Goal: Information Seeking & Learning: Learn about a topic

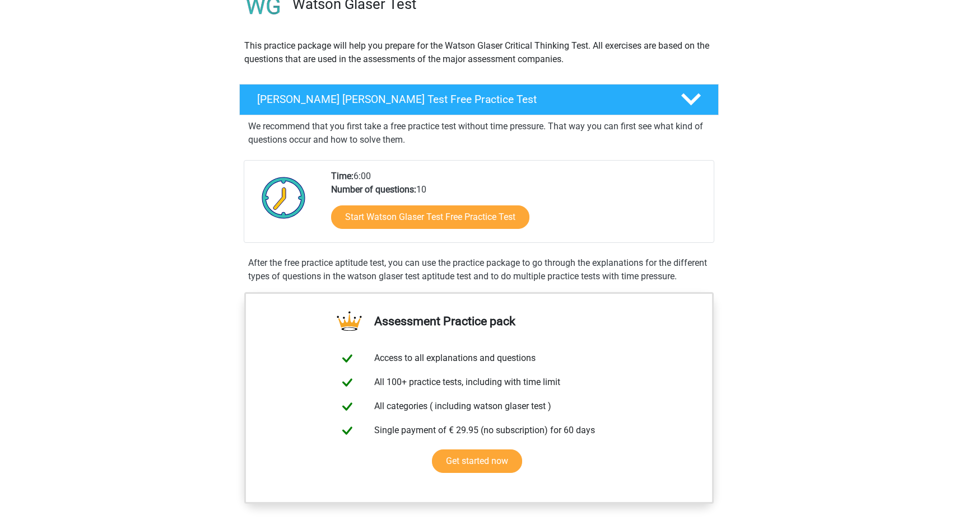
scroll to position [98, 0]
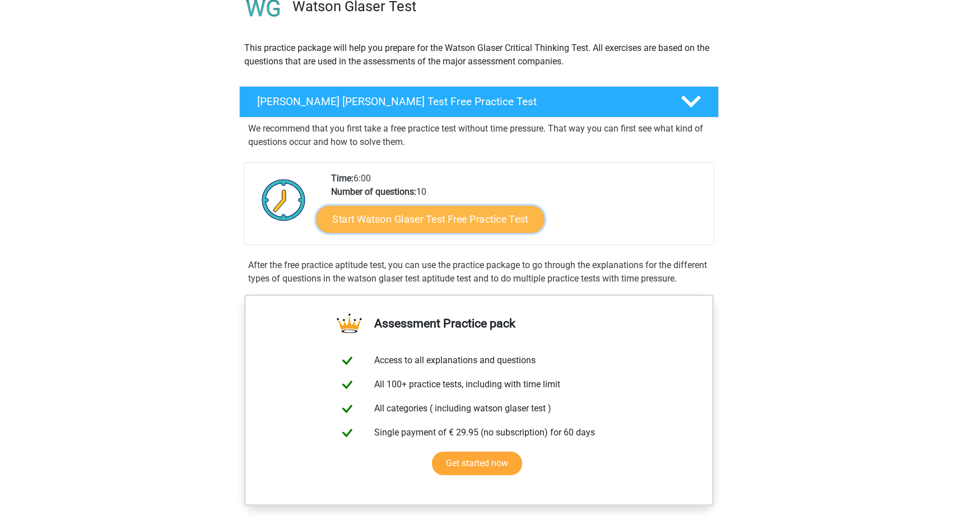
click at [454, 220] on link "Start Watson Glaser Test Free Practice Test" at bounding box center [430, 219] width 228 height 27
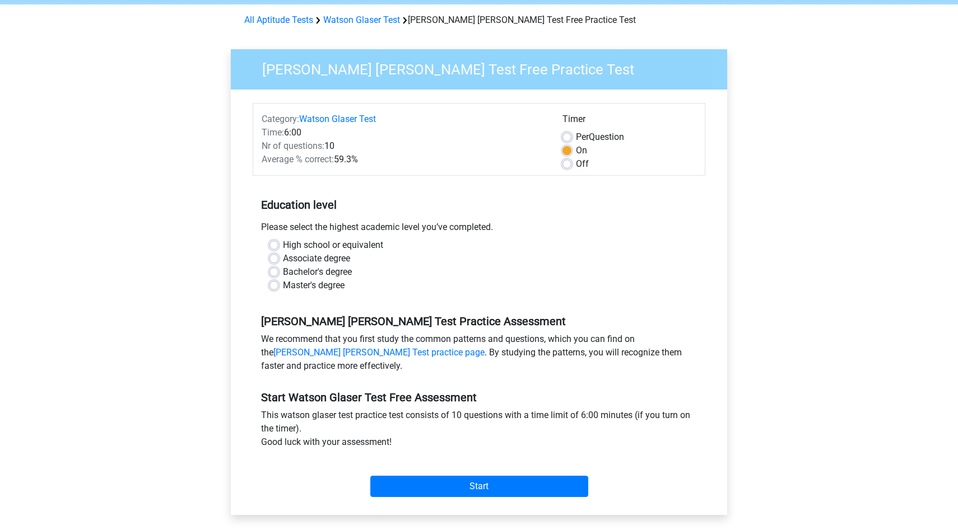
scroll to position [43, 0]
click at [283, 246] on label "High school or equivalent" at bounding box center [333, 244] width 100 height 13
click at [272, 246] on input "High school or equivalent" at bounding box center [273, 243] width 9 height 11
radio input "true"
click at [283, 242] on label "High school or equivalent" at bounding box center [333, 244] width 100 height 13
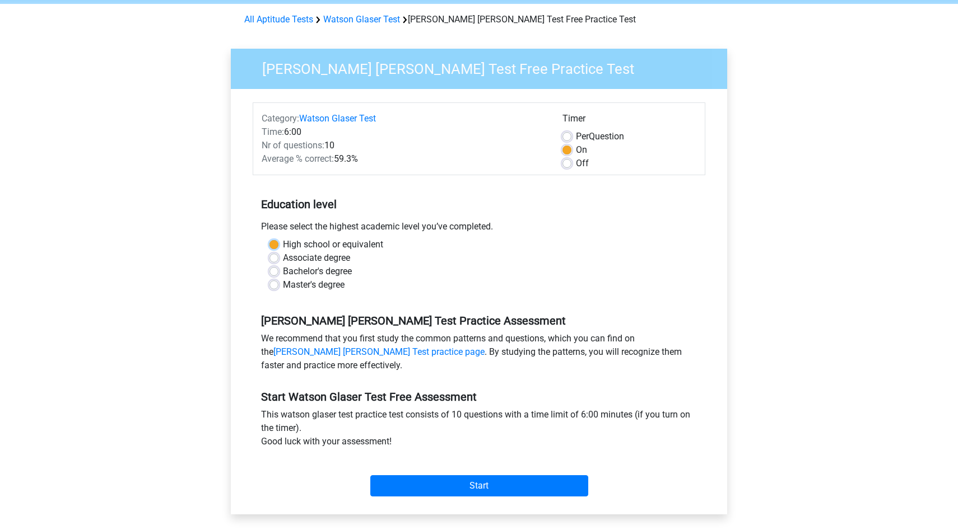
click at [271, 242] on input "High school or equivalent" at bounding box center [273, 243] width 9 height 11
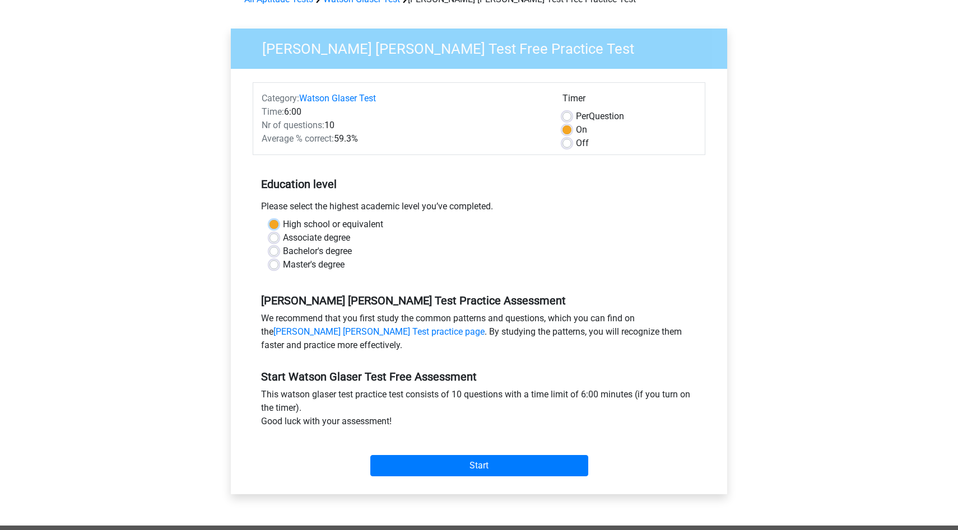
scroll to position [67, 0]
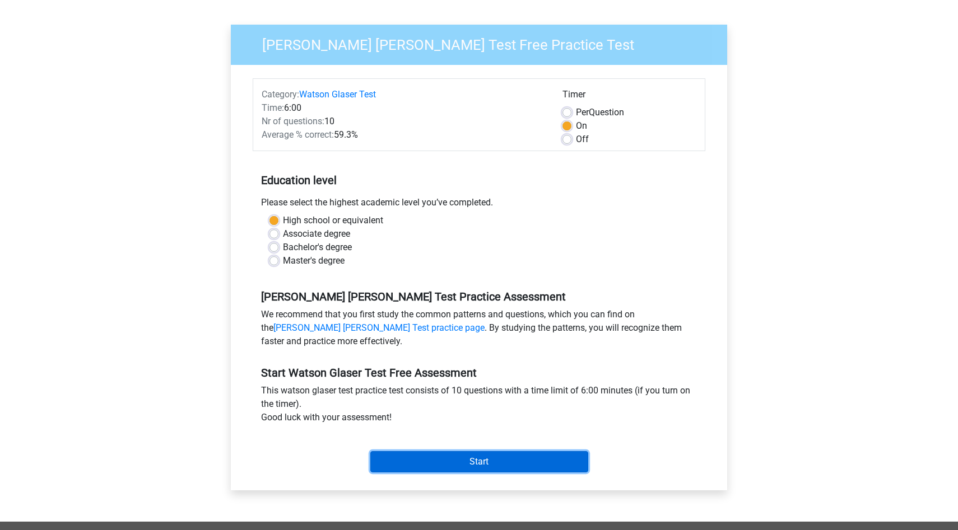
click at [506, 464] on input "Start" at bounding box center [479, 461] width 218 height 21
click at [501, 453] on input "Start" at bounding box center [479, 461] width 218 height 21
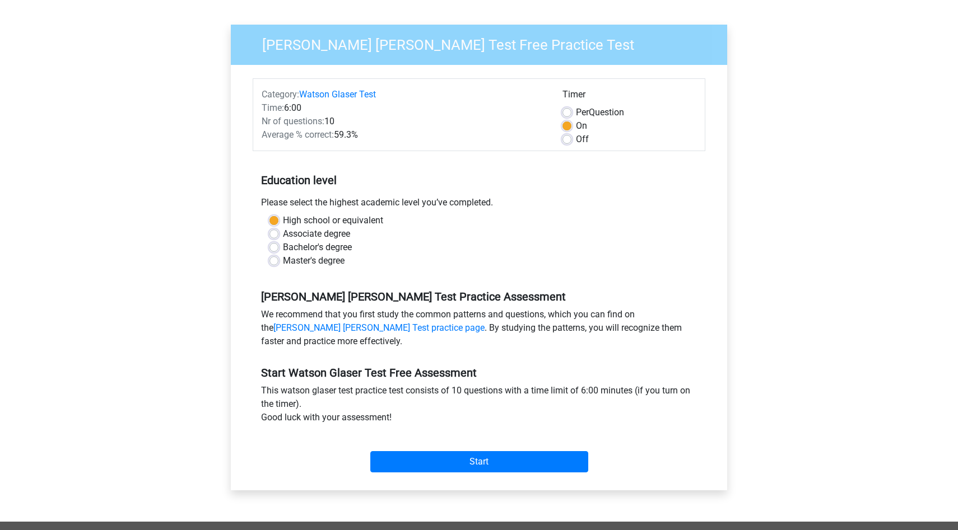
click at [283, 261] on label "Master's degree" at bounding box center [314, 260] width 62 height 13
click at [276, 261] on input "Master's degree" at bounding box center [273, 259] width 9 height 11
radio input "true"
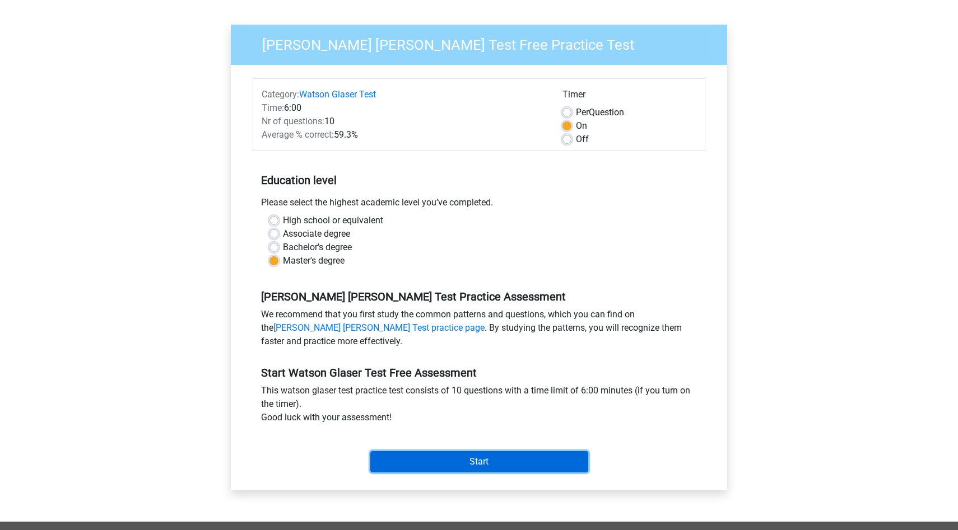
click at [496, 465] on input "Start" at bounding box center [479, 461] width 218 height 21
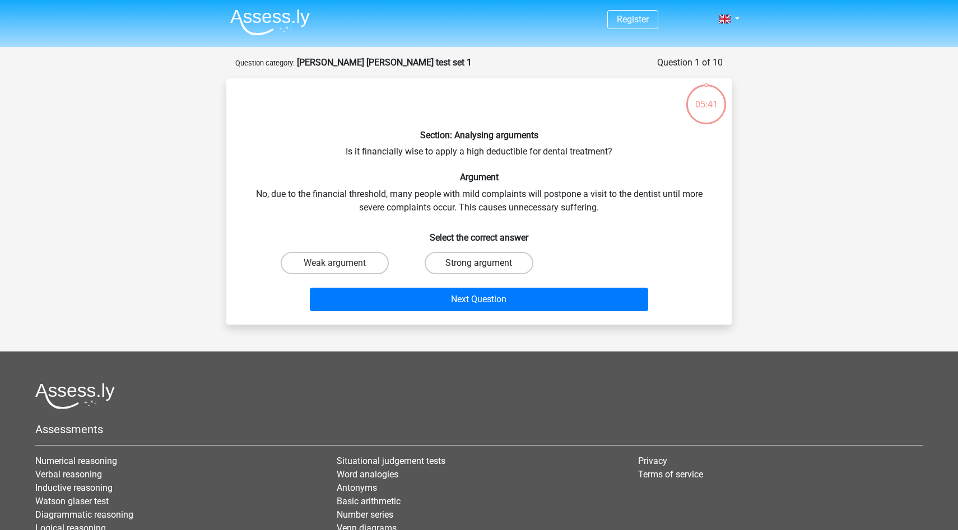
click at [496, 262] on label "Strong argument" at bounding box center [479, 263] width 108 height 22
click at [486, 263] on input "Strong argument" at bounding box center [482, 266] width 7 height 7
radio input "true"
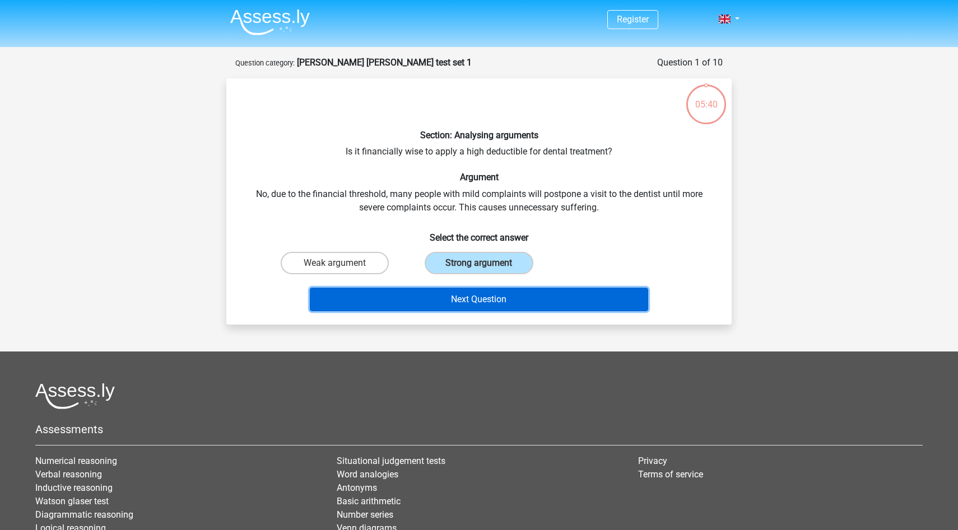
click at [483, 298] on button "Next Question" at bounding box center [479, 300] width 339 height 24
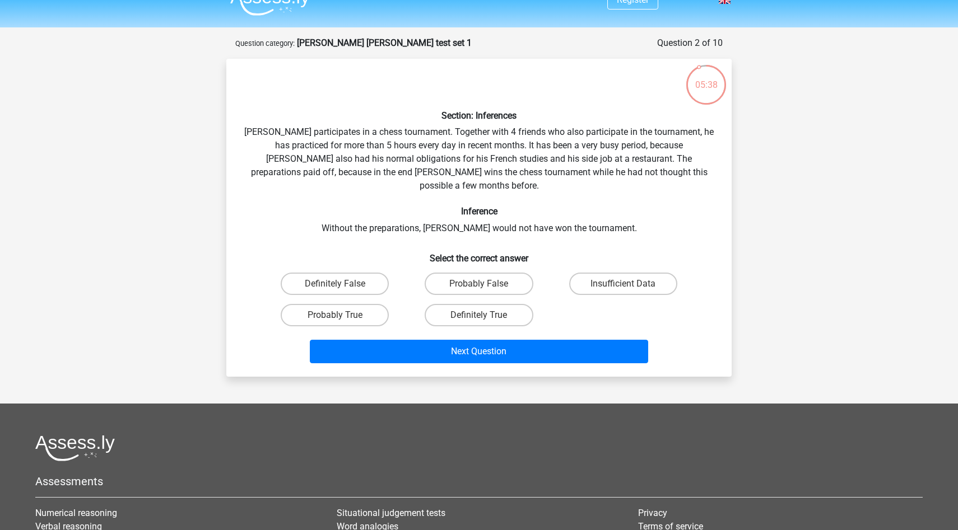
scroll to position [11, 0]
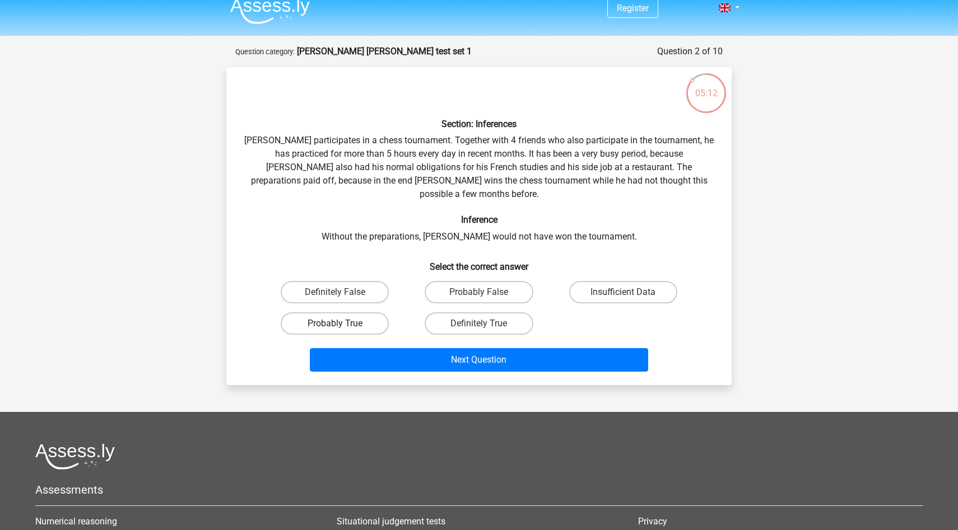
click at [358, 313] on label "Probably True" at bounding box center [335, 324] width 108 height 22
click at [342, 324] on input "Probably True" at bounding box center [338, 327] width 7 height 7
radio input "true"
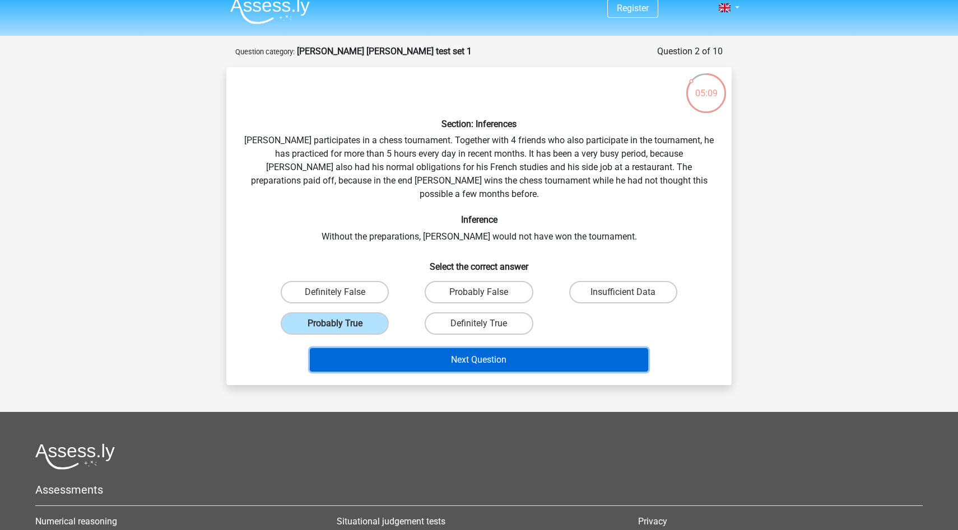
click at [498, 349] on button "Next Question" at bounding box center [479, 360] width 339 height 24
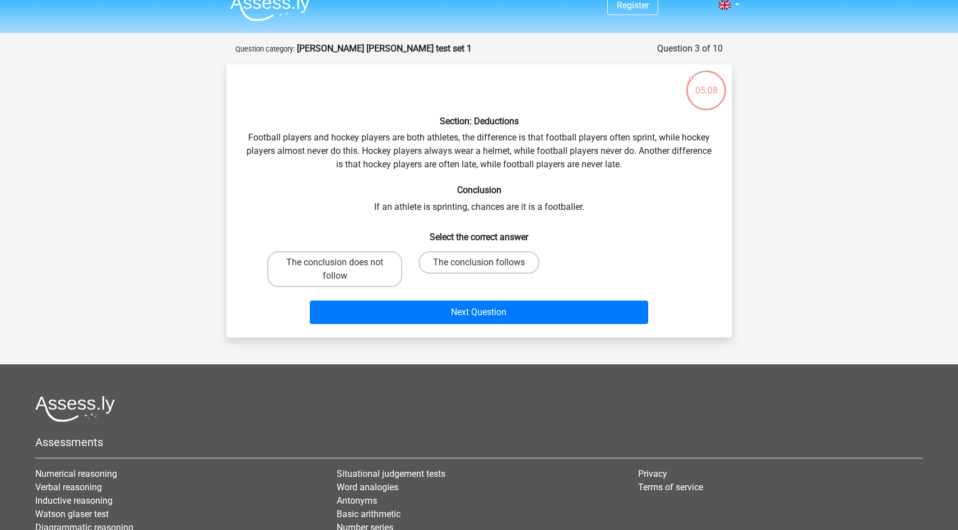
scroll to position [0, 0]
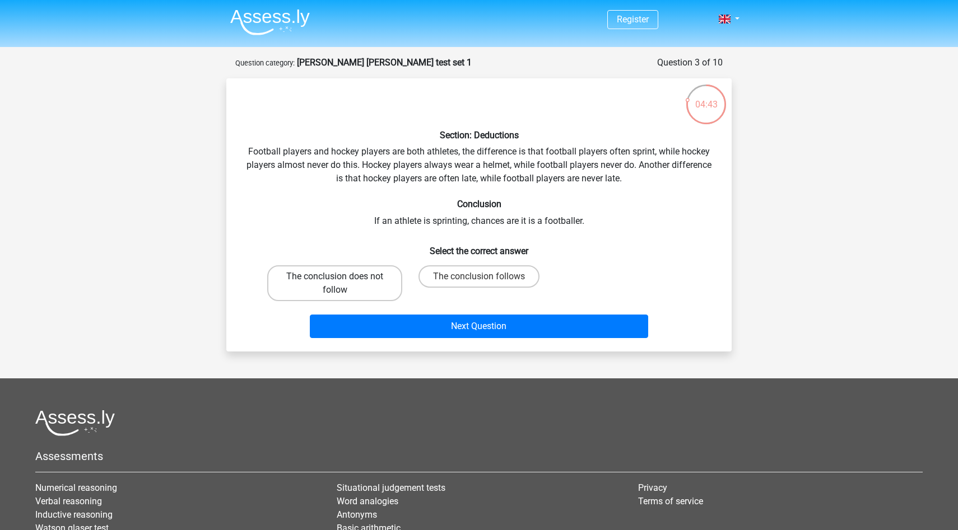
click at [353, 272] on label "The conclusion does not follow" at bounding box center [334, 283] width 135 height 36
click at [342, 277] on input "The conclusion does not follow" at bounding box center [338, 280] width 7 height 7
radio input "true"
click at [512, 278] on label "The conclusion follows" at bounding box center [478, 276] width 121 height 22
click at [486, 278] on input "The conclusion follows" at bounding box center [482, 280] width 7 height 7
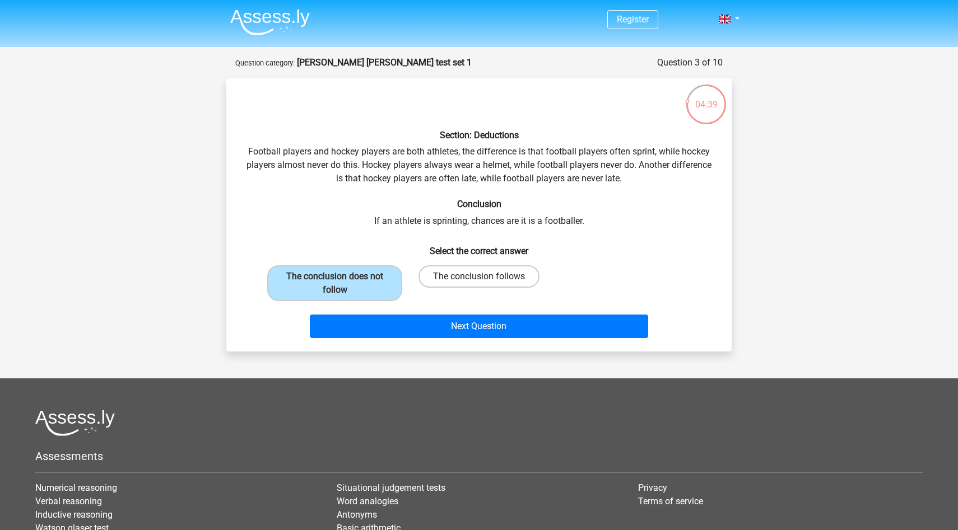
radio input "true"
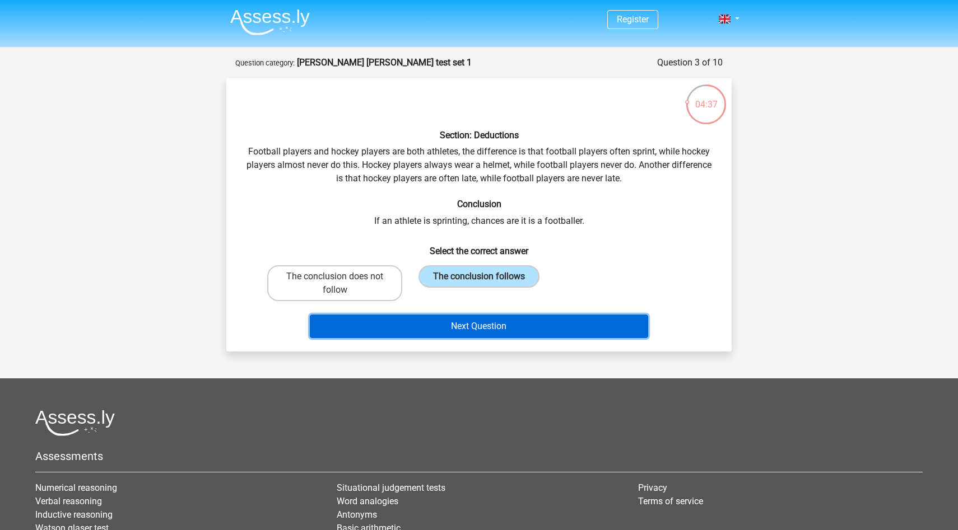
click at [502, 322] on button "Next Question" at bounding box center [479, 327] width 339 height 24
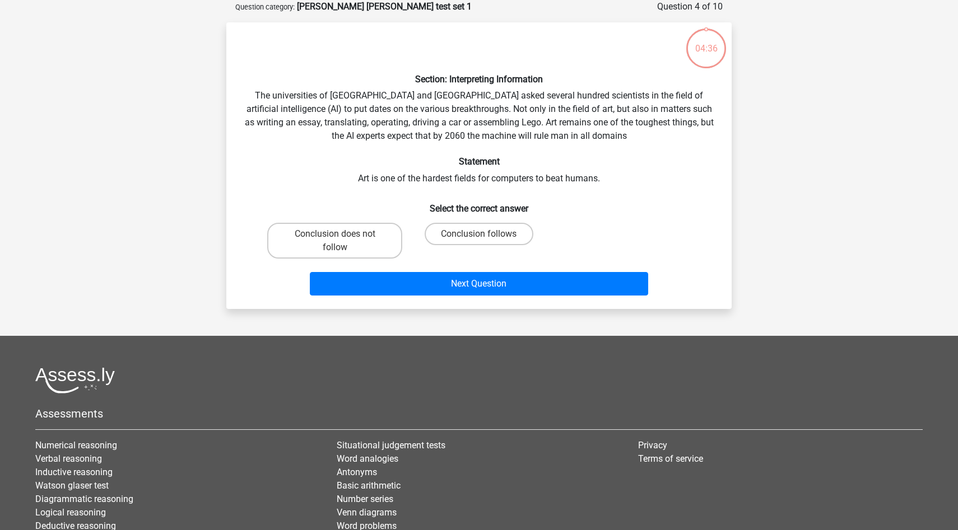
scroll to position [3, 0]
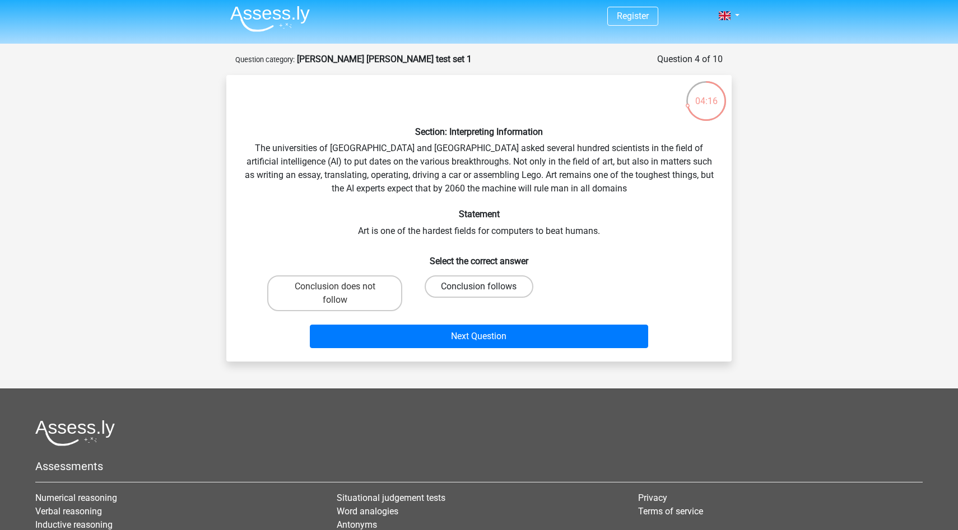
click at [493, 291] on label "Conclusion follows" at bounding box center [479, 287] width 108 height 22
click at [486, 291] on input "Conclusion follows" at bounding box center [482, 290] width 7 height 7
radio input "true"
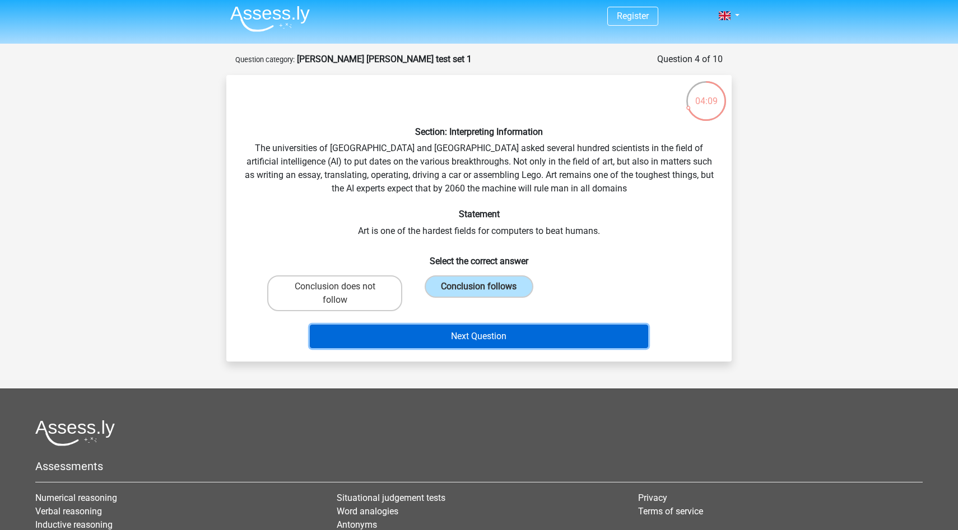
click at [510, 336] on button "Next Question" at bounding box center [479, 337] width 339 height 24
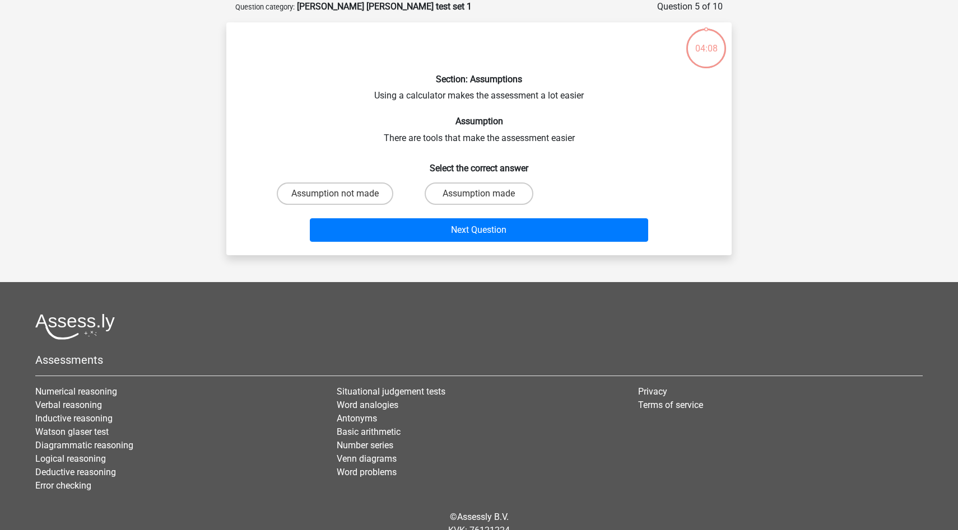
scroll to position [7, 0]
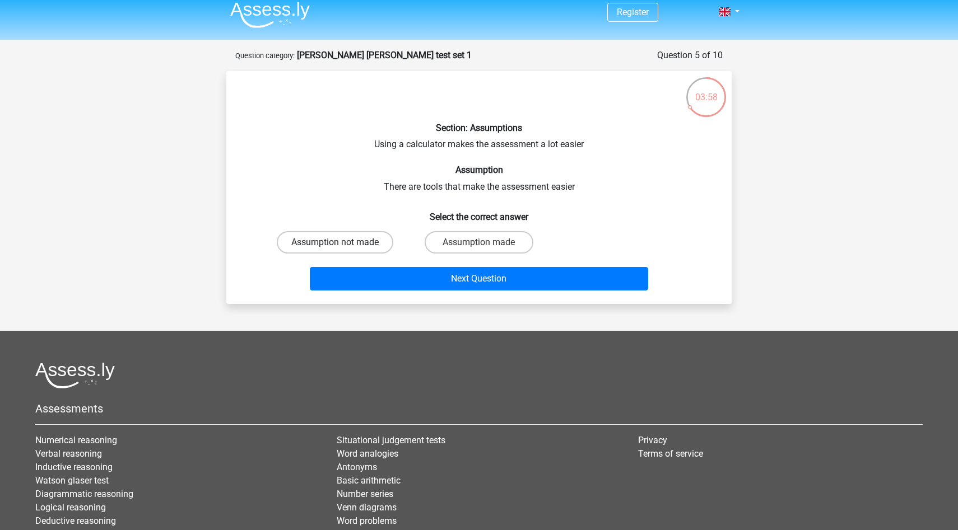
click at [374, 243] on label "Assumption not made" at bounding box center [335, 242] width 117 height 22
click at [342, 243] on input "Assumption not made" at bounding box center [338, 246] width 7 height 7
radio input "true"
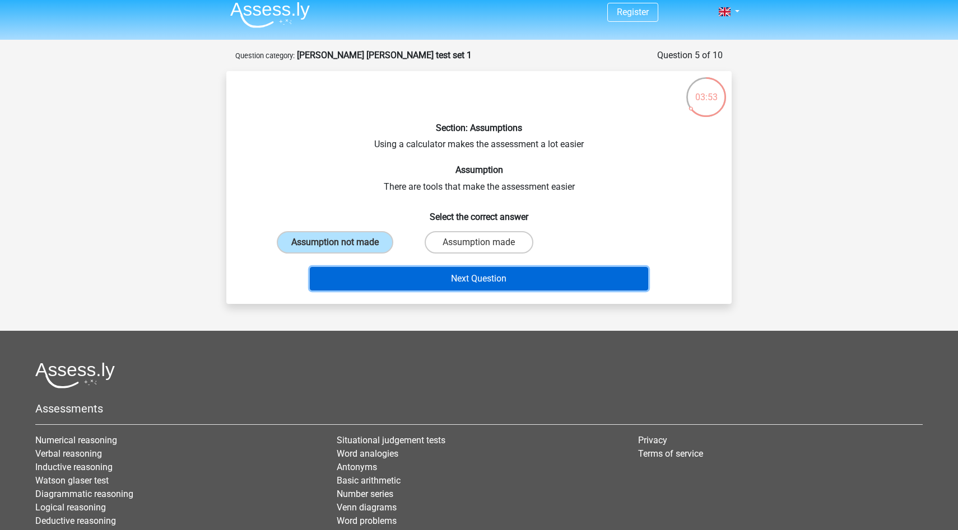
click at [491, 275] on button "Next Question" at bounding box center [479, 279] width 339 height 24
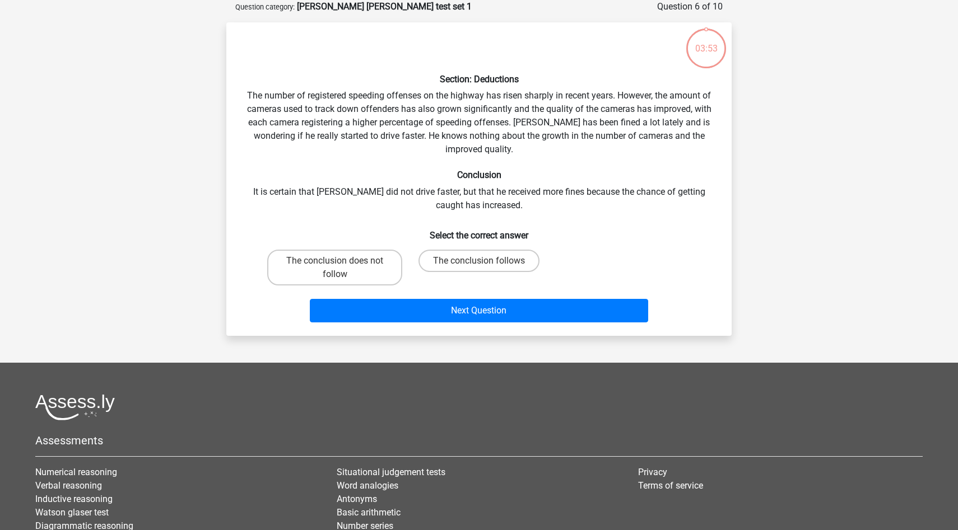
scroll to position [25, 0]
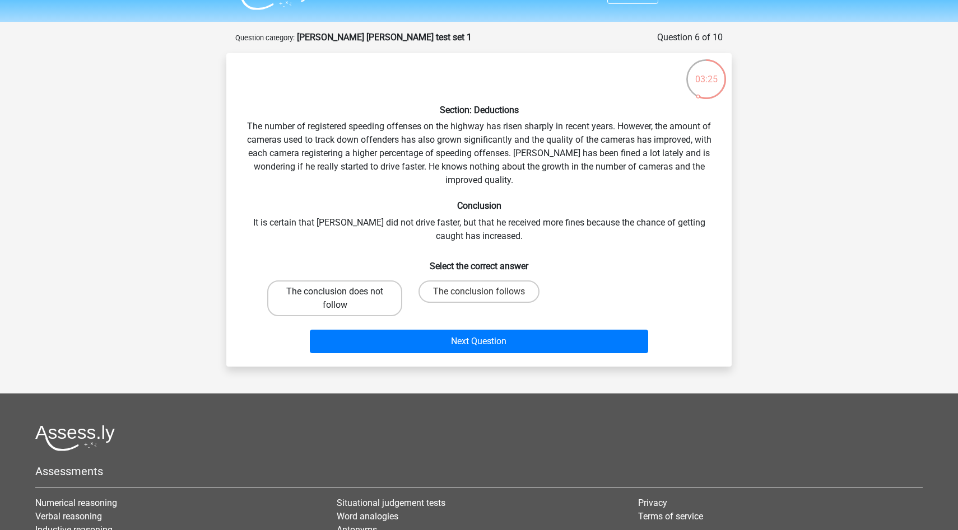
click at [346, 295] on label "The conclusion does not follow" at bounding box center [334, 299] width 135 height 36
click at [342, 295] on input "The conclusion does not follow" at bounding box center [338, 295] width 7 height 7
radio input "true"
click at [487, 288] on label "The conclusion follows" at bounding box center [478, 292] width 121 height 22
click at [486, 292] on input "The conclusion follows" at bounding box center [482, 295] width 7 height 7
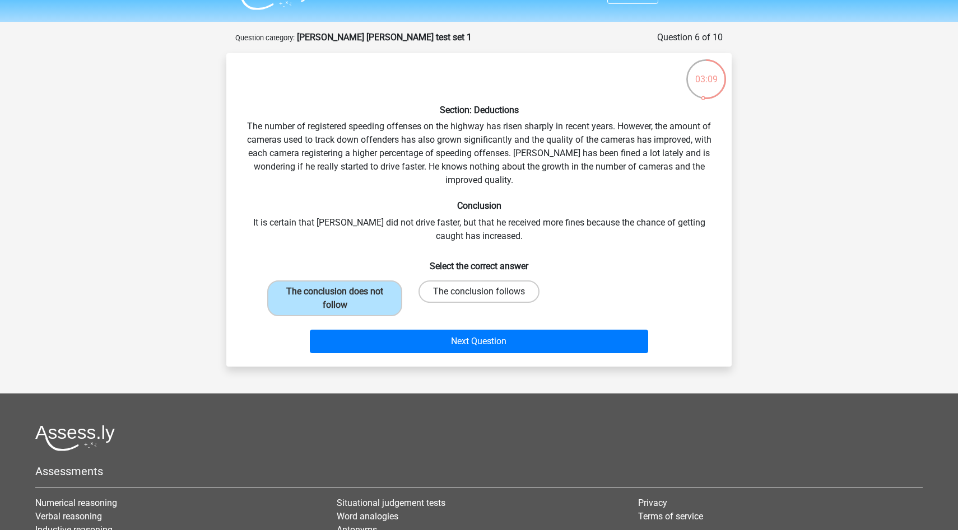
radio input "true"
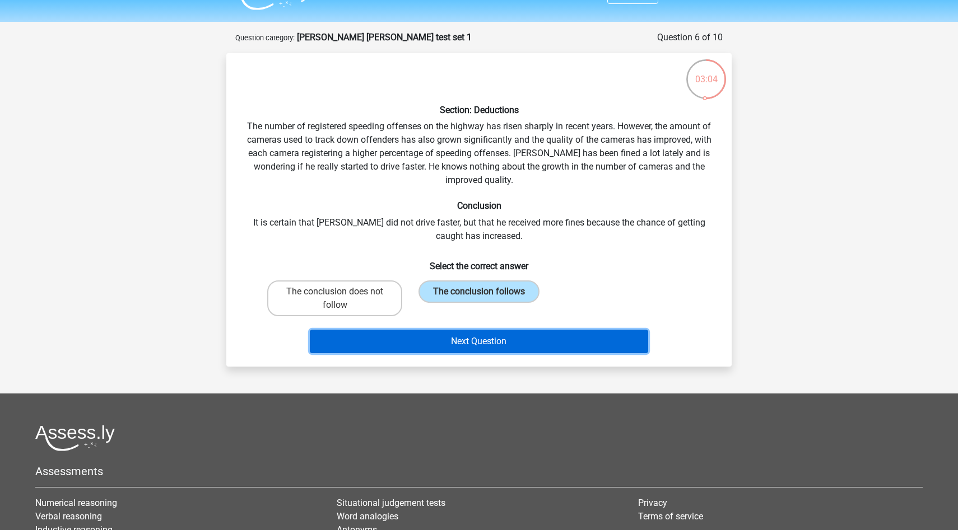
click at [479, 337] on button "Next Question" at bounding box center [479, 342] width 339 height 24
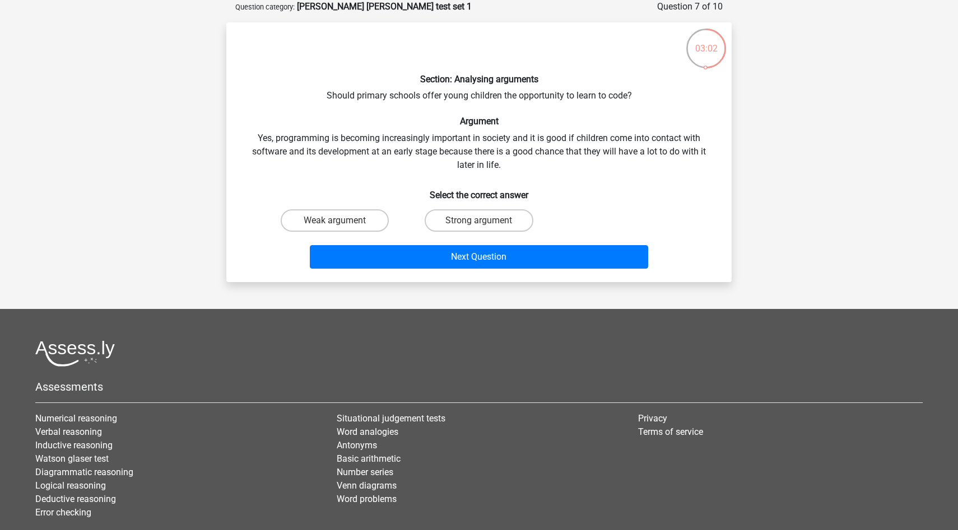
scroll to position [21, 0]
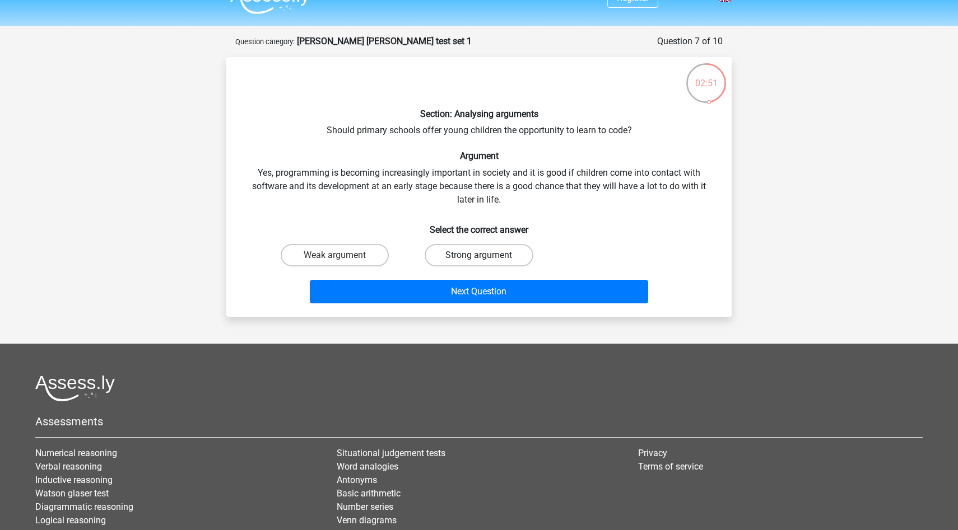
click at [477, 253] on label "Strong argument" at bounding box center [479, 255] width 108 height 22
click at [479, 255] on input "Strong argument" at bounding box center [482, 258] width 7 height 7
radio input "true"
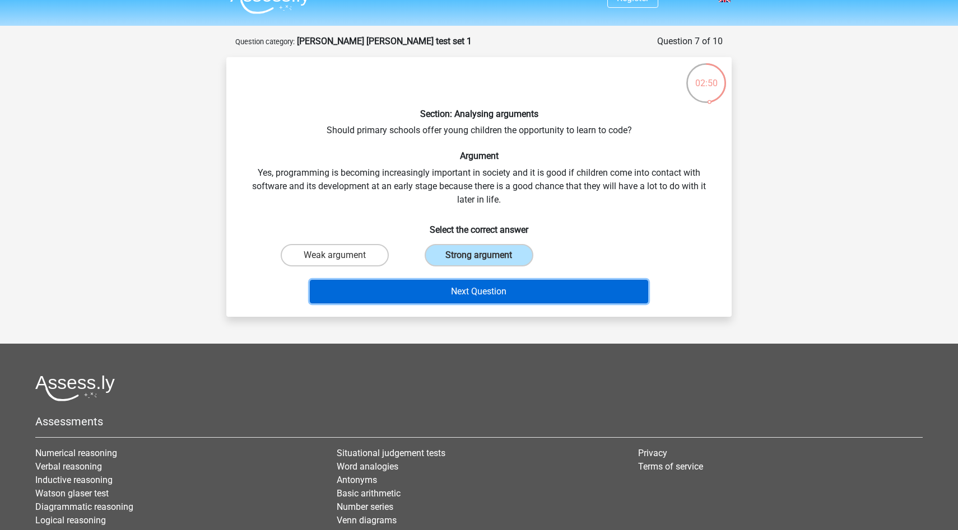
click at [487, 292] on button "Next Question" at bounding box center [479, 292] width 339 height 24
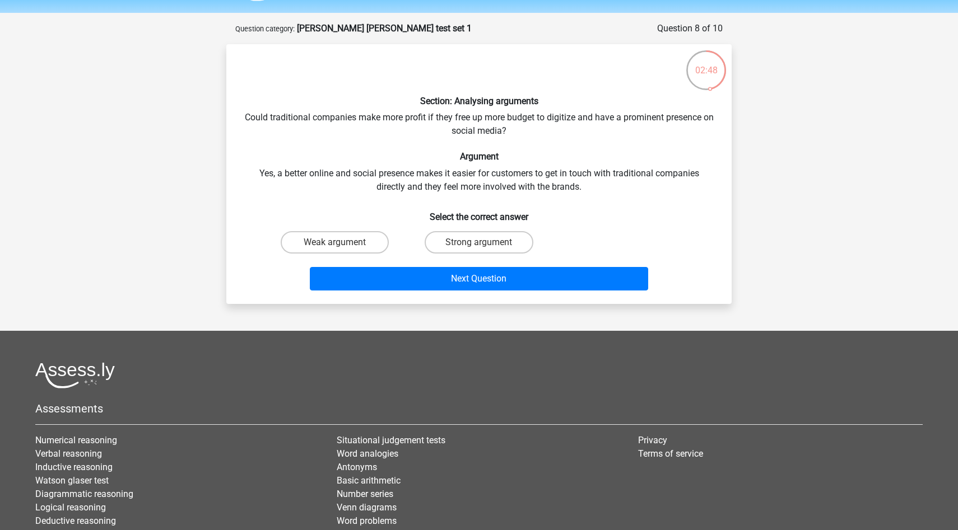
scroll to position [24, 0]
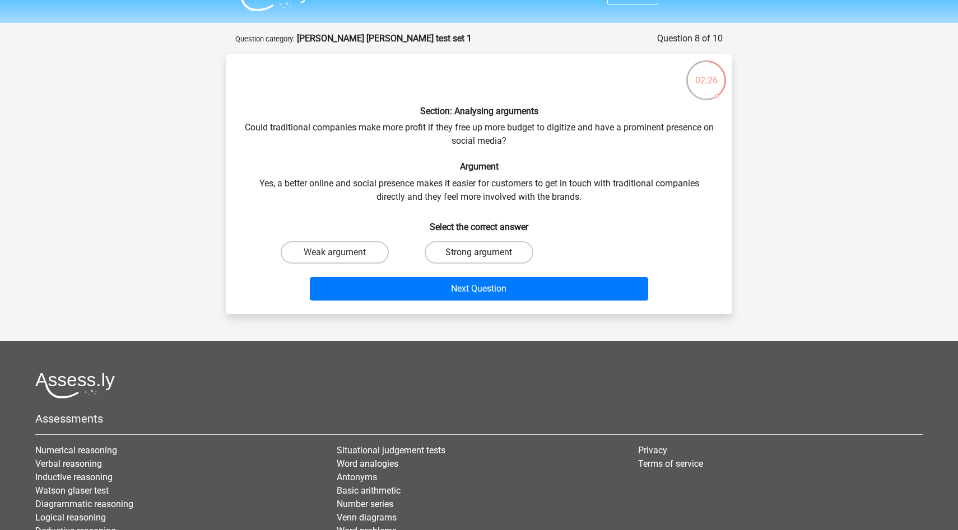
click at [458, 248] on label "Strong argument" at bounding box center [479, 252] width 108 height 22
click at [479, 253] on input "Strong argument" at bounding box center [482, 256] width 7 height 7
radio input "true"
click at [366, 252] on label "Weak argument" at bounding box center [335, 252] width 108 height 22
click at [342, 253] on input "Weak argument" at bounding box center [338, 256] width 7 height 7
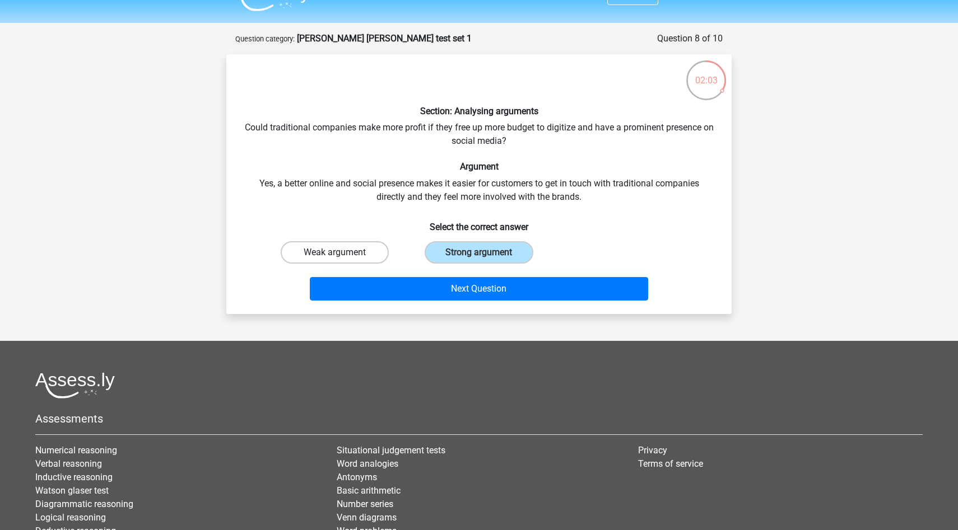
radio input "true"
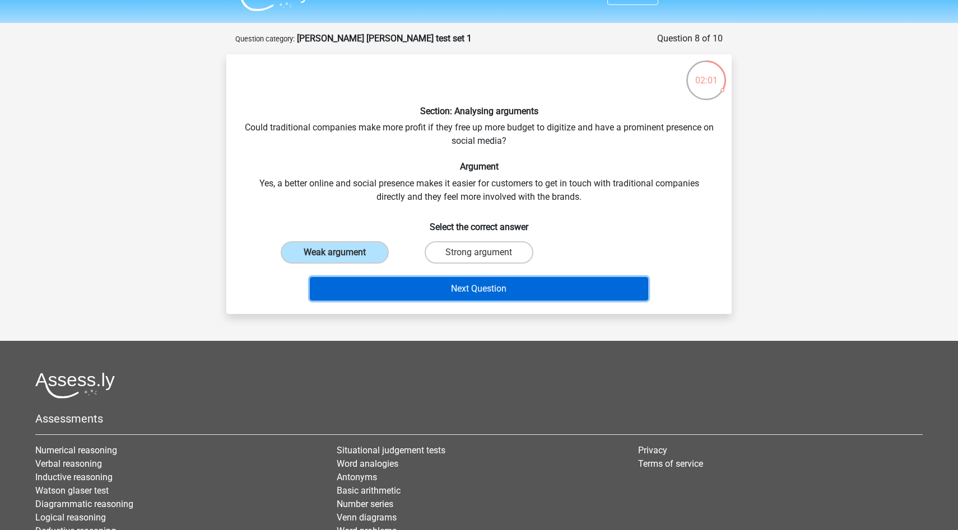
click at [479, 287] on button "Next Question" at bounding box center [479, 289] width 339 height 24
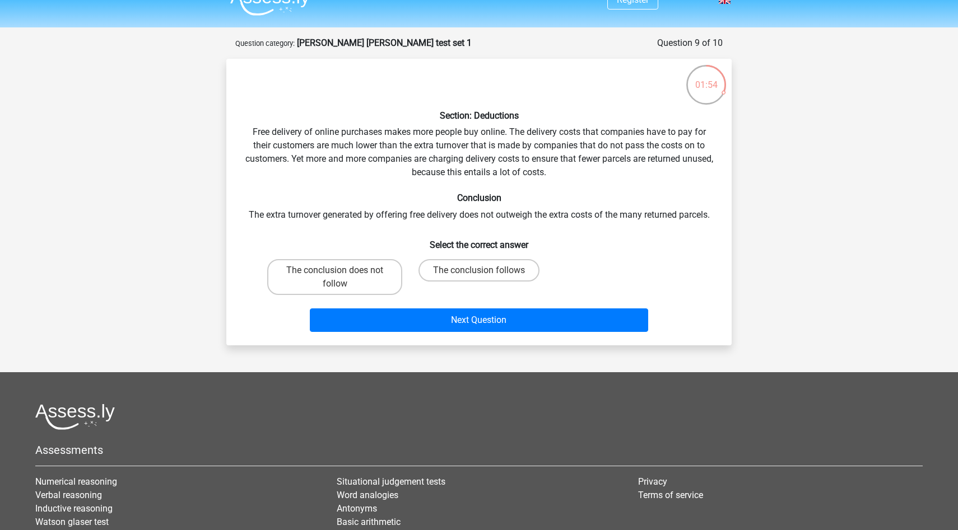
scroll to position [16, 0]
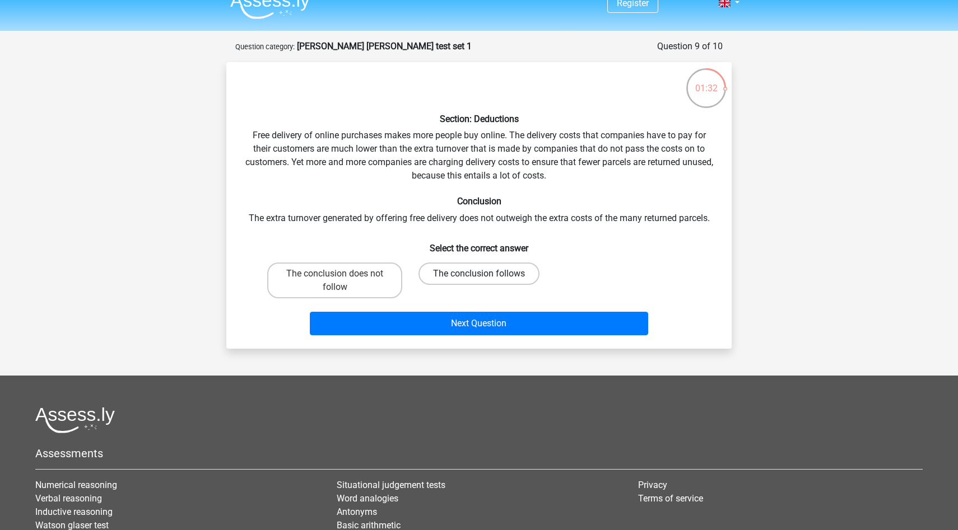
click at [478, 272] on label "The conclusion follows" at bounding box center [478, 274] width 121 height 22
click at [479, 274] on input "The conclusion follows" at bounding box center [482, 277] width 7 height 7
radio input "true"
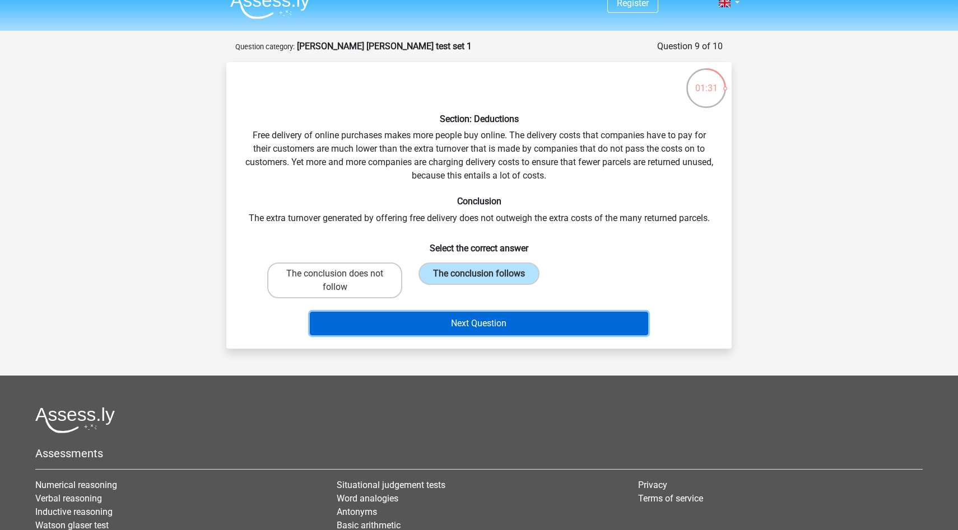
click at [507, 320] on button "Next Question" at bounding box center [479, 324] width 339 height 24
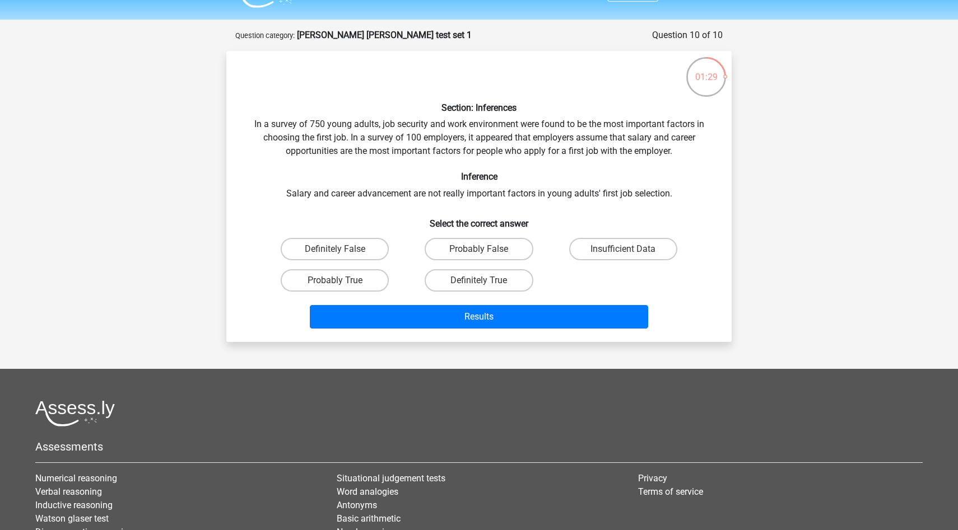
scroll to position [26, 0]
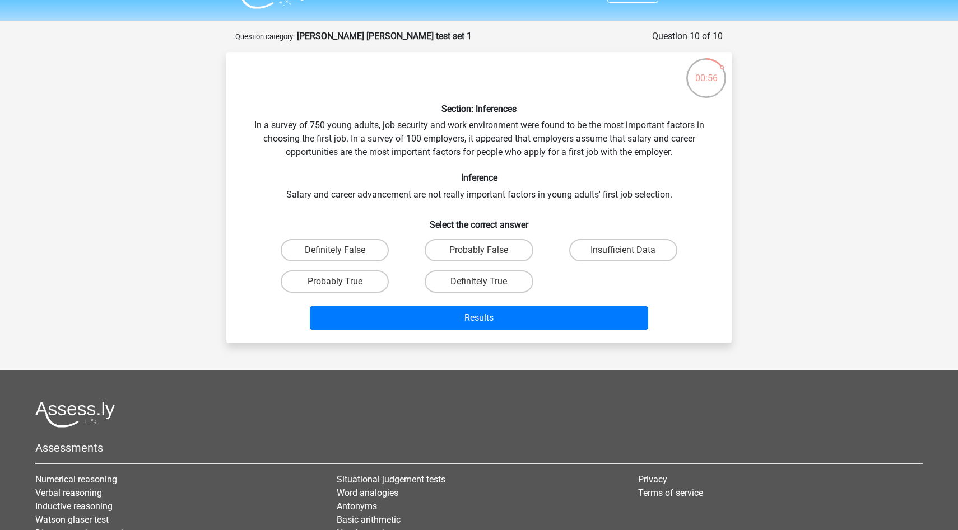
click at [483, 251] on input "Probably False" at bounding box center [482, 253] width 7 height 7
radio input "true"
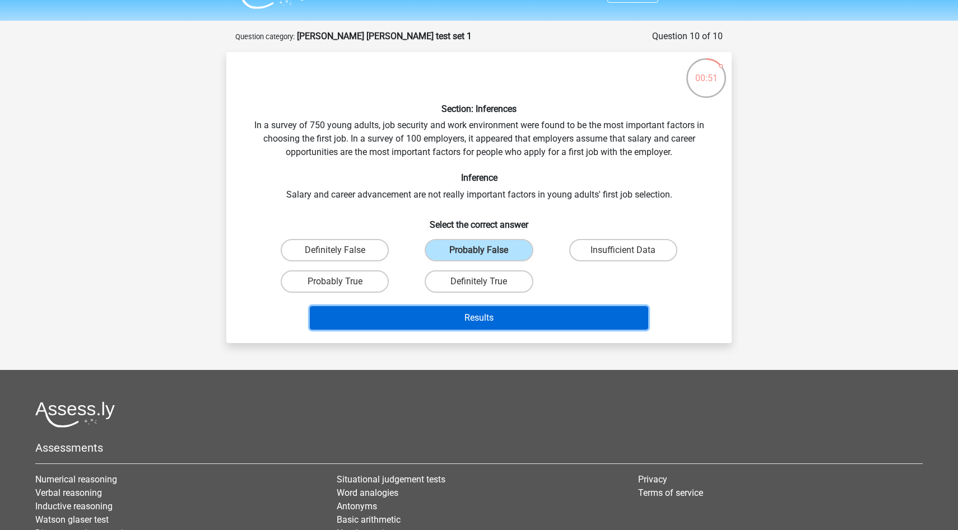
click at [498, 316] on button "Results" at bounding box center [479, 318] width 339 height 24
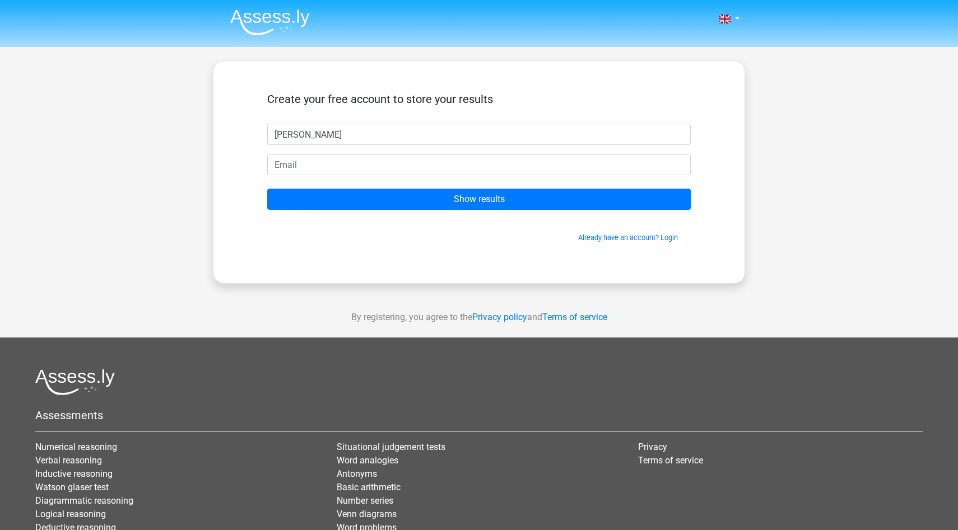
type input "kirat"
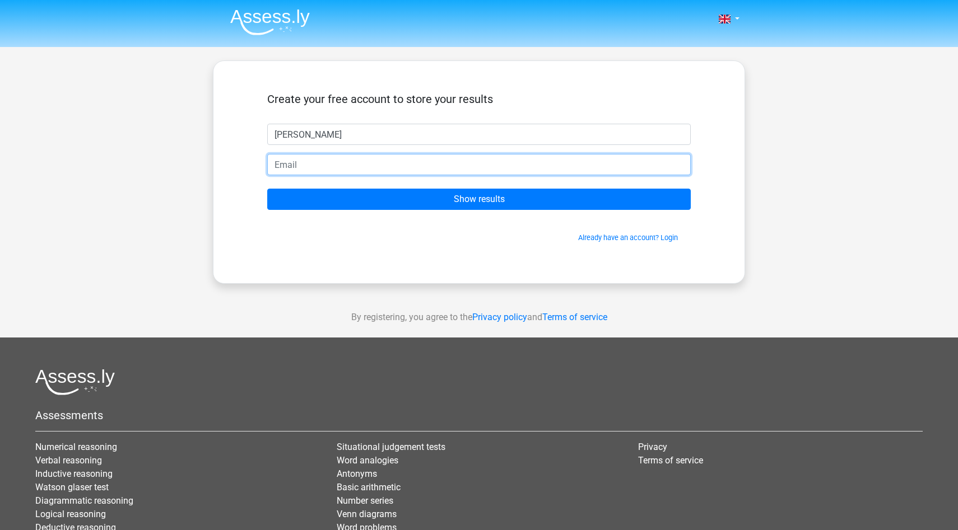
click at [285, 164] on input "email" at bounding box center [478, 164] width 423 height 21
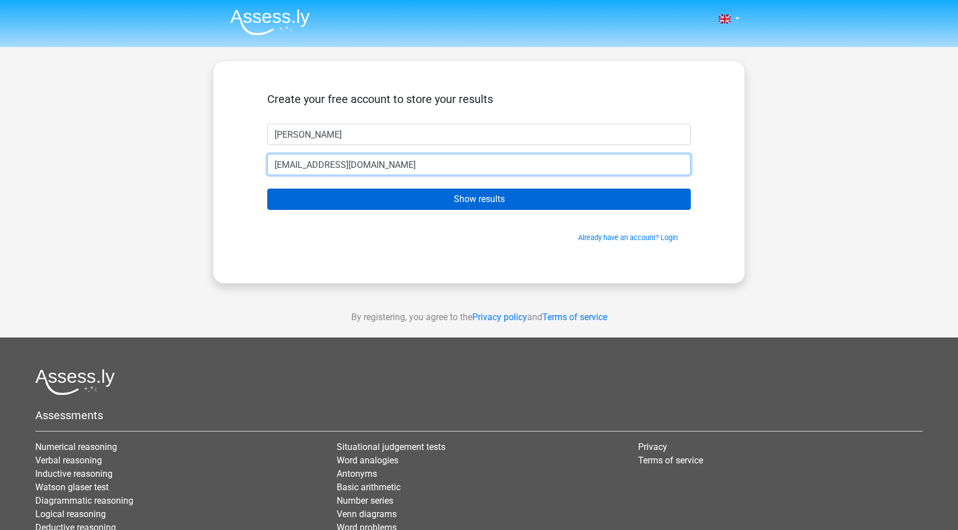
type input "harkiratsinghbhasin@gmail.com"
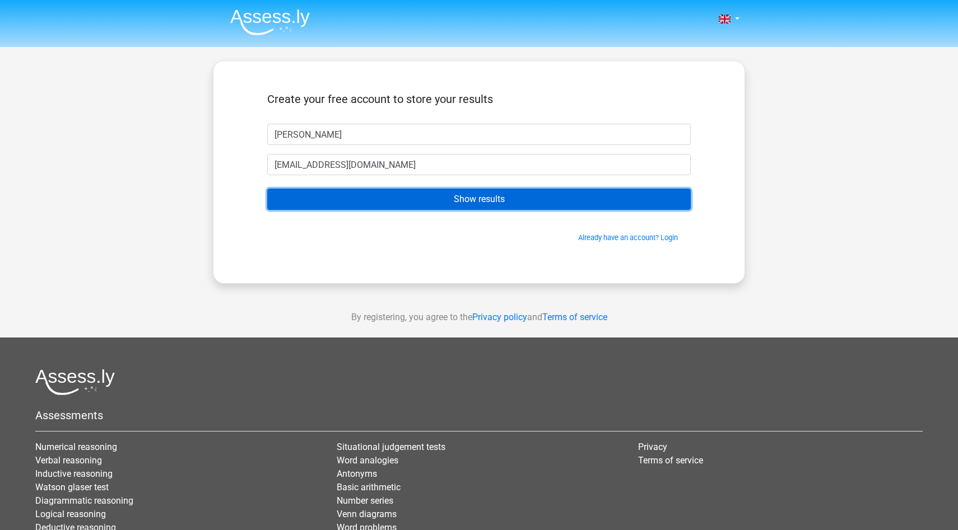
click at [447, 195] on input "Show results" at bounding box center [478, 199] width 423 height 21
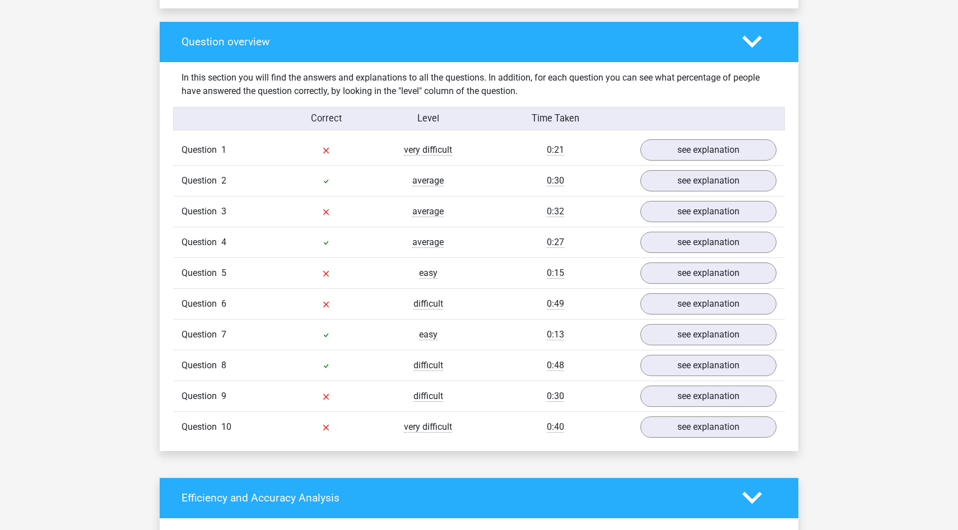
scroll to position [806, 0]
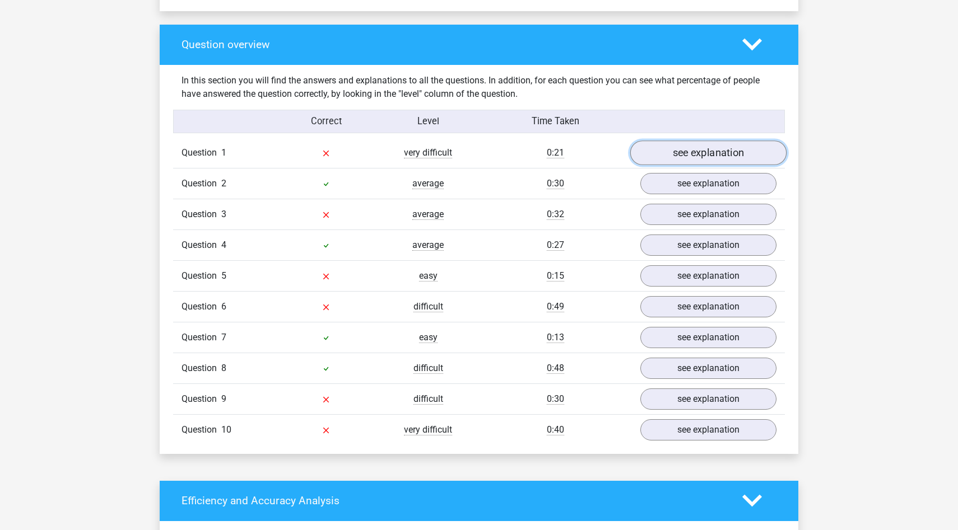
click at [659, 147] on link "see explanation" at bounding box center [708, 153] width 156 height 25
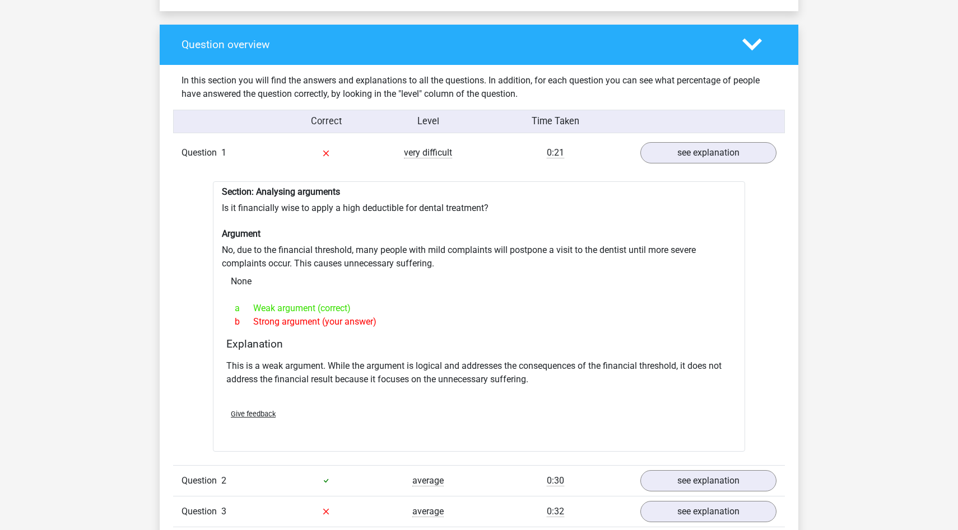
click at [634, 163] on div "see explanation" at bounding box center [708, 152] width 153 height 21
click at [596, 155] on div "0:21" at bounding box center [555, 152] width 153 height 13
click at [678, 157] on link "see explanation" at bounding box center [708, 153] width 156 height 25
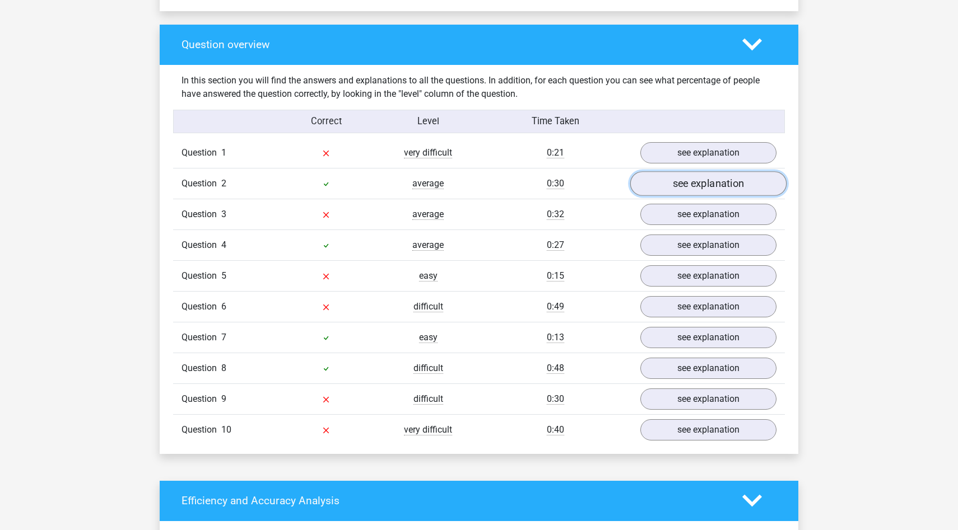
click at [674, 183] on link "see explanation" at bounding box center [708, 183] width 156 height 25
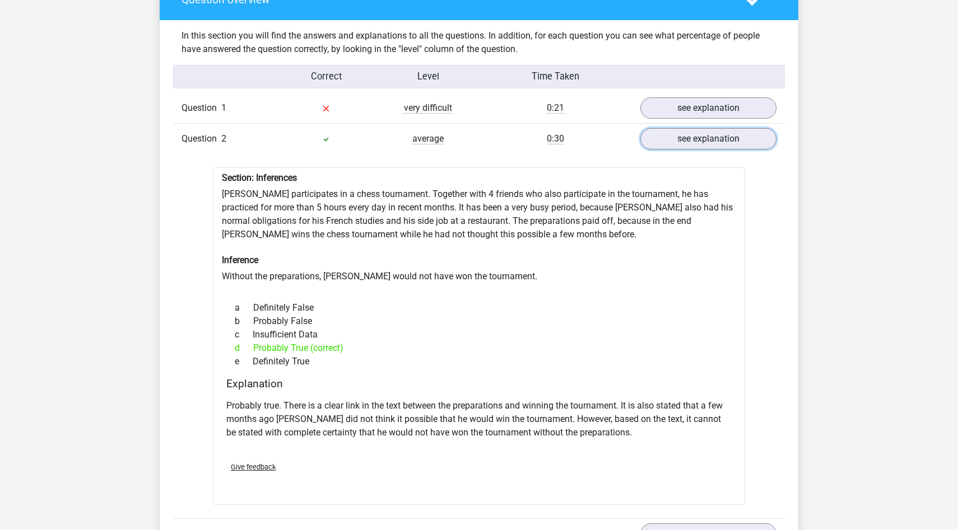
scroll to position [866, 0]
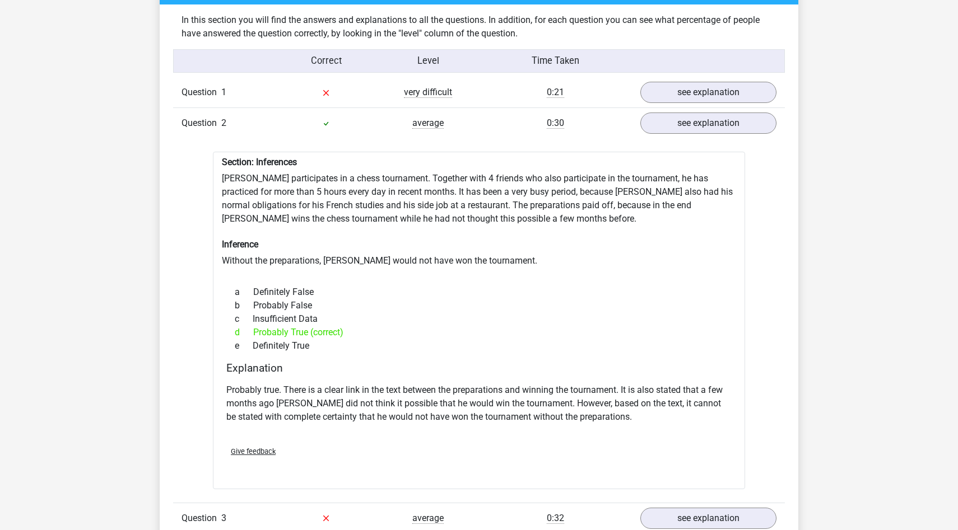
click at [691, 136] on div "Question 2 average 0:30 see explanation" at bounding box center [479, 123] width 612 height 31
click at [692, 124] on link "see explanation" at bounding box center [708, 123] width 156 height 25
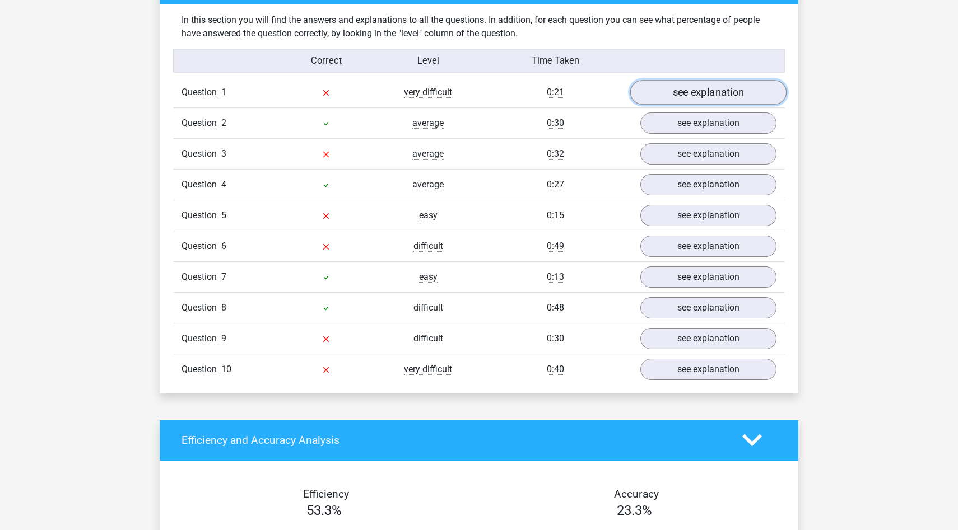
click at [695, 89] on link "see explanation" at bounding box center [708, 92] width 156 height 25
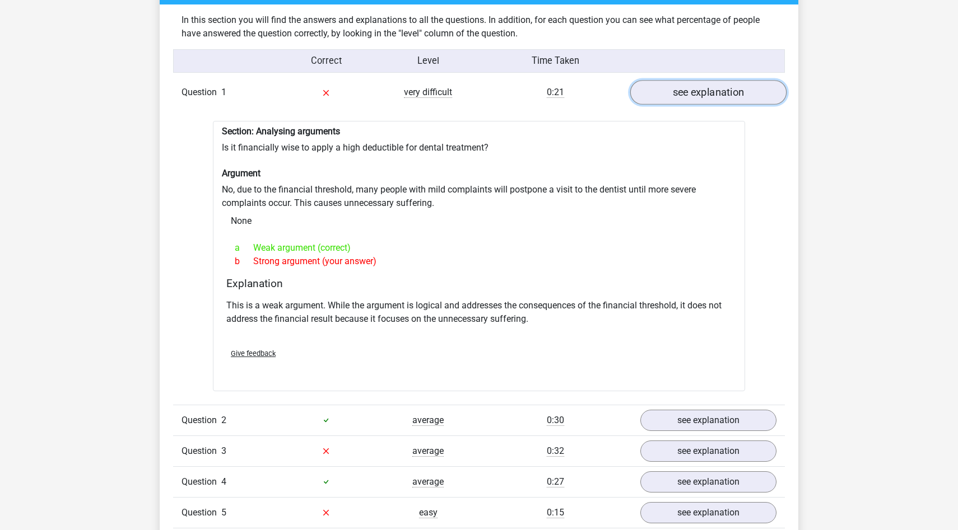
click at [687, 87] on link "see explanation" at bounding box center [708, 92] width 156 height 25
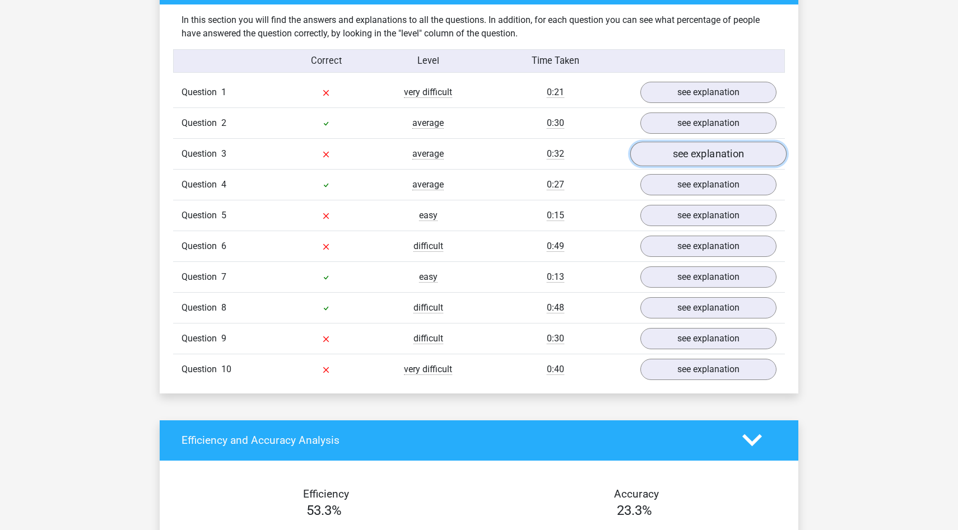
click at [682, 155] on link "see explanation" at bounding box center [708, 154] width 156 height 25
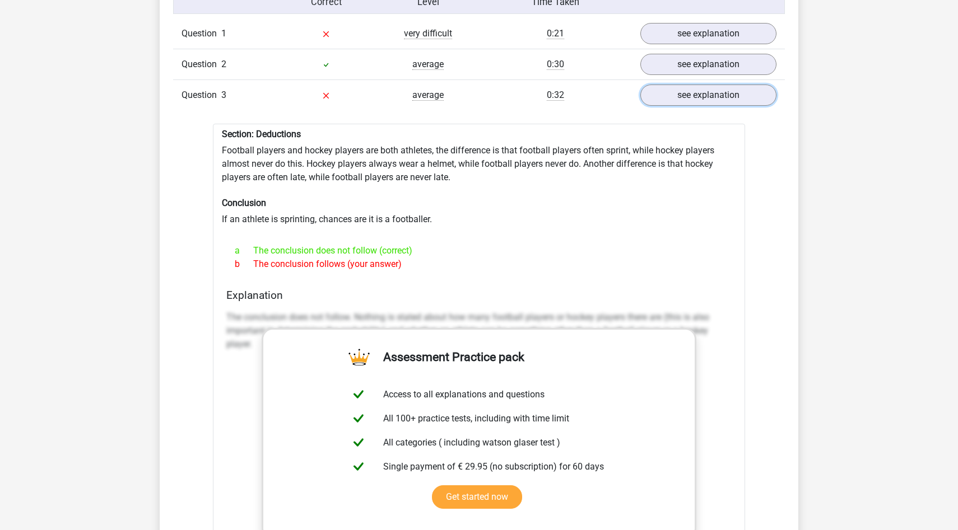
scroll to position [923, 0]
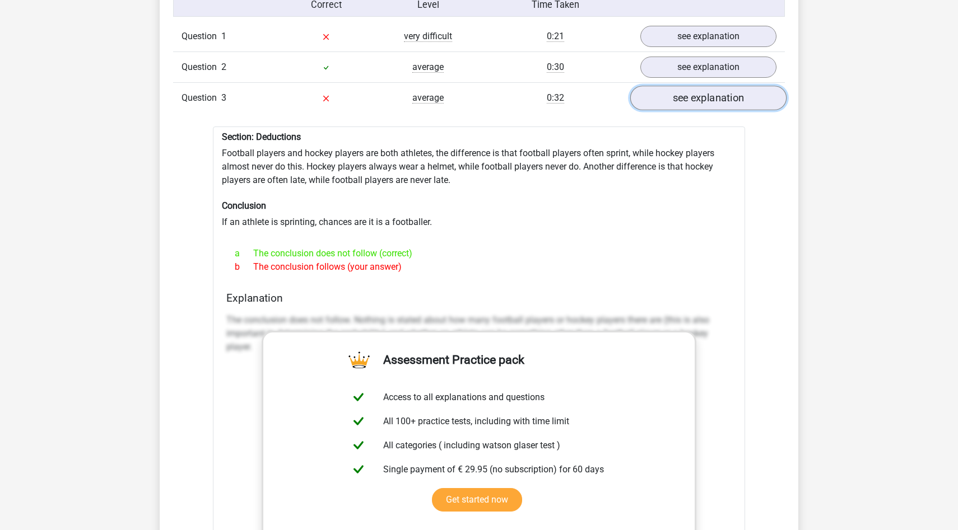
click at [673, 105] on link "see explanation" at bounding box center [708, 98] width 156 height 25
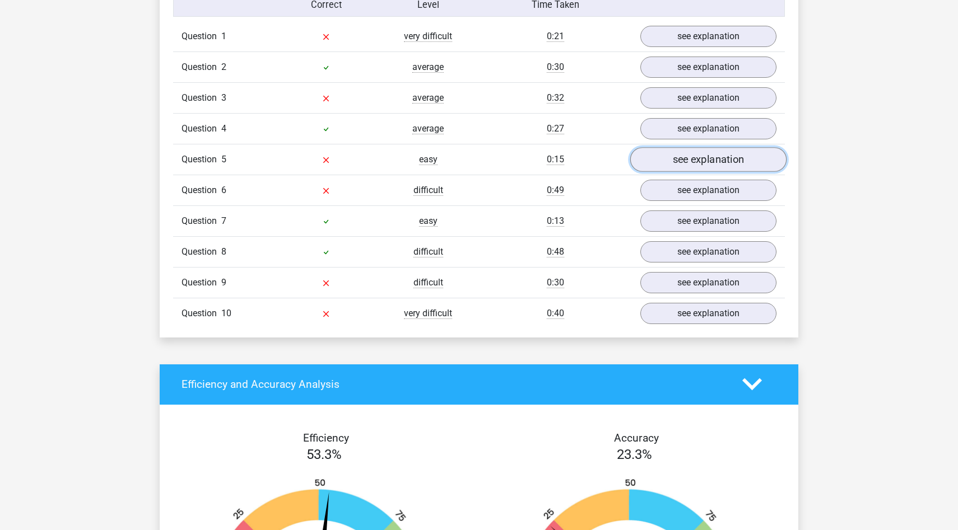
click at [665, 156] on link "see explanation" at bounding box center [708, 159] width 156 height 25
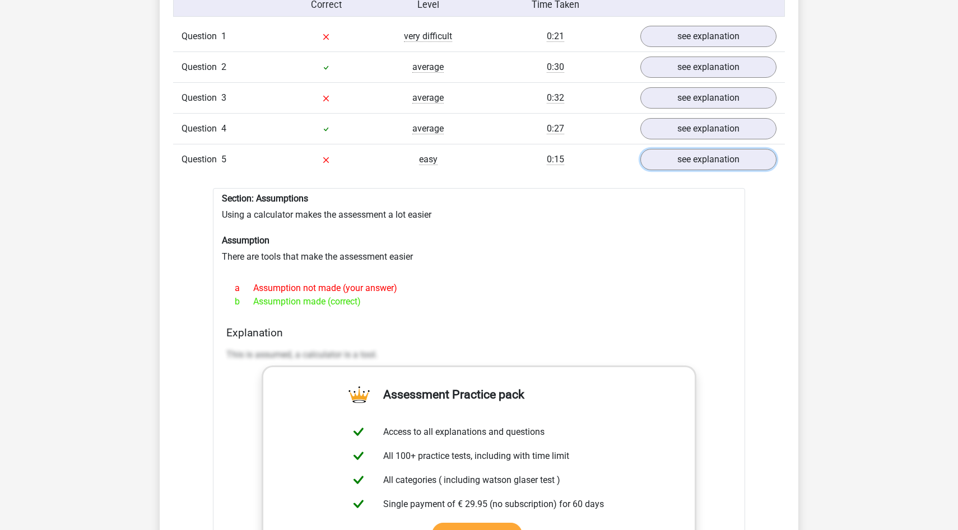
scroll to position [949, 0]
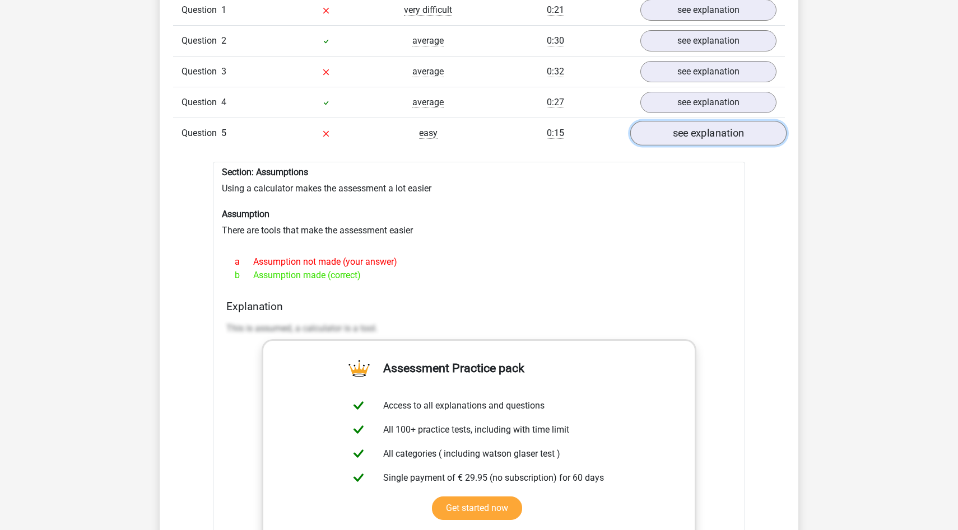
click at [693, 133] on link "see explanation" at bounding box center [708, 133] width 156 height 25
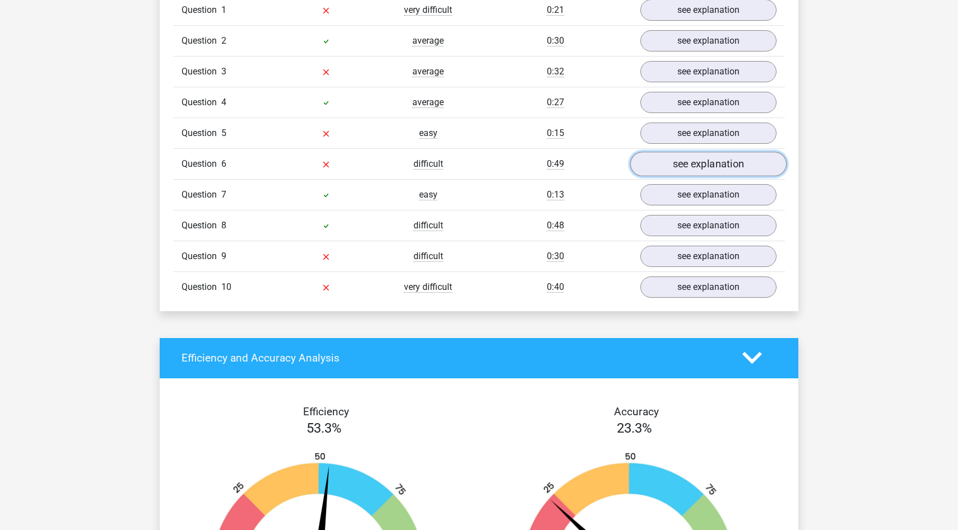
click at [687, 159] on link "see explanation" at bounding box center [708, 164] width 156 height 25
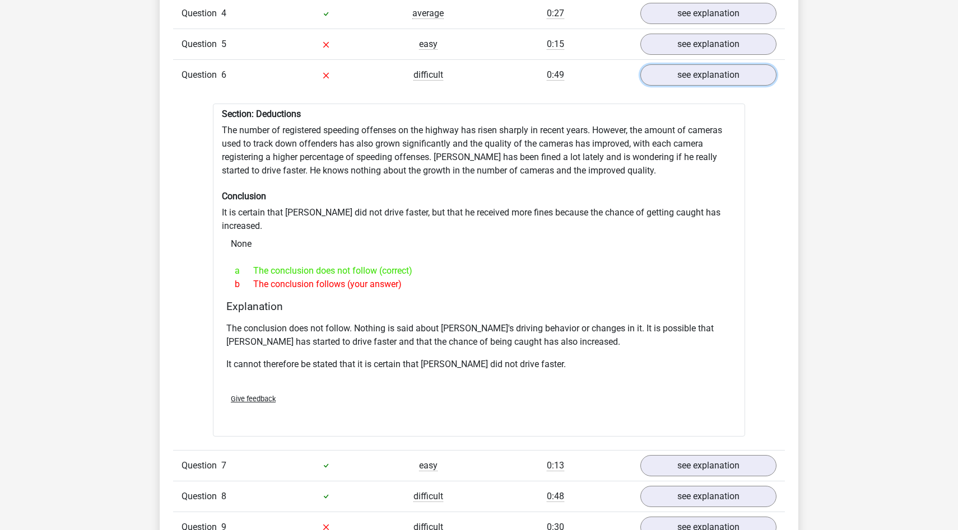
scroll to position [1039, 0]
click at [675, 77] on link "see explanation" at bounding box center [708, 74] width 156 height 25
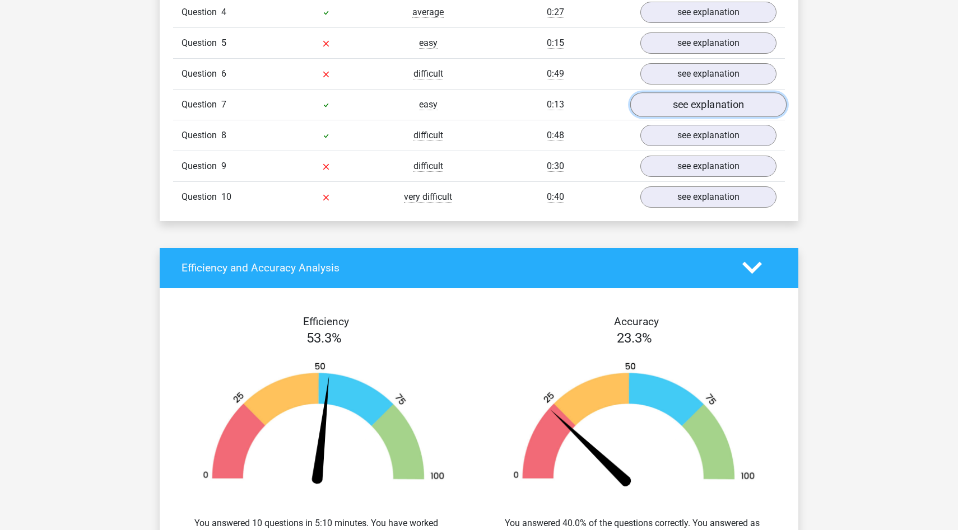
click at [712, 103] on link "see explanation" at bounding box center [708, 104] width 156 height 25
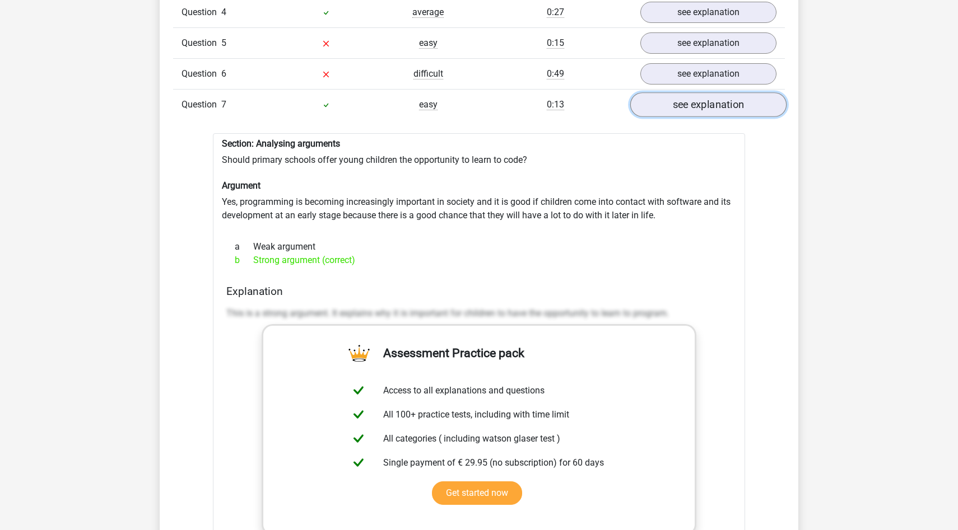
click at [712, 103] on link "see explanation" at bounding box center [708, 104] width 156 height 25
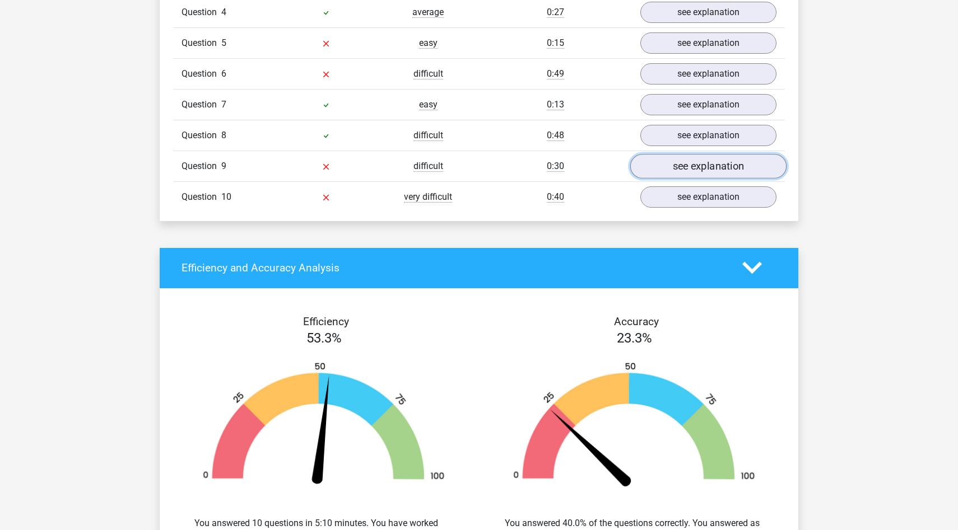
click at [707, 167] on link "see explanation" at bounding box center [708, 166] width 156 height 25
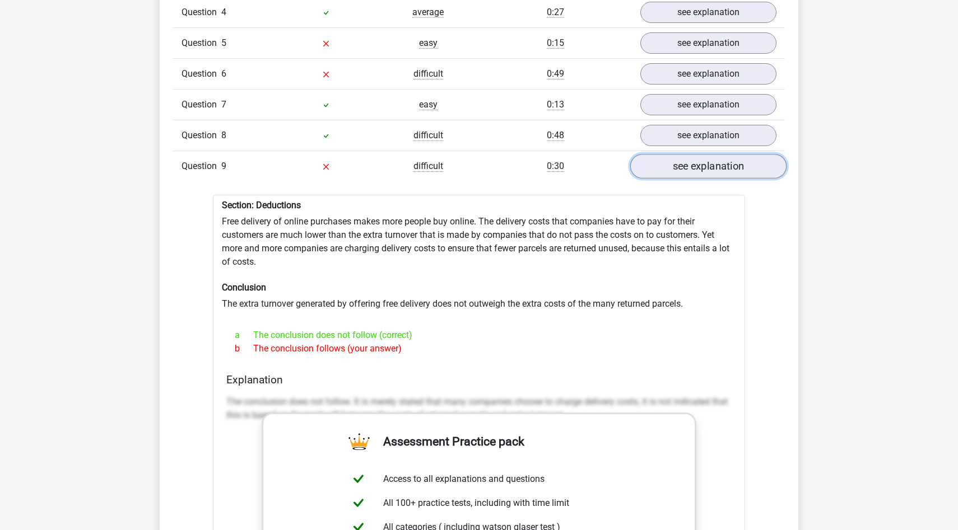
click at [684, 166] on link "see explanation" at bounding box center [708, 166] width 156 height 25
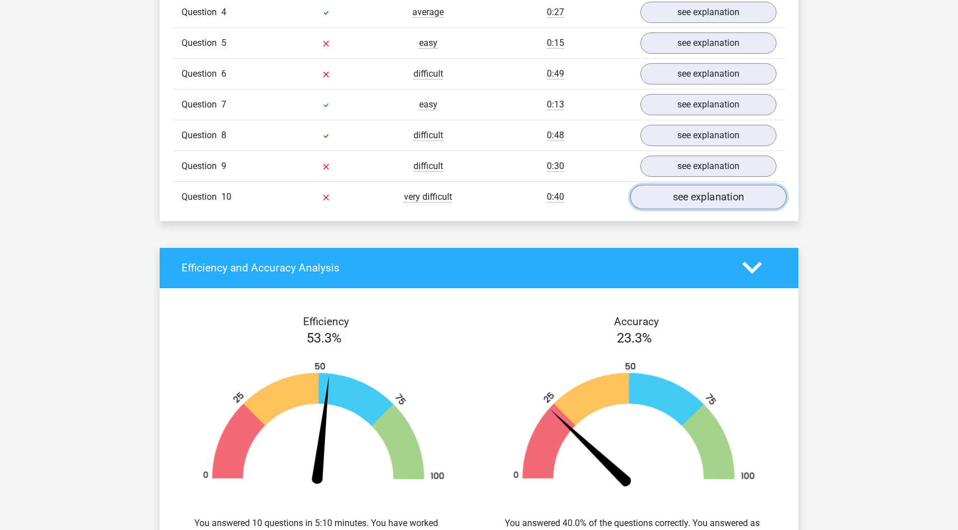
click at [684, 199] on link "see explanation" at bounding box center [708, 197] width 156 height 25
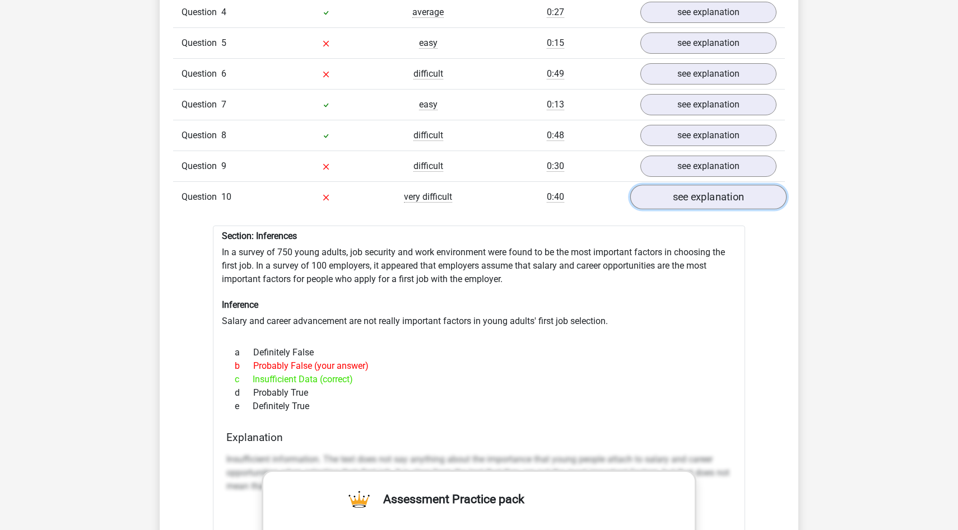
click at [684, 199] on link "see explanation" at bounding box center [708, 197] width 156 height 25
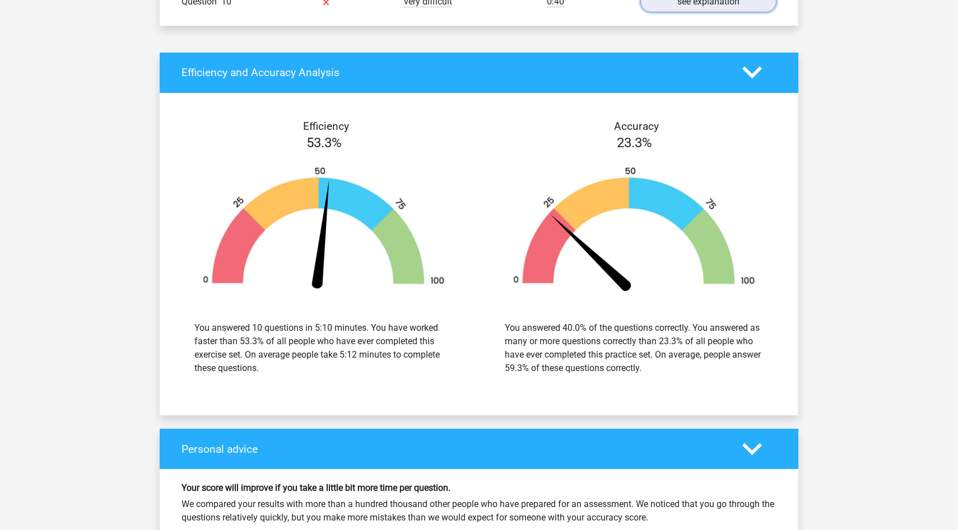
scroll to position [1234, 0]
click at [756, 68] on icon at bounding box center [752, 73] width 20 height 20
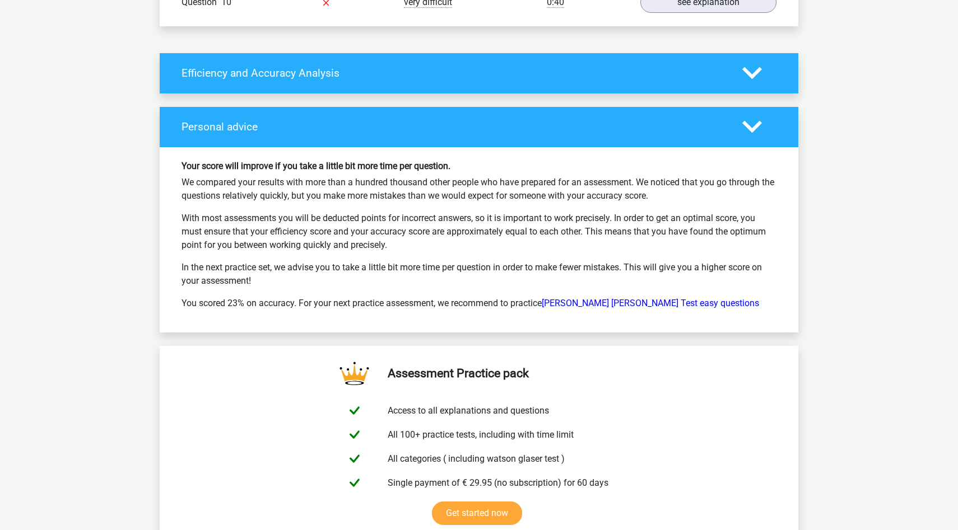
click at [754, 71] on icon at bounding box center [752, 73] width 20 height 20
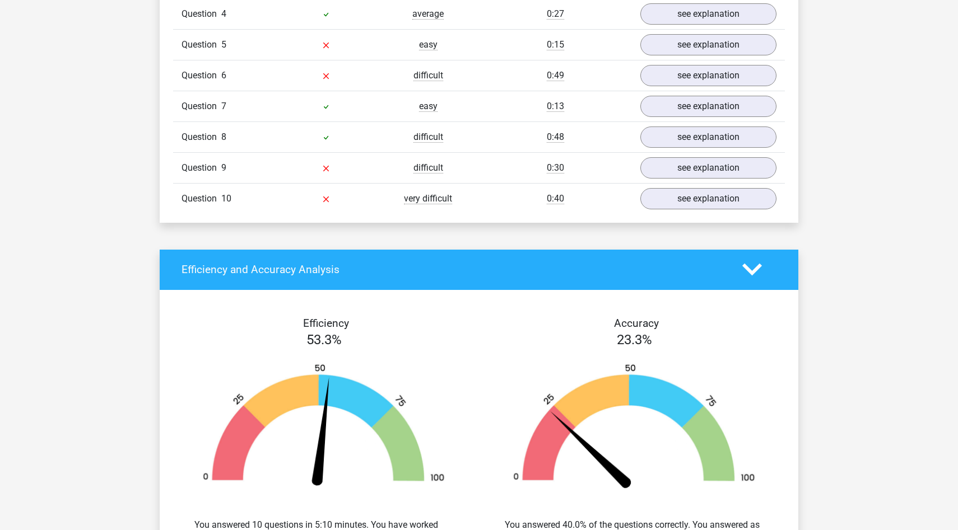
scroll to position [1037, 0]
click at [689, 194] on link "see explanation" at bounding box center [708, 199] width 156 height 25
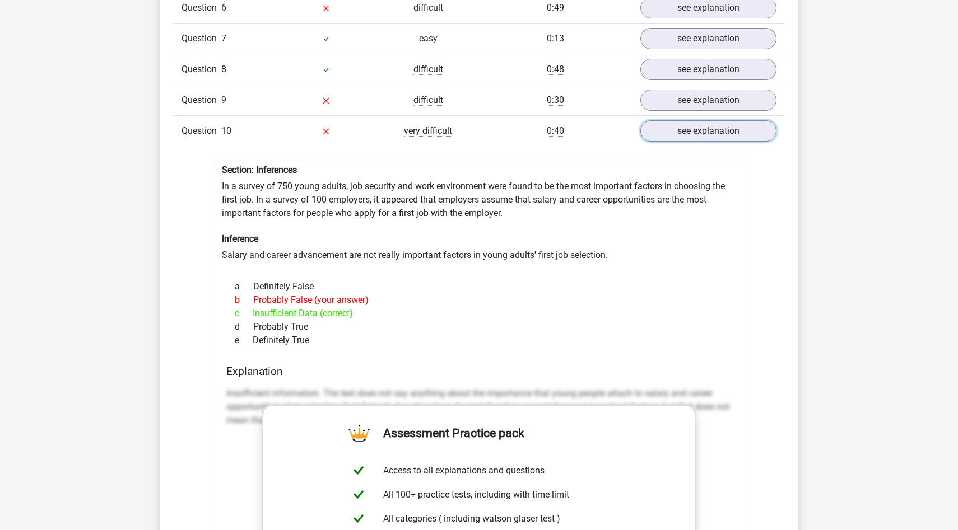
scroll to position [1110, 0]
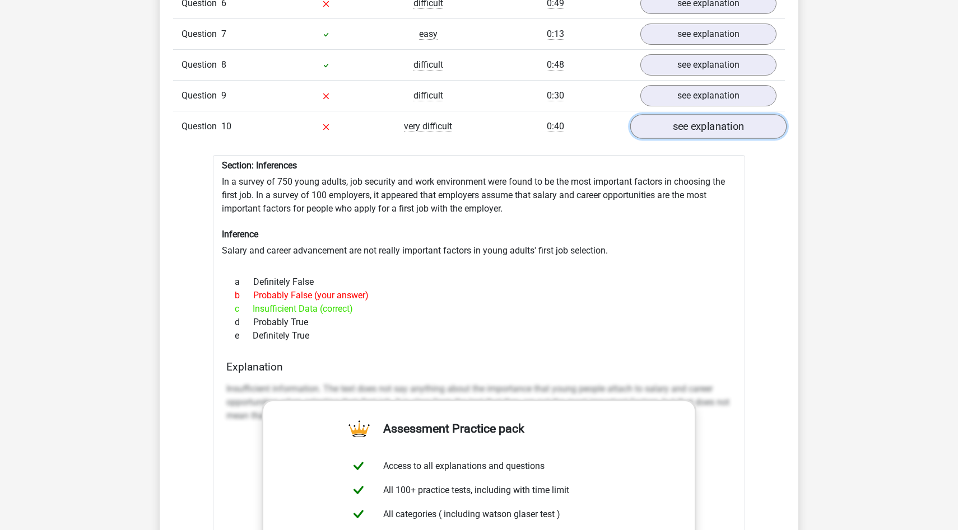
click at [695, 132] on link "see explanation" at bounding box center [708, 126] width 156 height 25
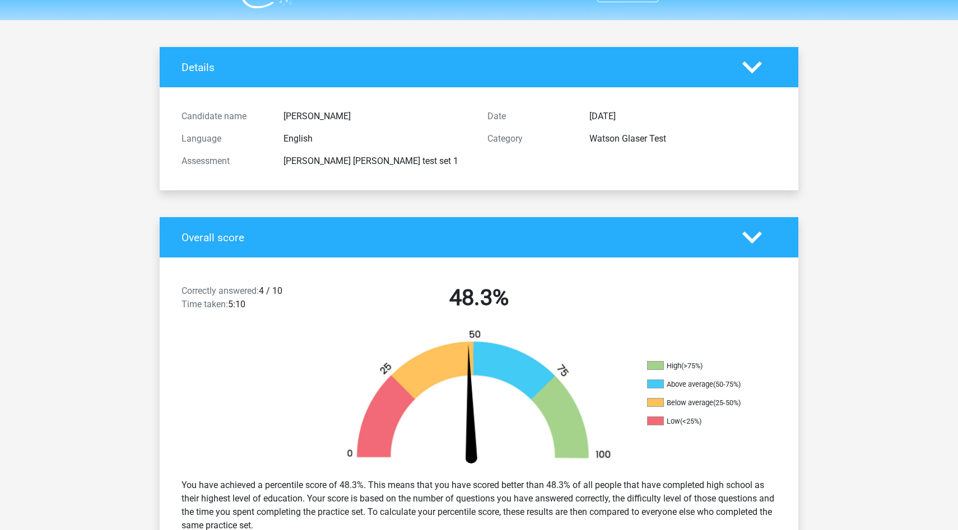
scroll to position [0, 0]
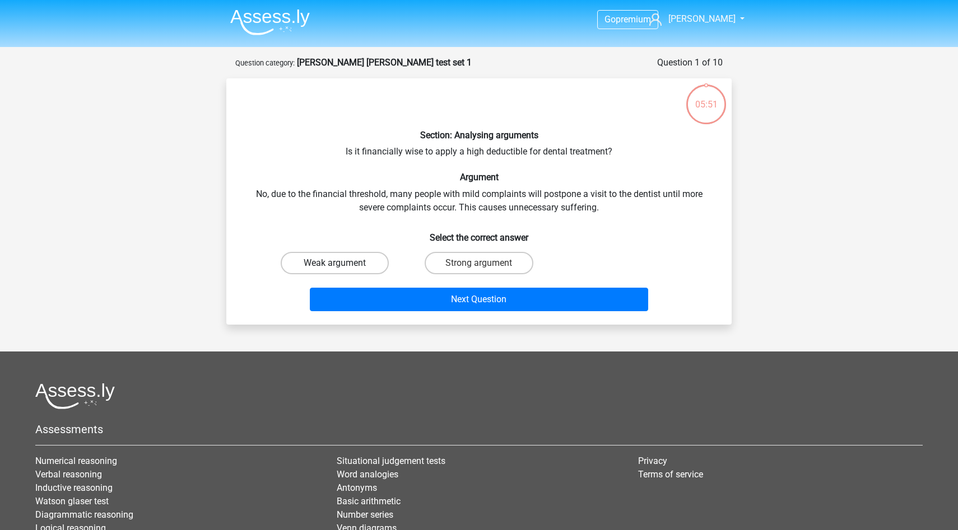
click at [362, 267] on label "Weak argument" at bounding box center [335, 263] width 108 height 22
click at [342, 267] on input "Weak argument" at bounding box center [338, 266] width 7 height 7
radio input "true"
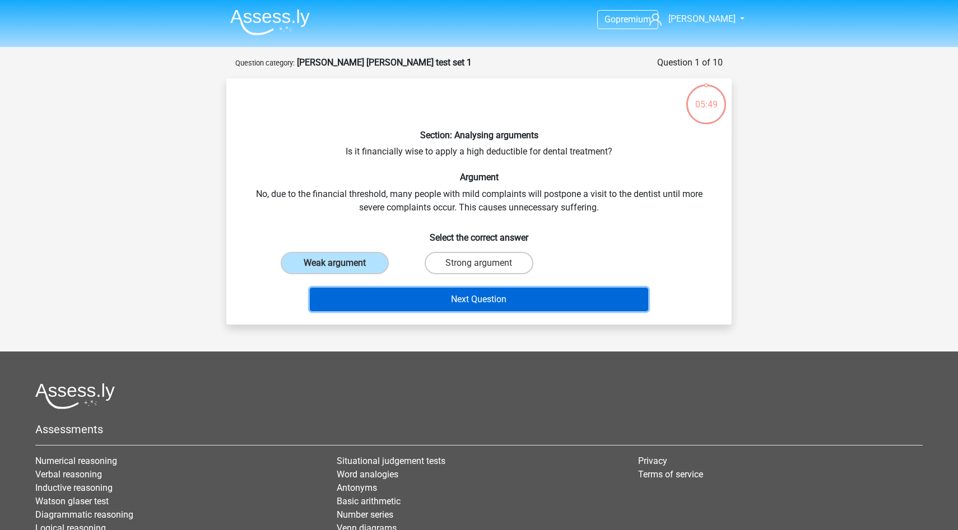
click at [467, 298] on button "Next Question" at bounding box center [479, 300] width 339 height 24
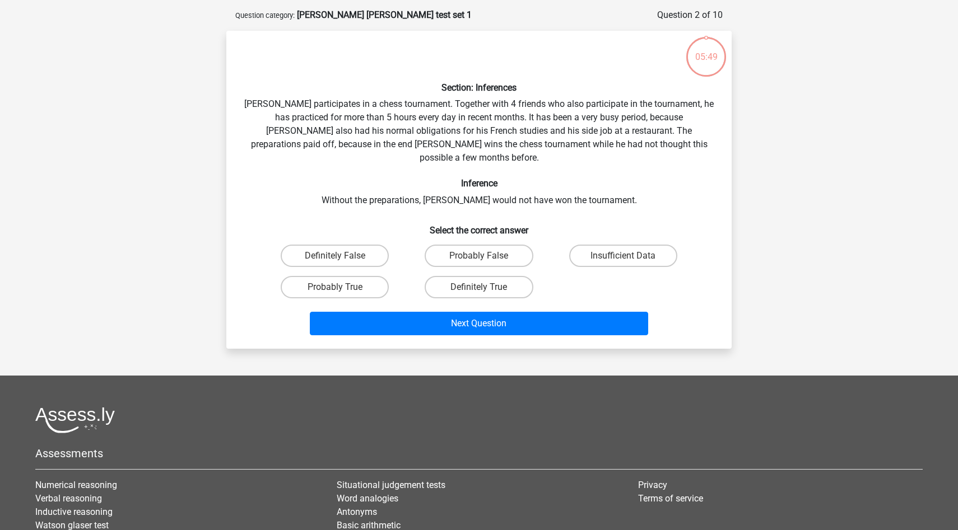
scroll to position [56, 0]
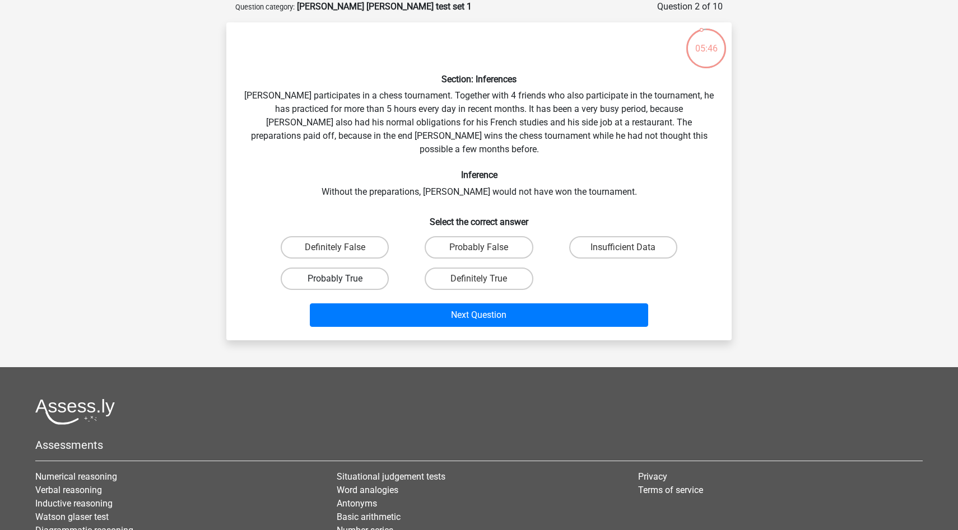
click at [364, 268] on label "Probably True" at bounding box center [335, 279] width 108 height 22
click at [342, 279] on input "Probably True" at bounding box center [338, 282] width 7 height 7
radio input "true"
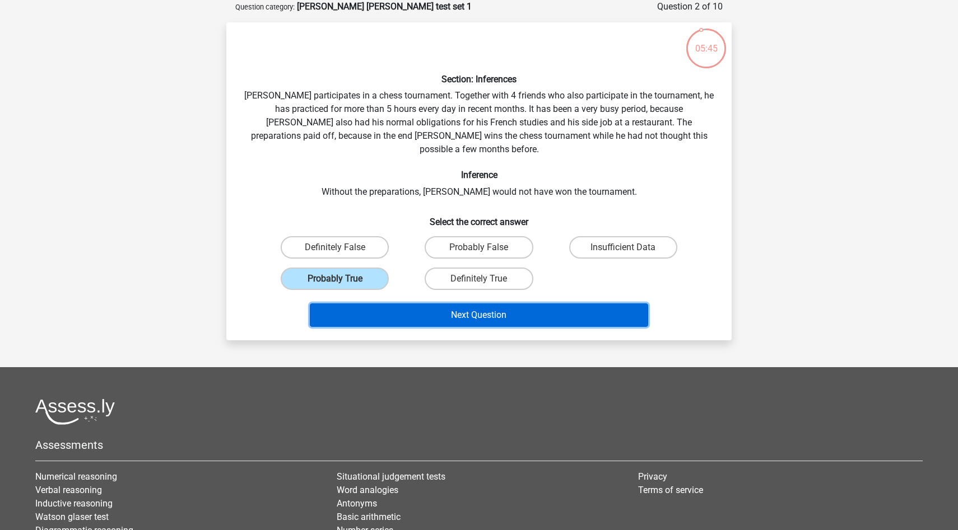
click at [465, 304] on button "Next Question" at bounding box center [479, 316] width 339 height 24
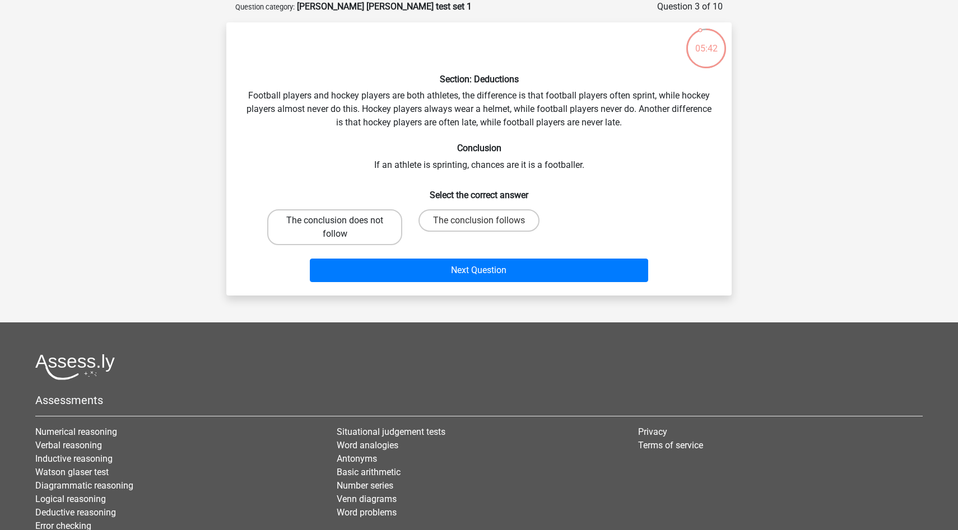
click at [374, 219] on label "The conclusion does not follow" at bounding box center [334, 227] width 135 height 36
click at [342, 221] on input "The conclusion does not follow" at bounding box center [338, 224] width 7 height 7
radio input "true"
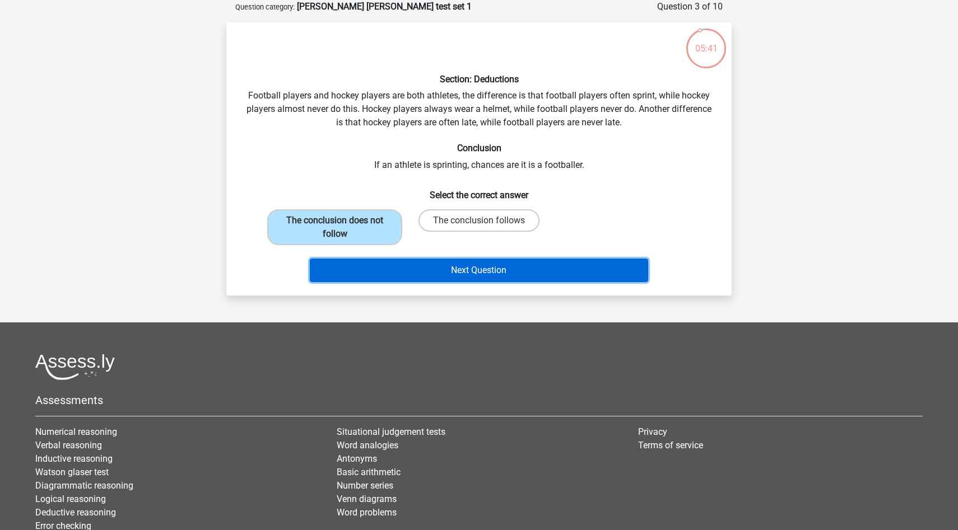
click at [507, 273] on button "Next Question" at bounding box center [479, 271] width 339 height 24
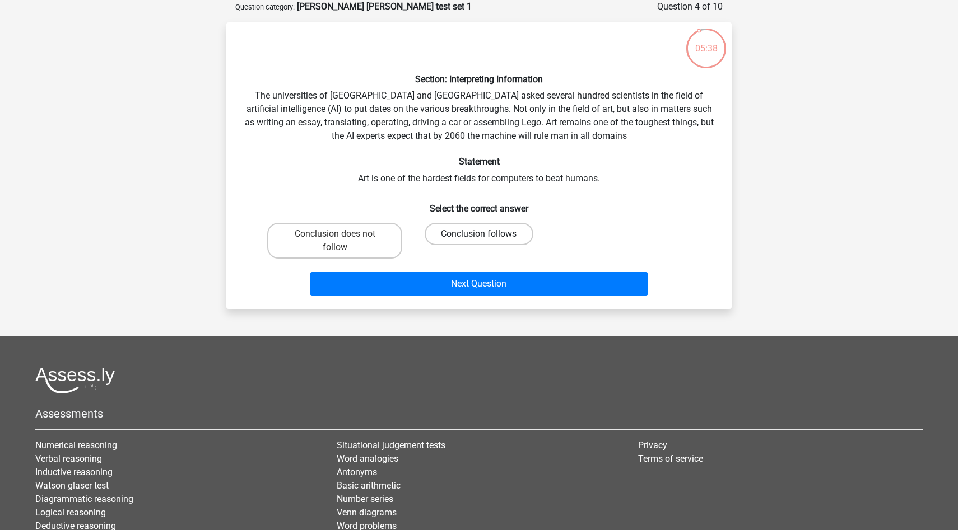
click at [462, 227] on label "Conclusion follows" at bounding box center [479, 234] width 108 height 22
click at [479, 234] on input "Conclusion follows" at bounding box center [482, 237] width 7 height 7
radio input "true"
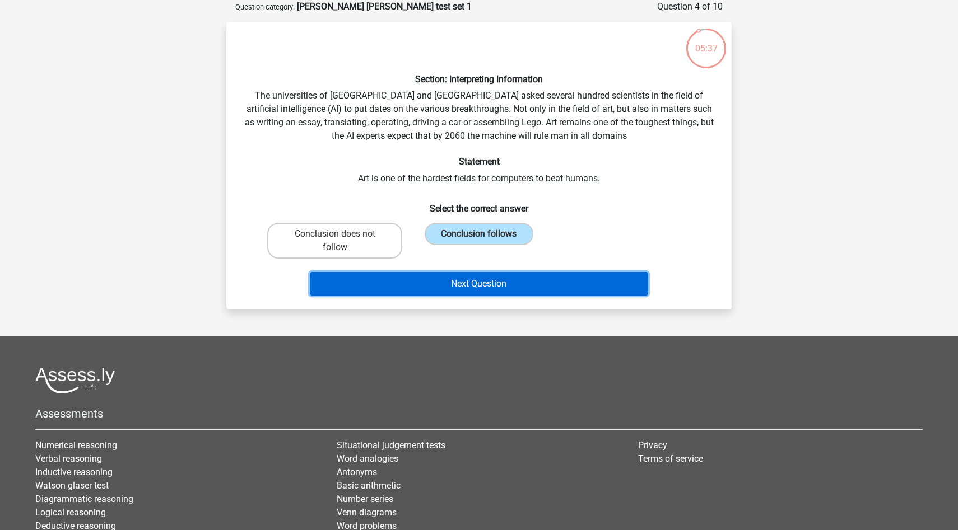
click at [481, 281] on button "Next Question" at bounding box center [479, 284] width 339 height 24
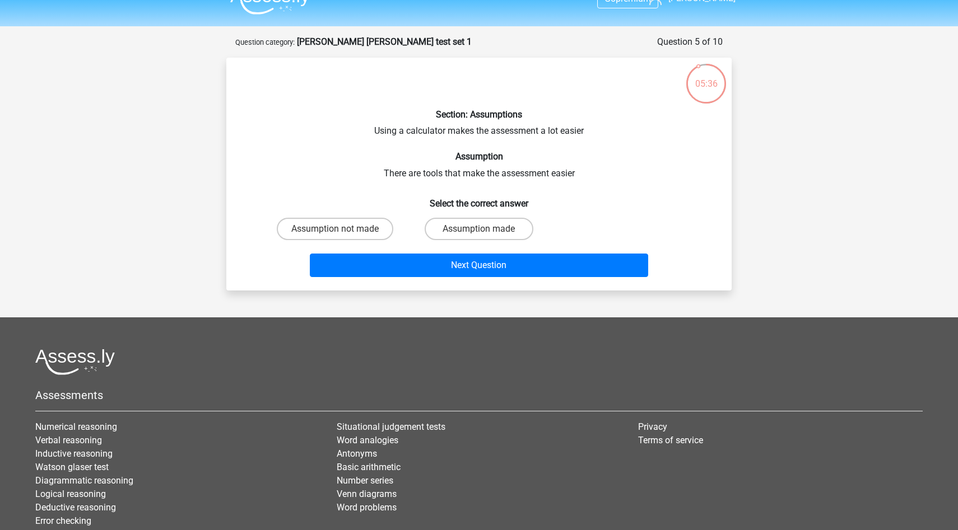
scroll to position [21, 0]
click at [367, 230] on label "Assumption not made" at bounding box center [335, 228] width 117 height 22
click at [342, 230] on input "Assumption not made" at bounding box center [338, 232] width 7 height 7
radio input "true"
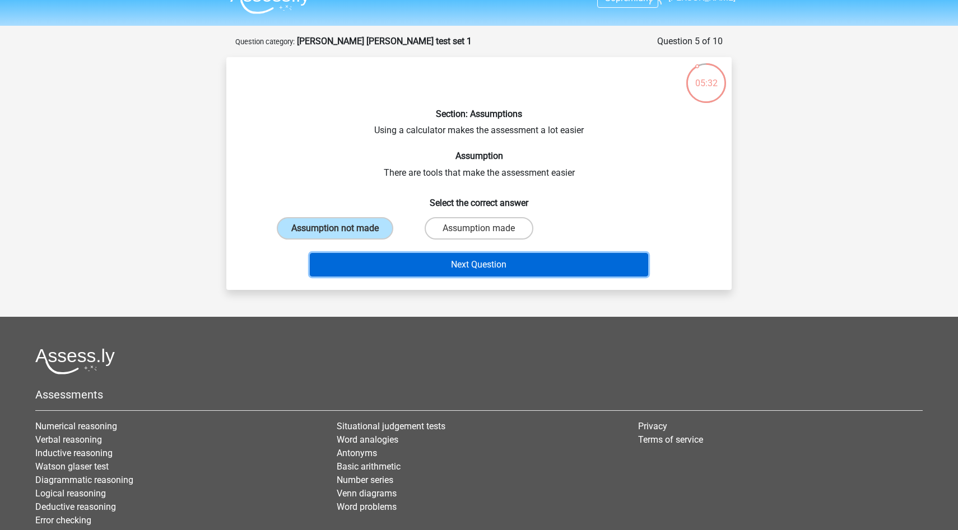
click at [488, 267] on button "Next Question" at bounding box center [479, 265] width 339 height 24
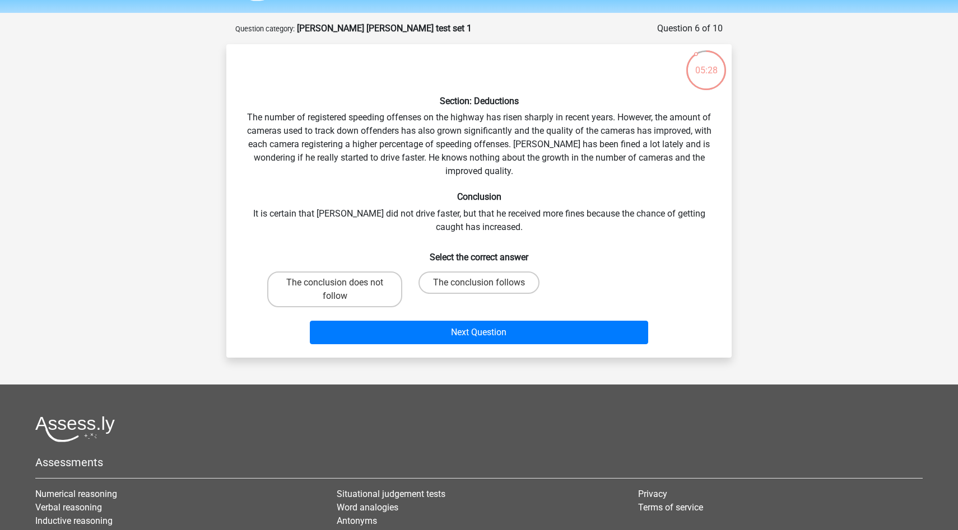
scroll to position [35, 0]
click at [375, 284] on label "The conclusion does not follow" at bounding box center [334, 289] width 135 height 36
click at [342, 284] on input "The conclusion does not follow" at bounding box center [338, 285] width 7 height 7
radio input "true"
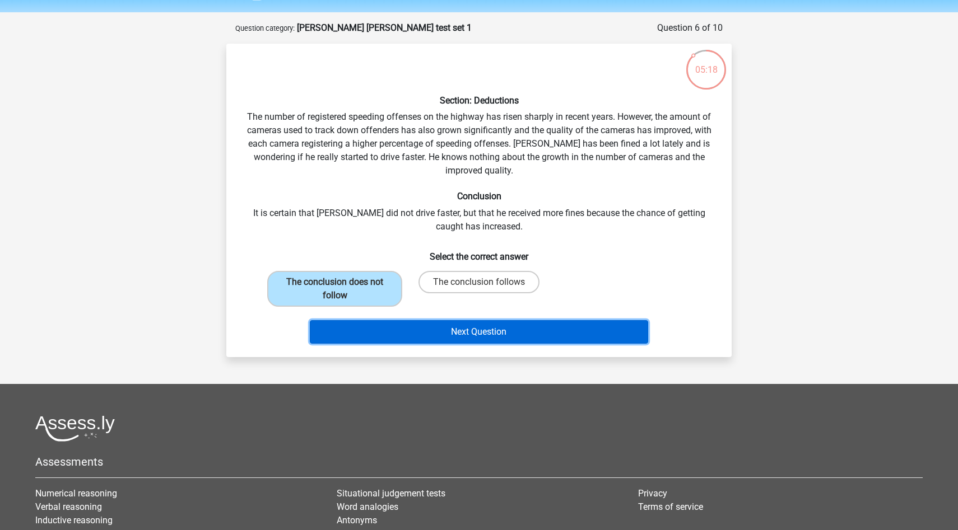
click at [454, 328] on button "Next Question" at bounding box center [479, 332] width 339 height 24
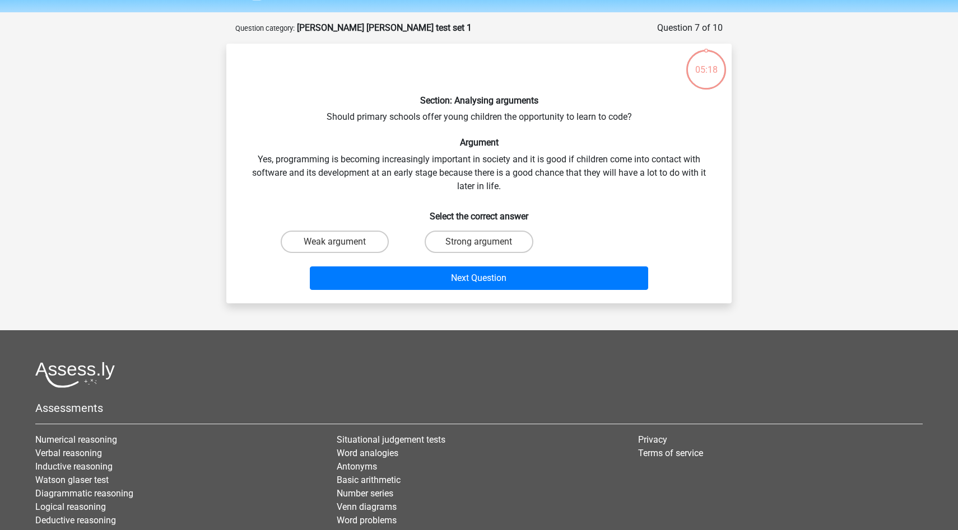
scroll to position [56, 0]
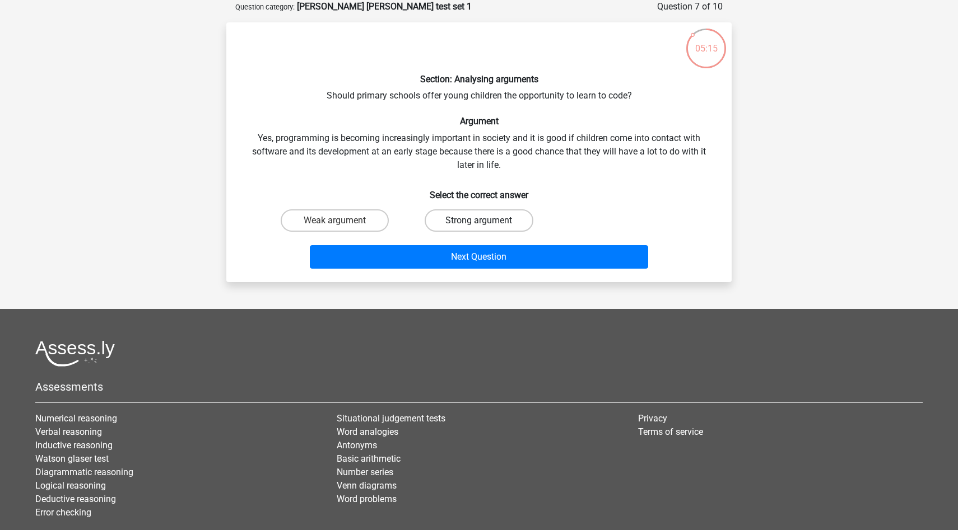
click at [455, 218] on label "Strong argument" at bounding box center [479, 220] width 108 height 22
click at [479, 221] on input "Strong argument" at bounding box center [482, 224] width 7 height 7
radio input "true"
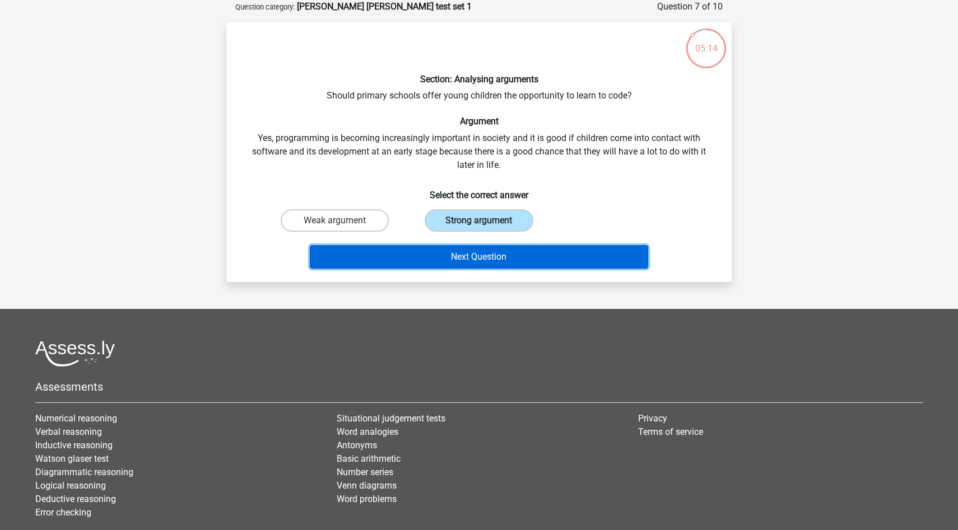
click at [456, 249] on button "Next Question" at bounding box center [479, 257] width 339 height 24
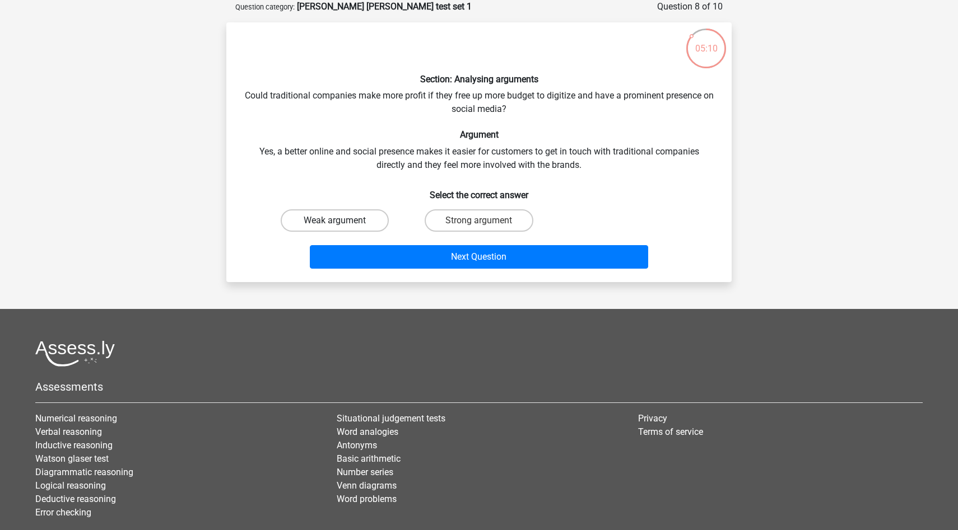
click at [338, 220] on label "Weak argument" at bounding box center [335, 220] width 108 height 22
click at [338, 221] on input "Weak argument" at bounding box center [338, 224] width 7 height 7
radio input "true"
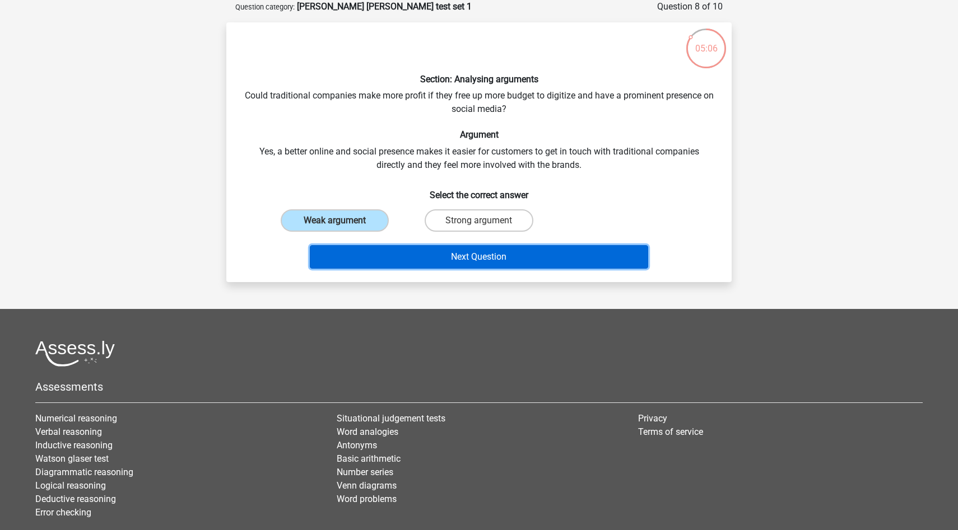
click at [491, 256] on button "Next Question" at bounding box center [479, 257] width 339 height 24
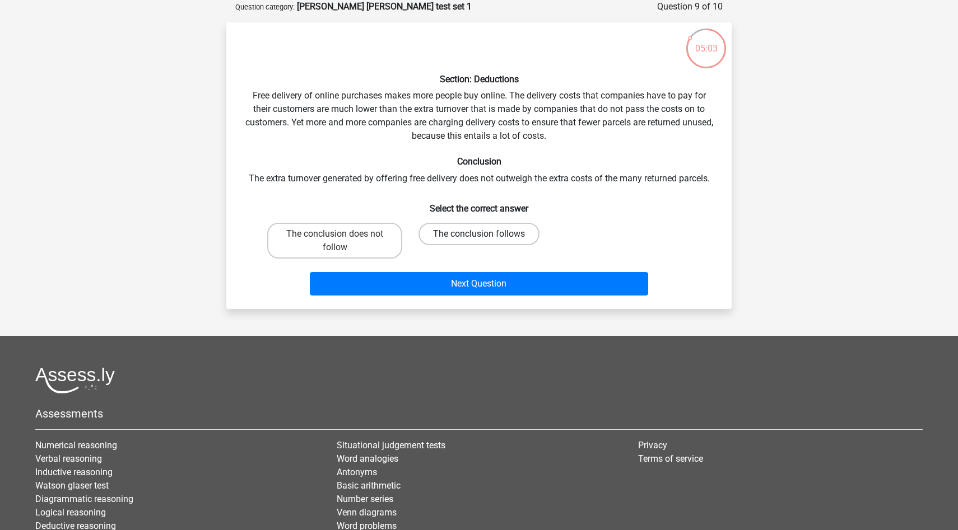
click at [446, 234] on label "The conclusion follows" at bounding box center [478, 234] width 121 height 22
click at [479, 234] on input "The conclusion follows" at bounding box center [482, 237] width 7 height 7
radio input "true"
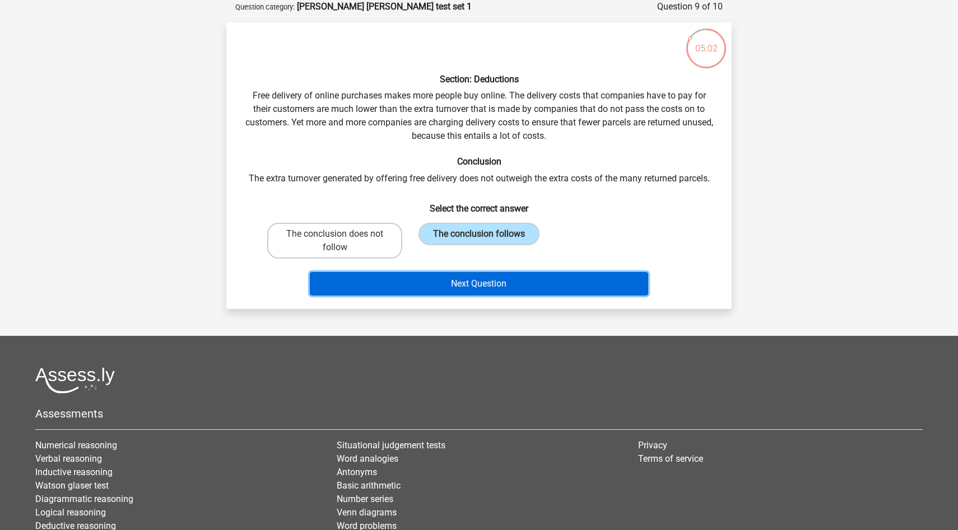
click at [475, 279] on button "Next Question" at bounding box center [479, 284] width 339 height 24
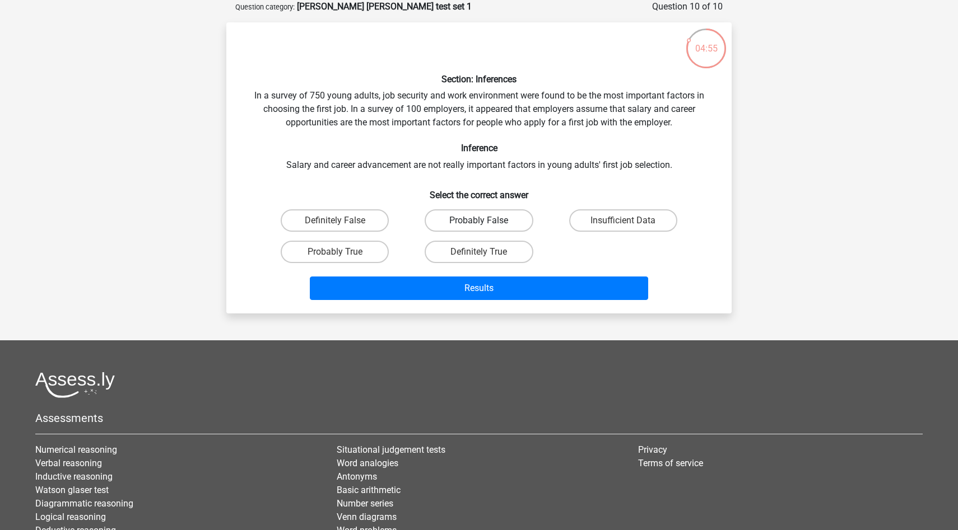
click at [487, 221] on label "Probably False" at bounding box center [479, 220] width 108 height 22
click at [486, 221] on input "Probably False" at bounding box center [482, 224] width 7 height 7
radio input "true"
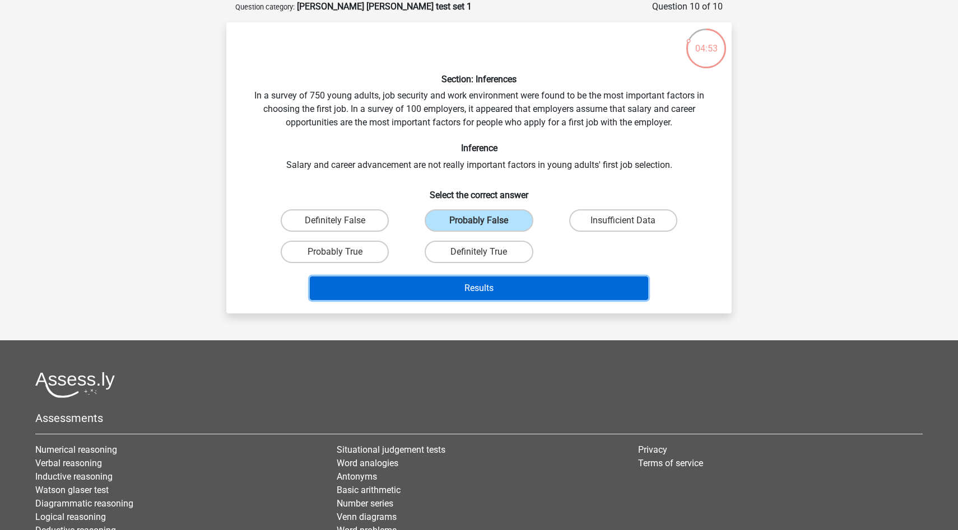
click at [490, 288] on button "Results" at bounding box center [479, 289] width 339 height 24
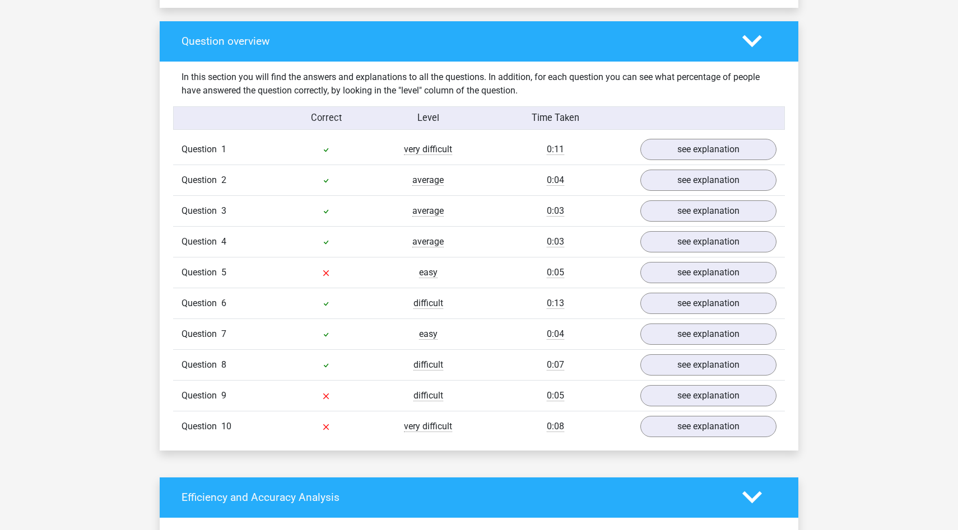
scroll to position [810, 0]
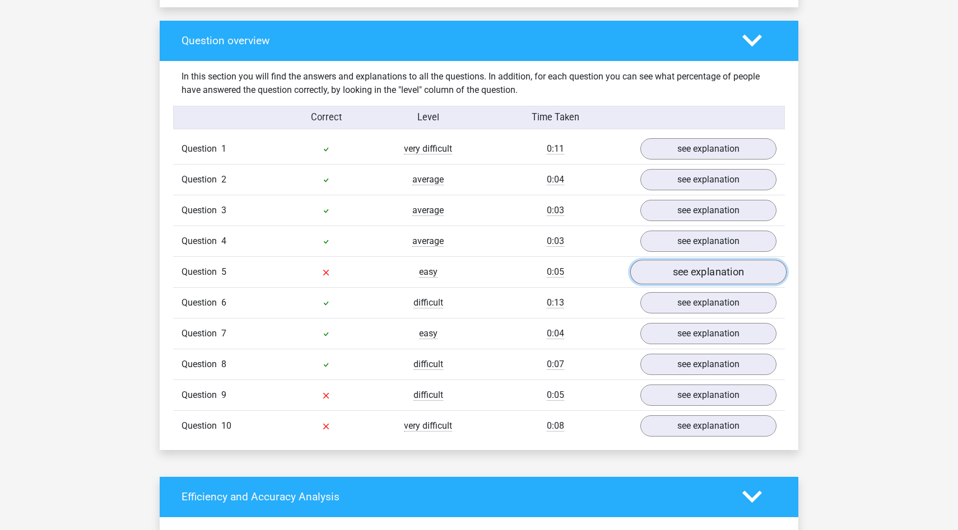
click at [676, 268] on link "see explanation" at bounding box center [708, 272] width 156 height 25
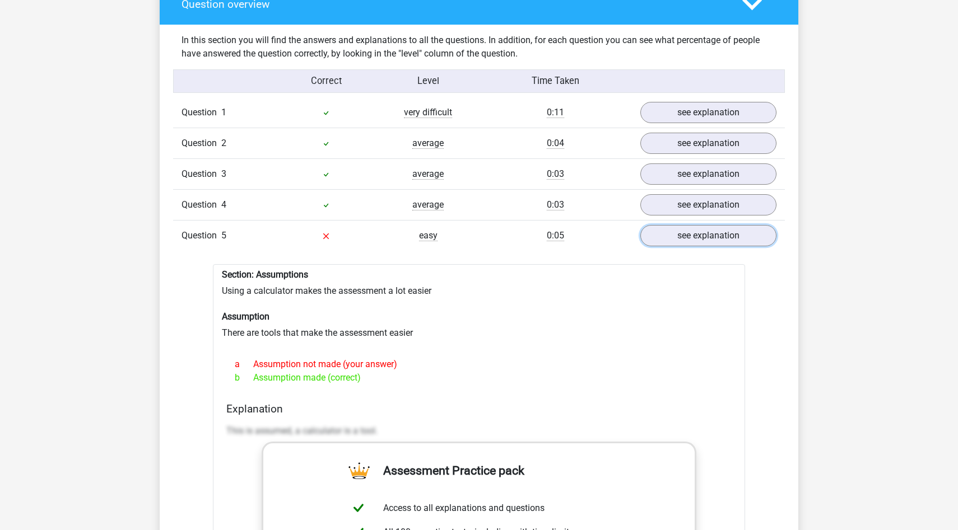
scroll to position [852, 0]
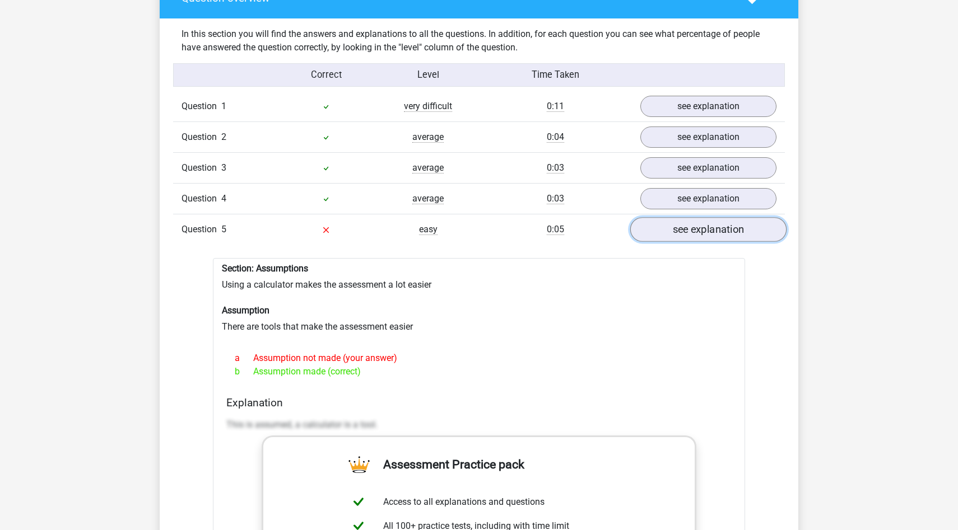
click at [688, 224] on link "see explanation" at bounding box center [708, 229] width 156 height 25
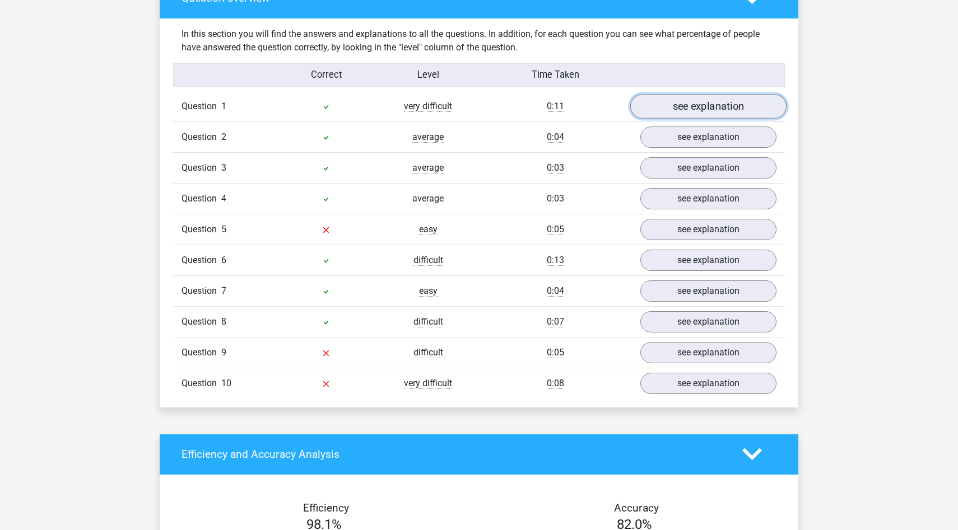
click at [697, 109] on link "see explanation" at bounding box center [708, 106] width 156 height 25
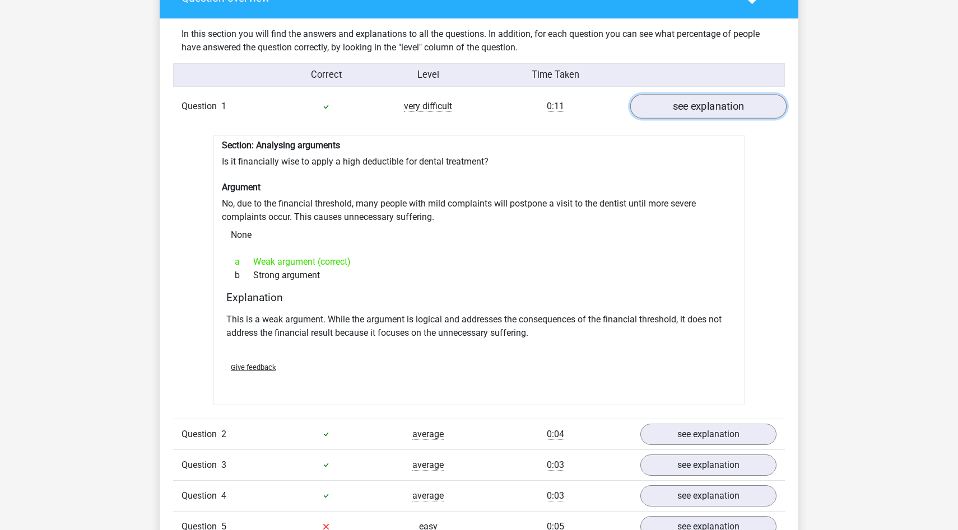
click at [697, 109] on link "see explanation" at bounding box center [708, 106] width 156 height 25
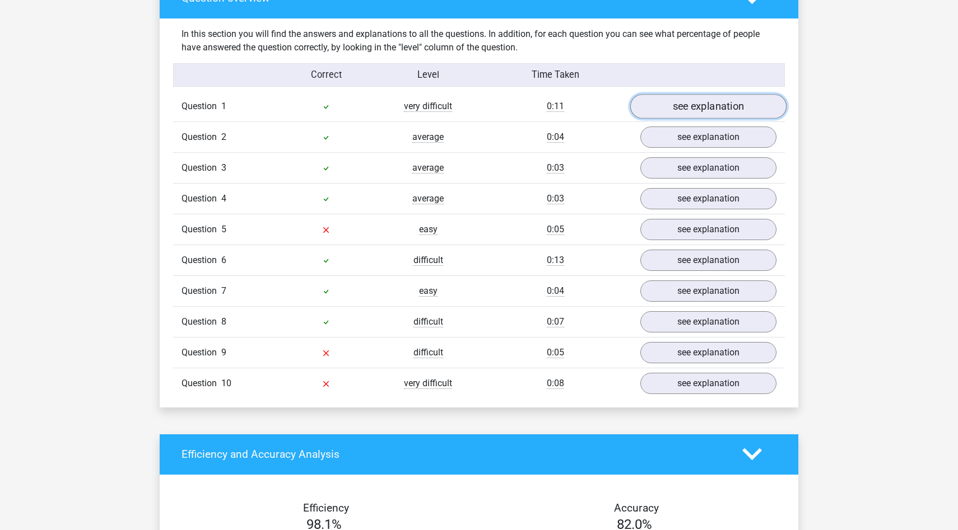
click at [702, 113] on link "see explanation" at bounding box center [708, 106] width 156 height 25
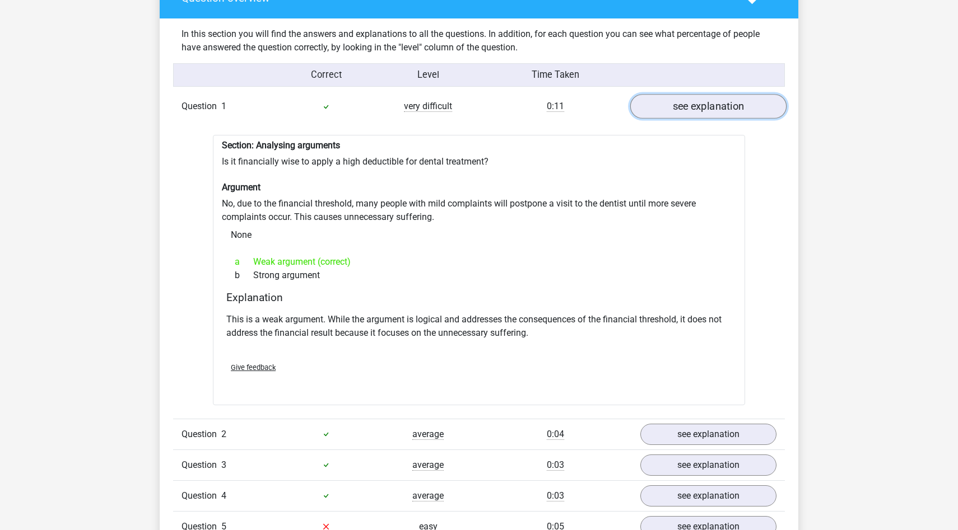
click at [702, 112] on link "see explanation" at bounding box center [708, 106] width 156 height 25
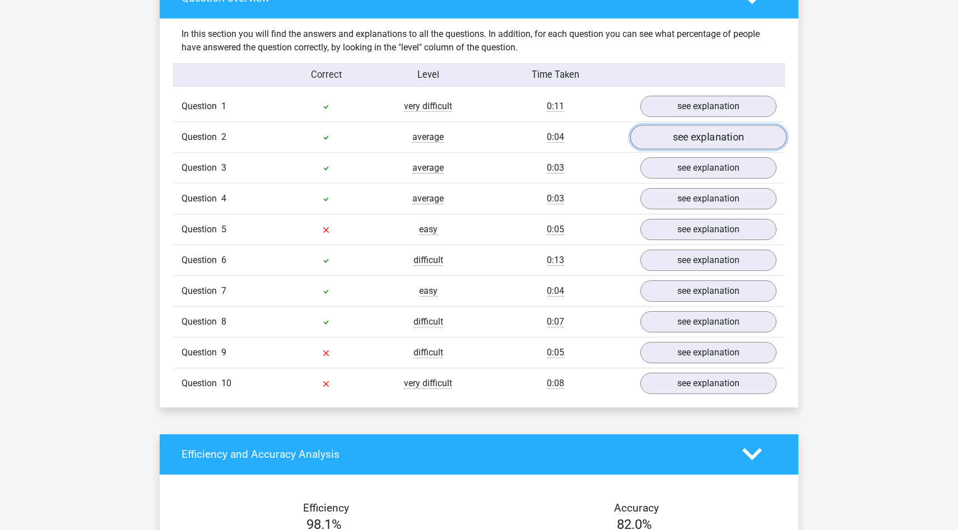
click at [699, 132] on link "see explanation" at bounding box center [708, 137] width 156 height 25
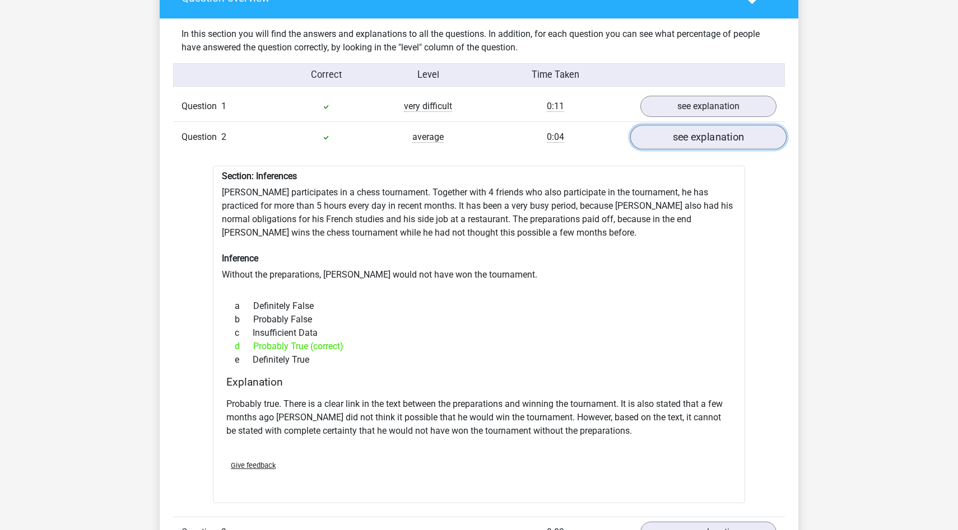
click at [700, 133] on link "see explanation" at bounding box center [708, 137] width 156 height 25
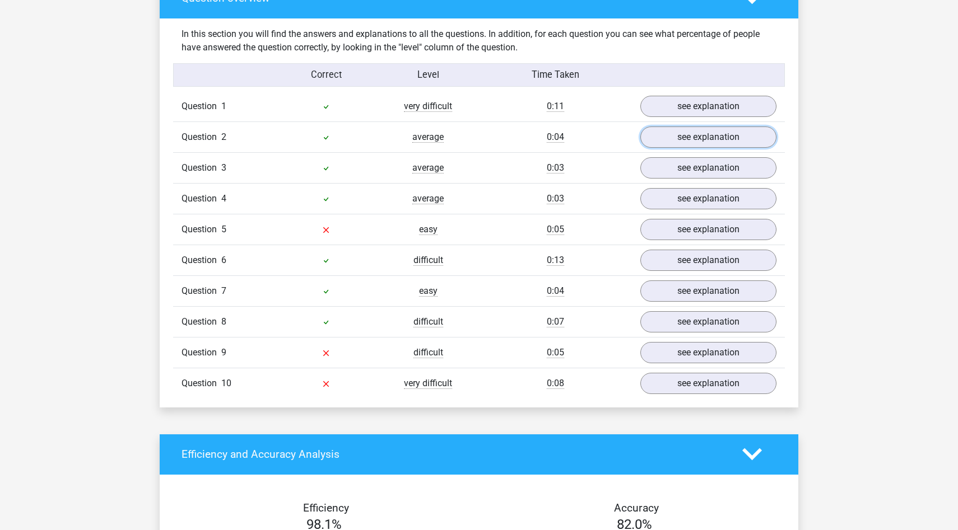
scroll to position [919, 0]
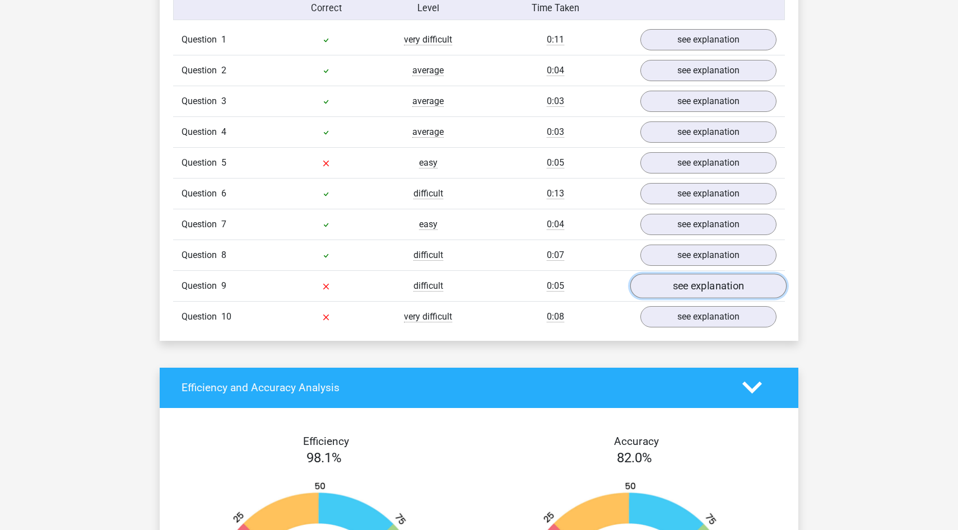
click at [653, 281] on link "see explanation" at bounding box center [708, 286] width 156 height 25
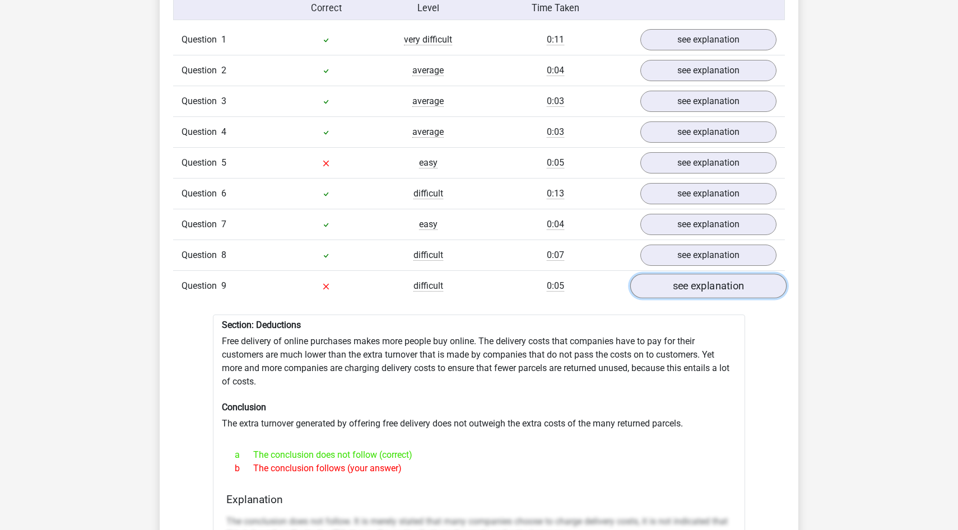
click at [664, 282] on link "see explanation" at bounding box center [708, 286] width 156 height 25
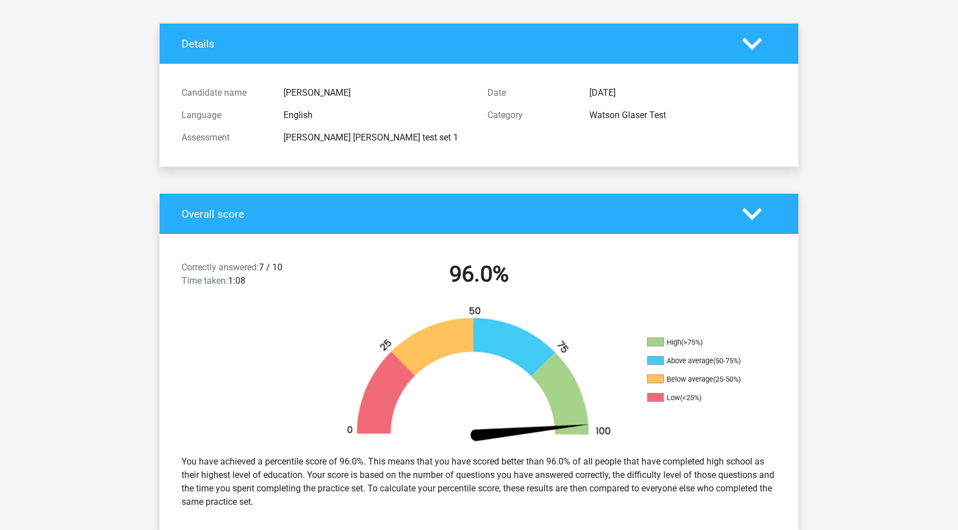
scroll to position [13, 0]
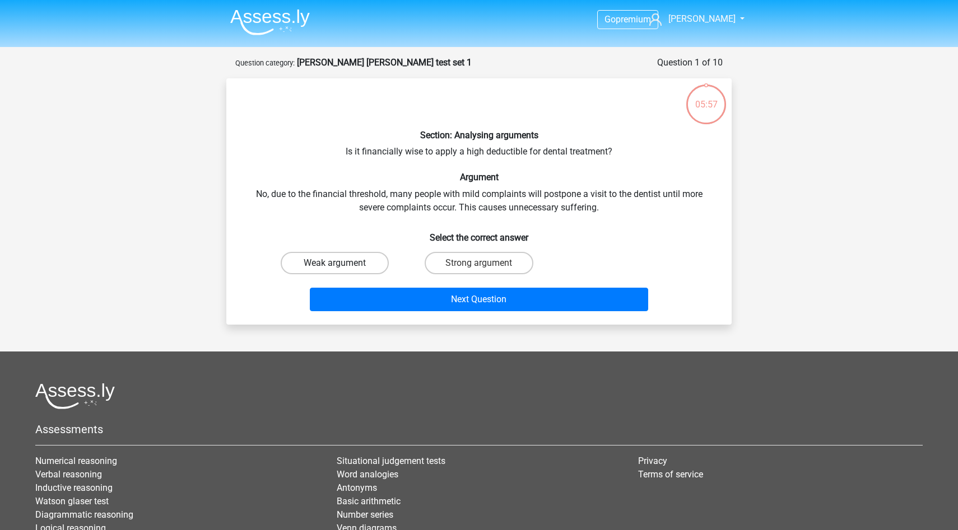
click at [346, 266] on label "Weak argument" at bounding box center [335, 263] width 108 height 22
click at [342, 266] on input "Weak argument" at bounding box center [338, 266] width 7 height 7
radio input "true"
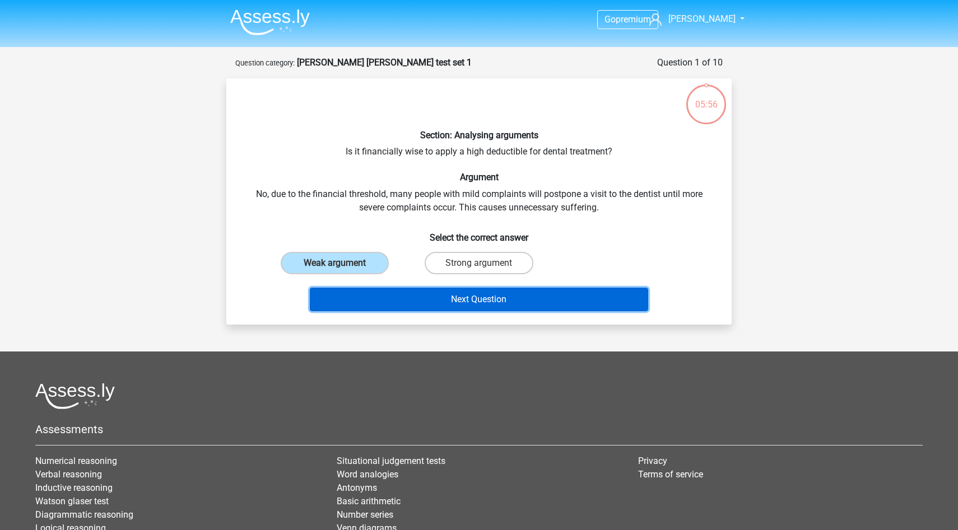
click at [457, 304] on button "Next Question" at bounding box center [479, 300] width 339 height 24
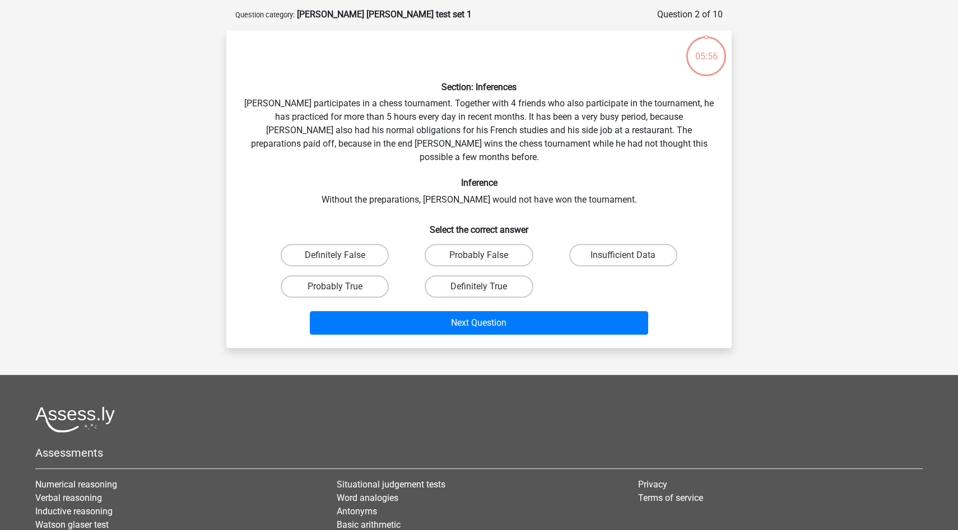
scroll to position [56, 0]
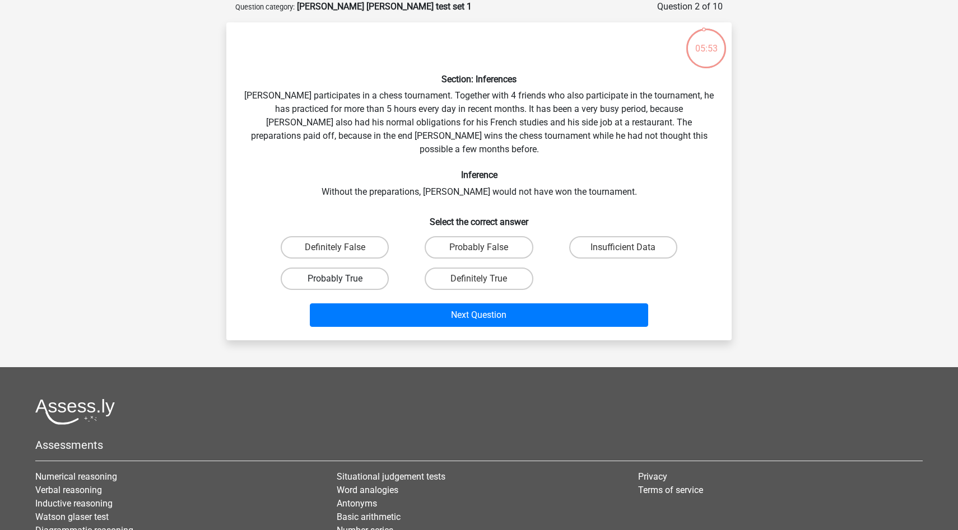
click at [344, 268] on label "Probably True" at bounding box center [335, 279] width 108 height 22
click at [342, 279] on input "Probably True" at bounding box center [338, 282] width 7 height 7
radio input "true"
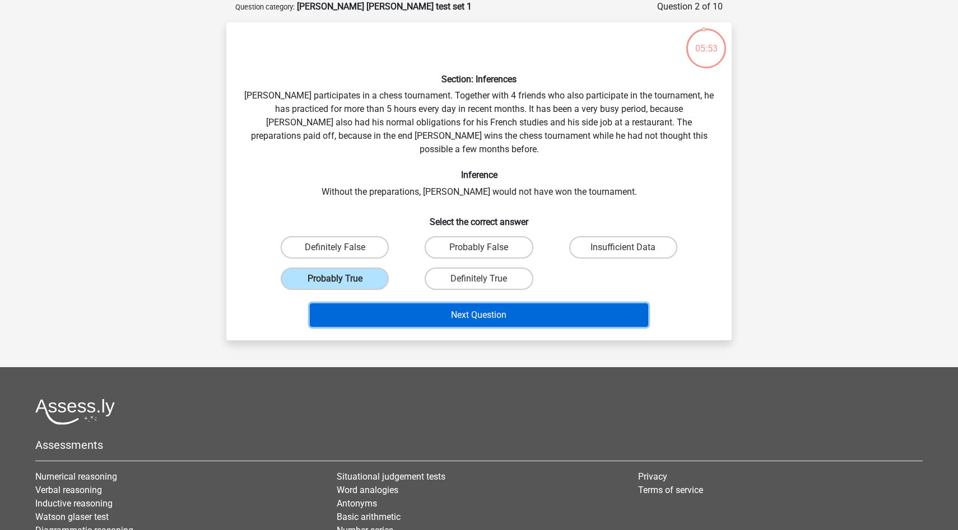
click at [453, 304] on button "Next Question" at bounding box center [479, 316] width 339 height 24
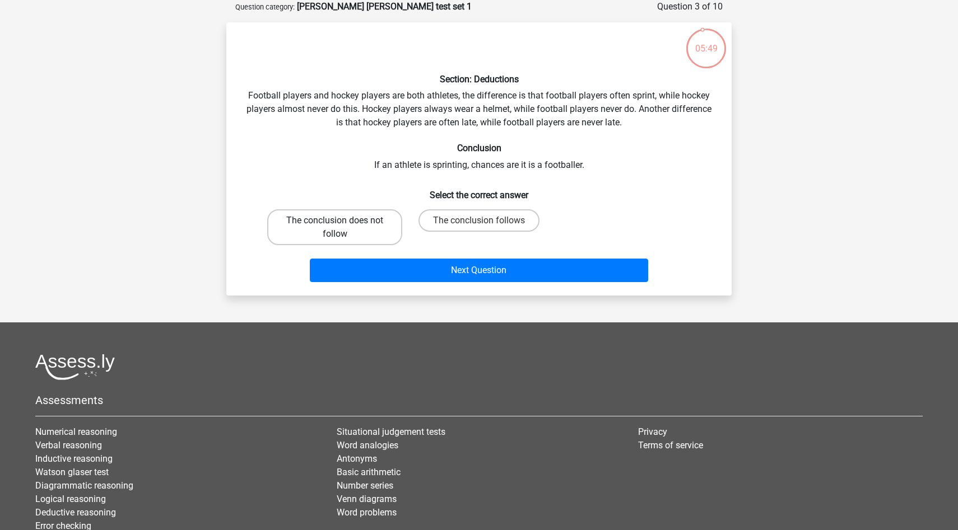
click at [346, 233] on label "The conclusion does not follow" at bounding box center [334, 227] width 135 height 36
click at [342, 228] on input "The conclusion does not follow" at bounding box center [338, 224] width 7 height 7
radio input "true"
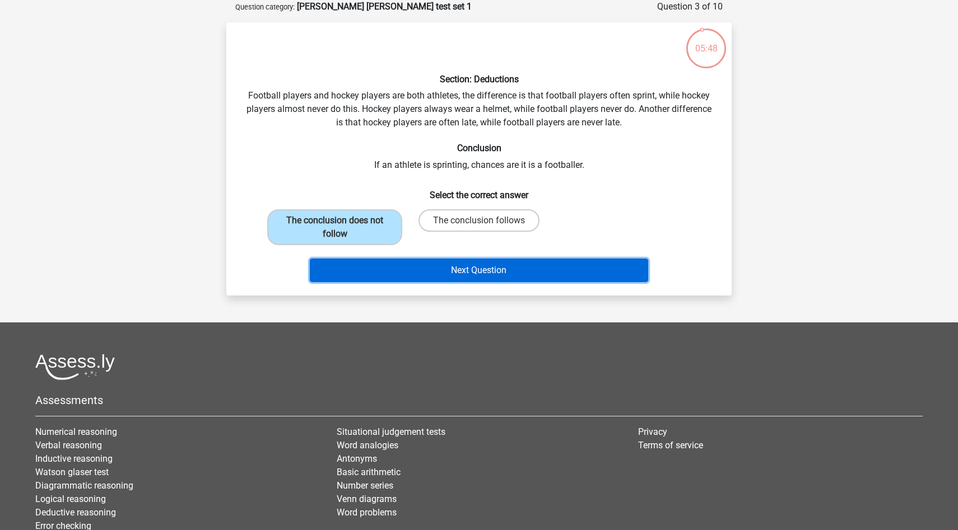
click at [476, 271] on button "Next Question" at bounding box center [479, 271] width 339 height 24
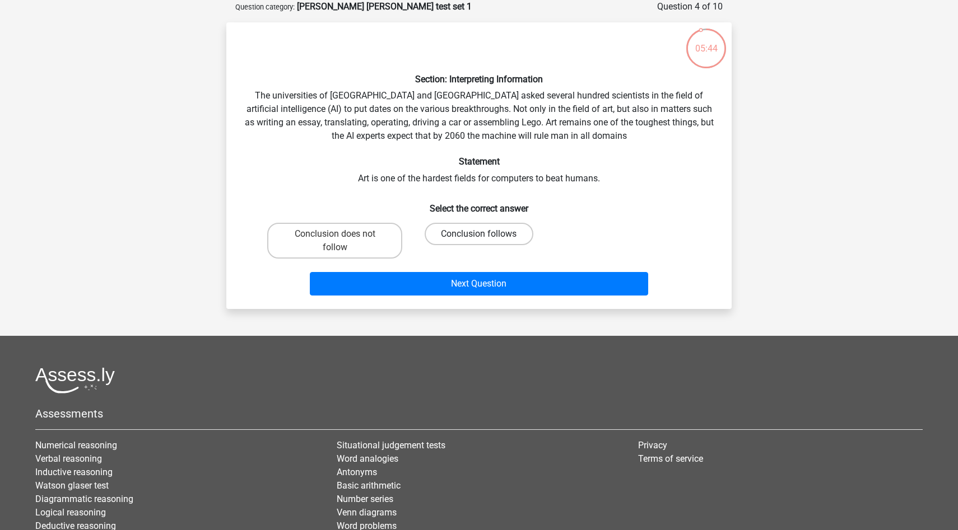
click at [452, 235] on label "Conclusion follows" at bounding box center [479, 234] width 108 height 22
click at [479, 235] on input "Conclusion follows" at bounding box center [482, 237] width 7 height 7
radio input "true"
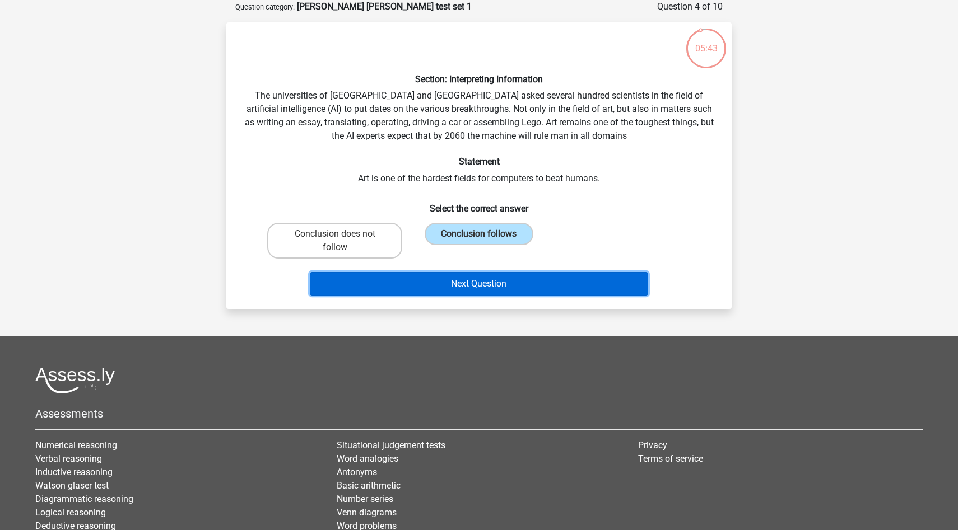
click at [466, 282] on button "Next Question" at bounding box center [479, 284] width 339 height 24
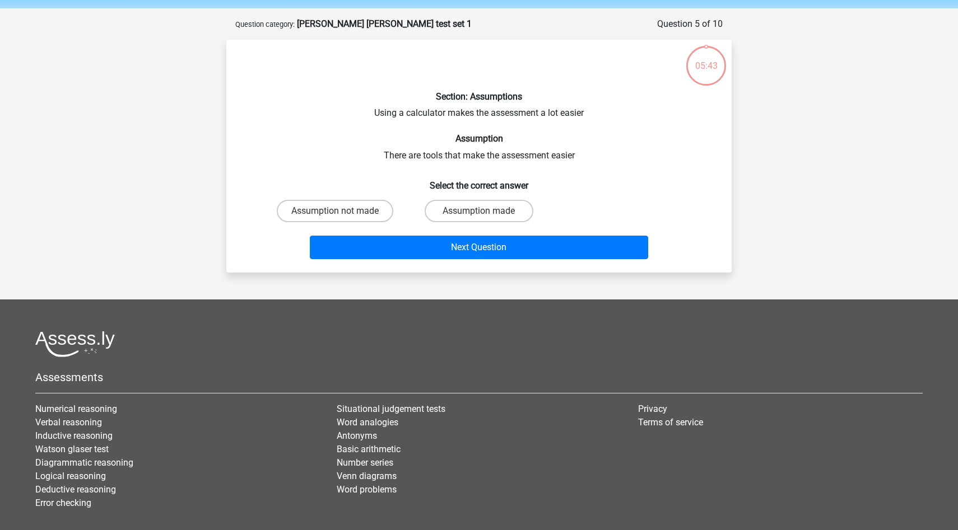
scroll to position [35, 0]
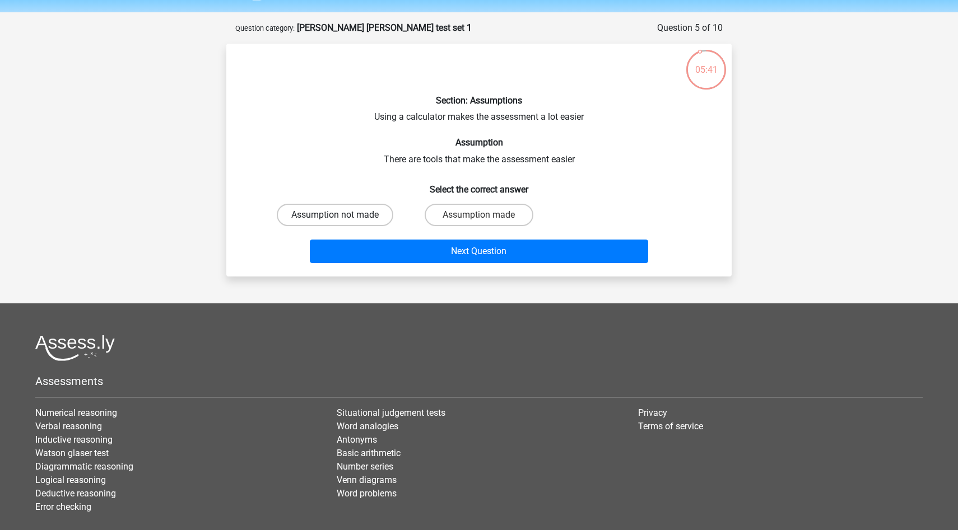
click at [361, 218] on label "Assumption not made" at bounding box center [335, 215] width 117 height 22
click at [342, 218] on input "Assumption not made" at bounding box center [338, 218] width 7 height 7
radio input "true"
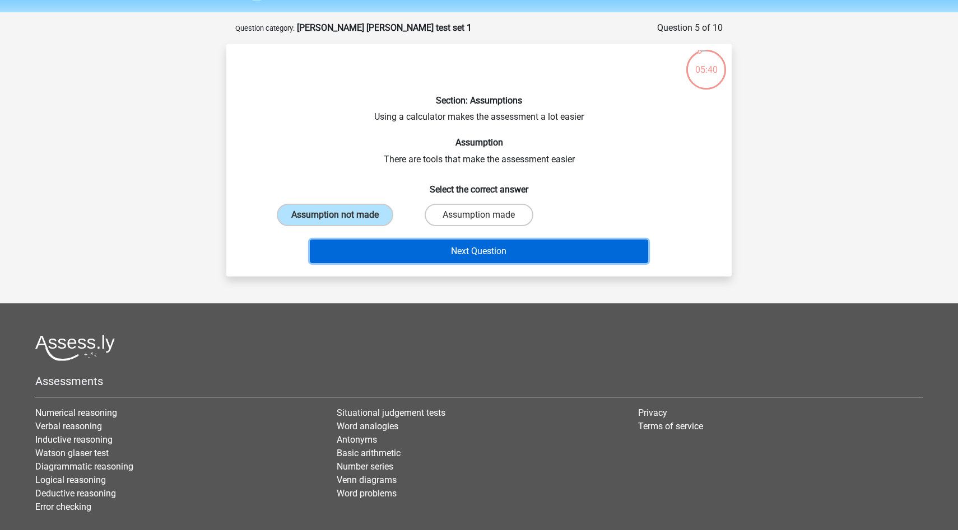
click at [419, 247] on button "Next Question" at bounding box center [479, 252] width 339 height 24
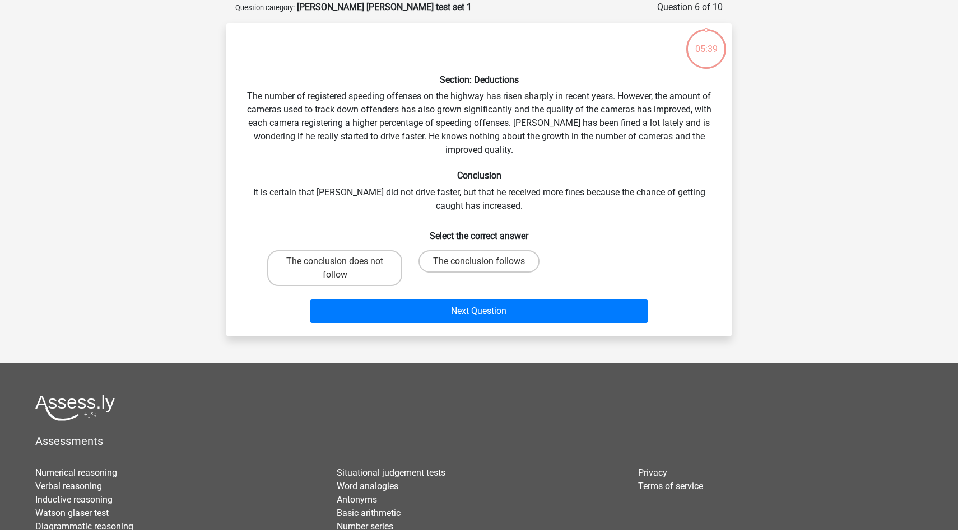
scroll to position [56, 0]
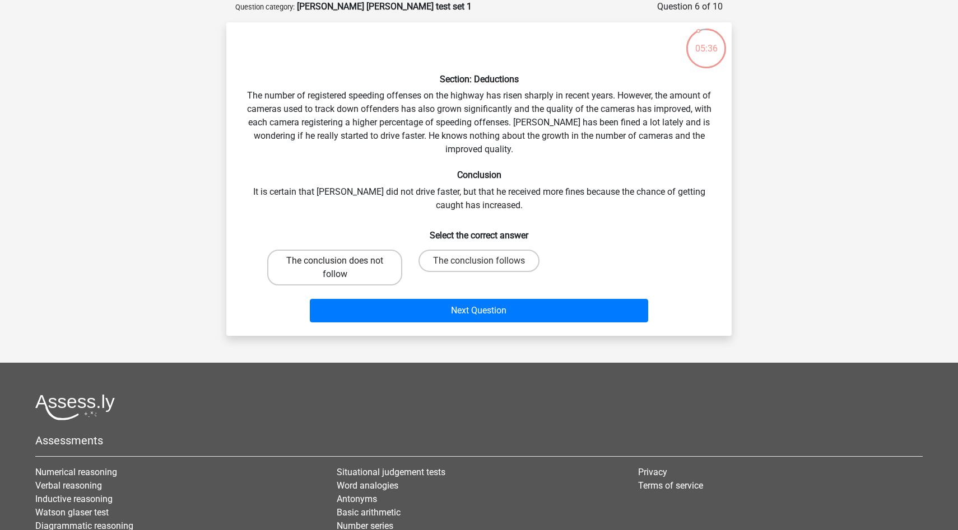
click at [384, 268] on label "The conclusion does not follow" at bounding box center [334, 268] width 135 height 36
click at [342, 268] on input "The conclusion does not follow" at bounding box center [338, 264] width 7 height 7
radio input "true"
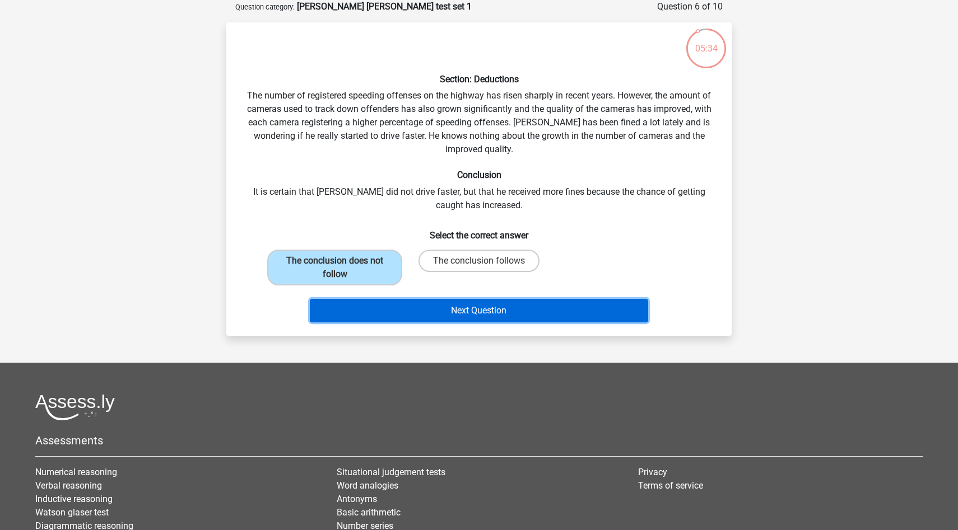
click at [482, 311] on button "Next Question" at bounding box center [479, 311] width 339 height 24
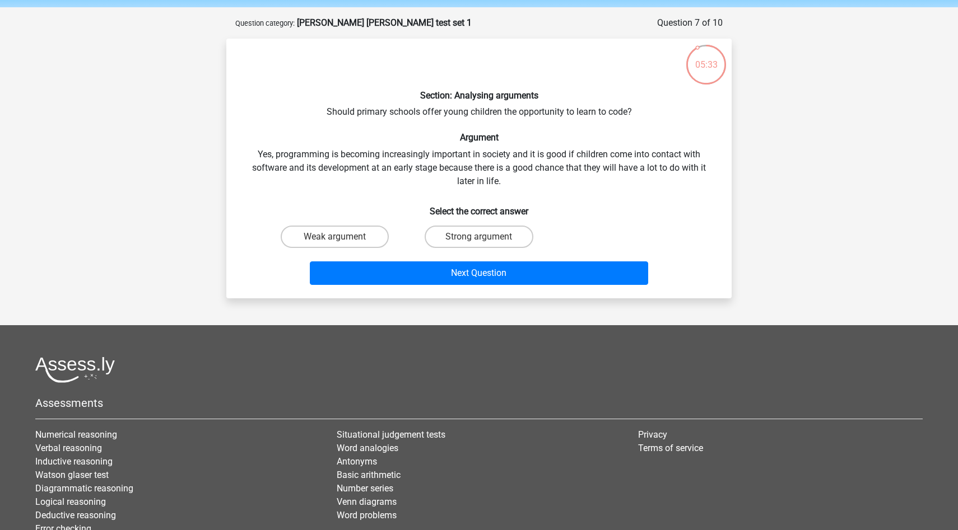
scroll to position [38, 0]
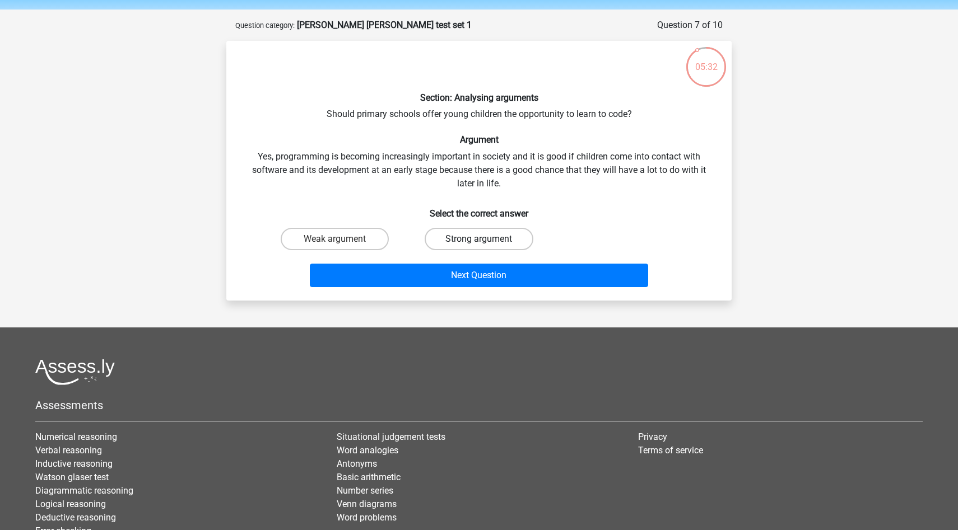
click at [462, 242] on label "Strong argument" at bounding box center [479, 239] width 108 height 22
click at [479, 242] on input "Strong argument" at bounding box center [482, 242] width 7 height 7
radio input "true"
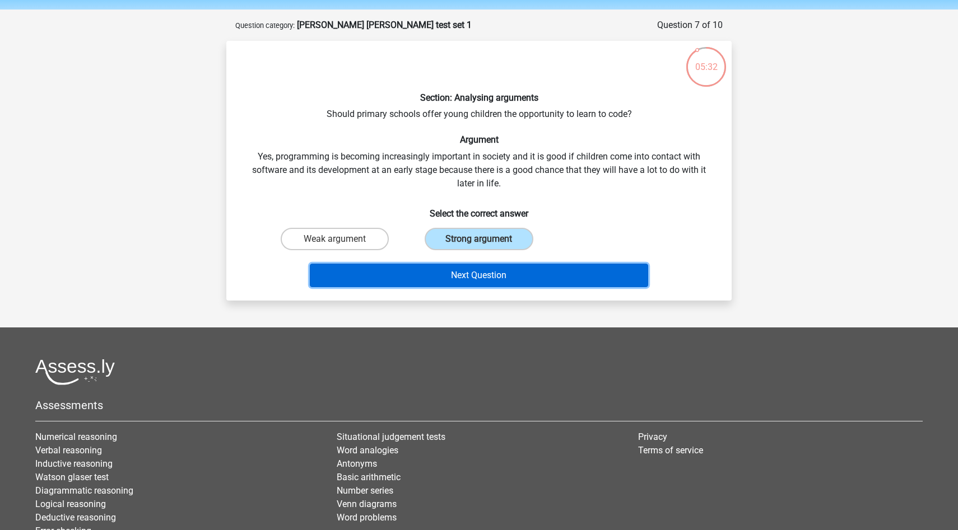
click at [463, 265] on button "Next Question" at bounding box center [479, 276] width 339 height 24
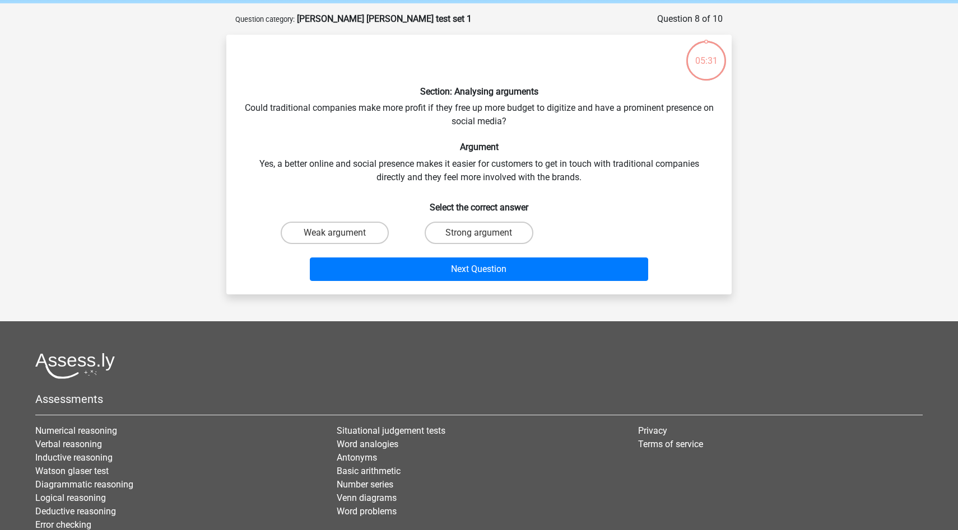
scroll to position [41, 0]
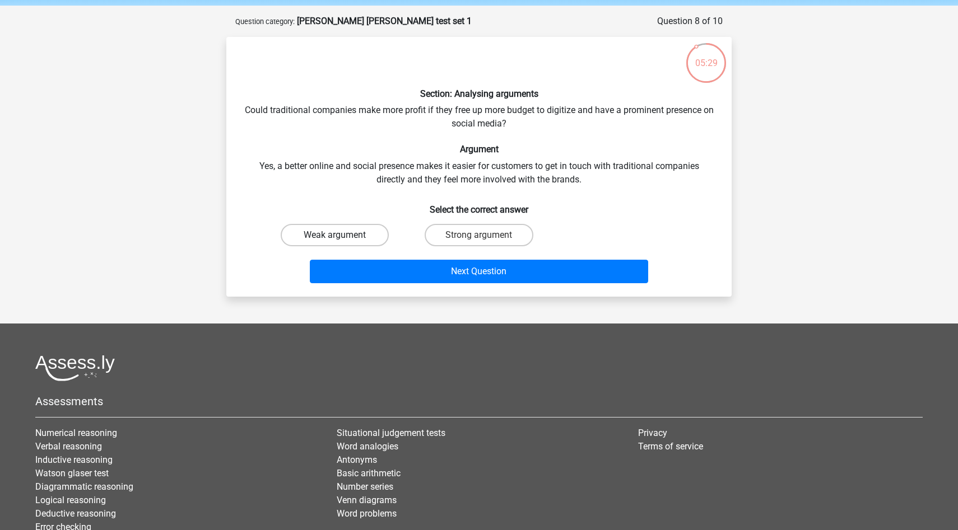
click at [362, 234] on label "Weak argument" at bounding box center [335, 235] width 108 height 22
click at [342, 235] on input "Weak argument" at bounding box center [338, 238] width 7 height 7
radio input "true"
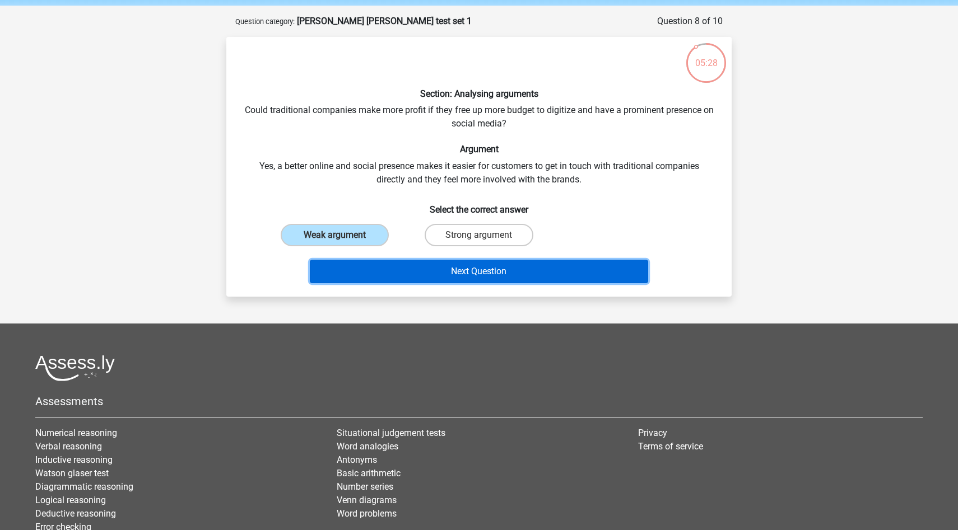
click at [467, 269] on button "Next Question" at bounding box center [479, 272] width 339 height 24
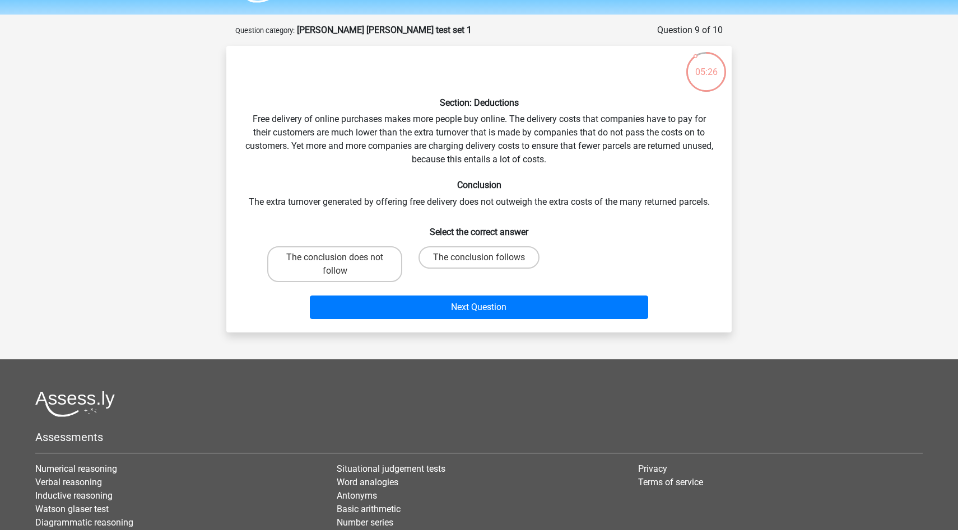
scroll to position [32, 0]
click at [465, 255] on label "The conclusion follows" at bounding box center [478, 258] width 121 height 22
click at [479, 258] on input "The conclusion follows" at bounding box center [482, 261] width 7 height 7
radio input "true"
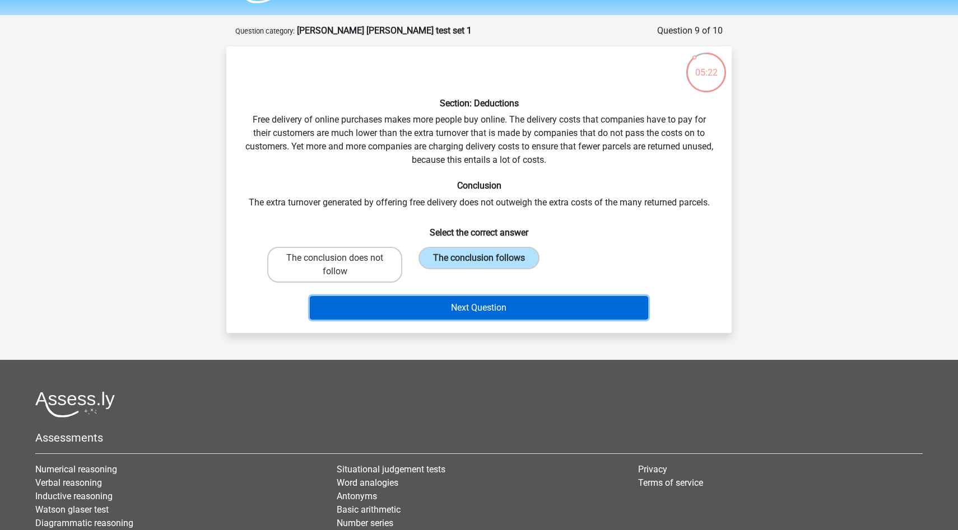
click at [477, 302] on button "Next Question" at bounding box center [479, 308] width 339 height 24
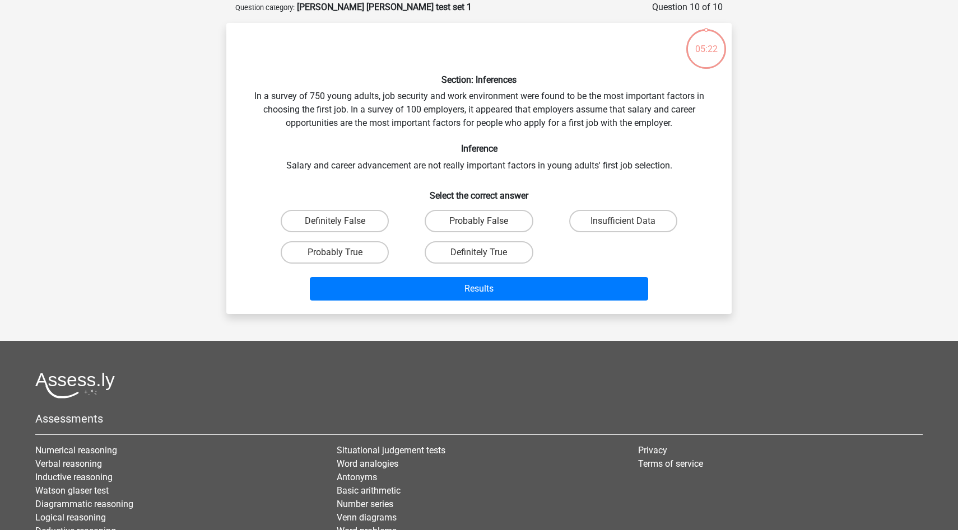
scroll to position [56, 0]
click at [468, 220] on label "Probably False" at bounding box center [479, 220] width 108 height 22
click at [479, 221] on input "Probably False" at bounding box center [482, 224] width 7 height 7
radio input "true"
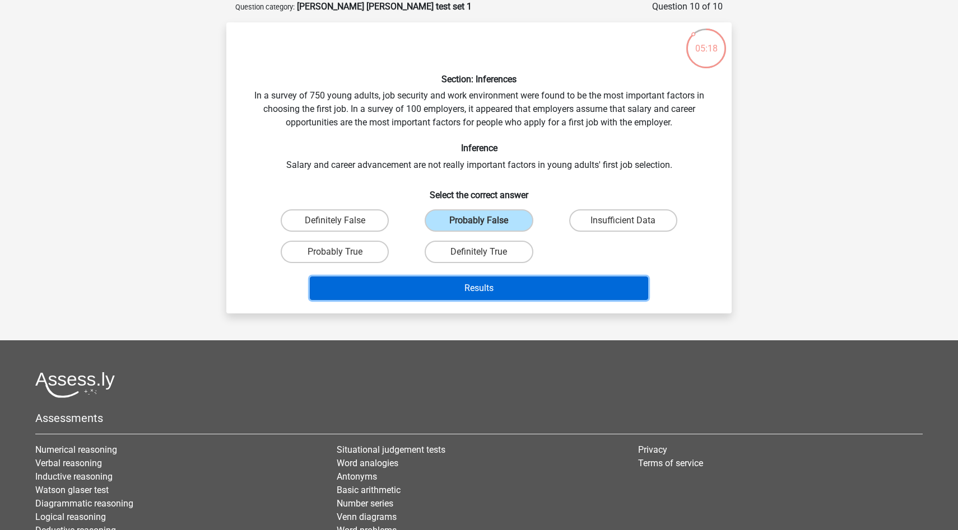
click at [481, 286] on button "Results" at bounding box center [479, 289] width 339 height 24
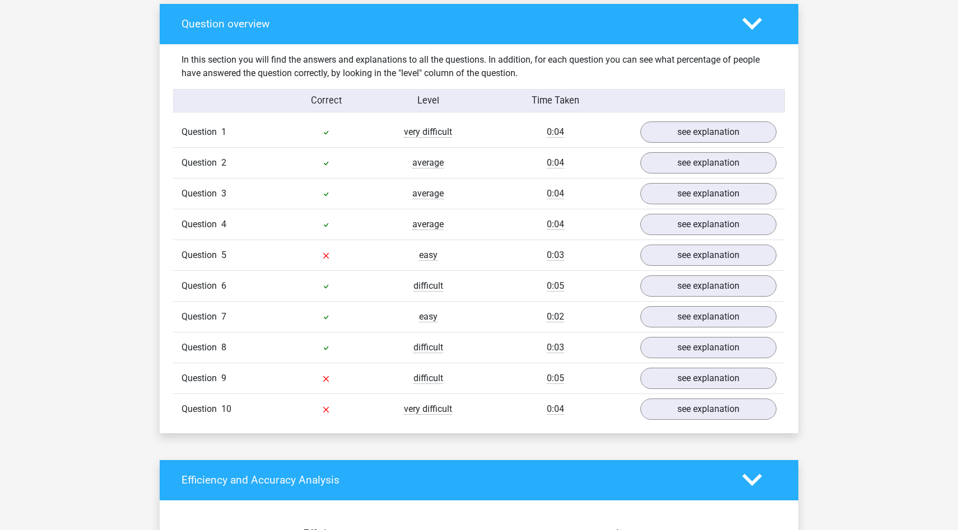
scroll to position [826, 0]
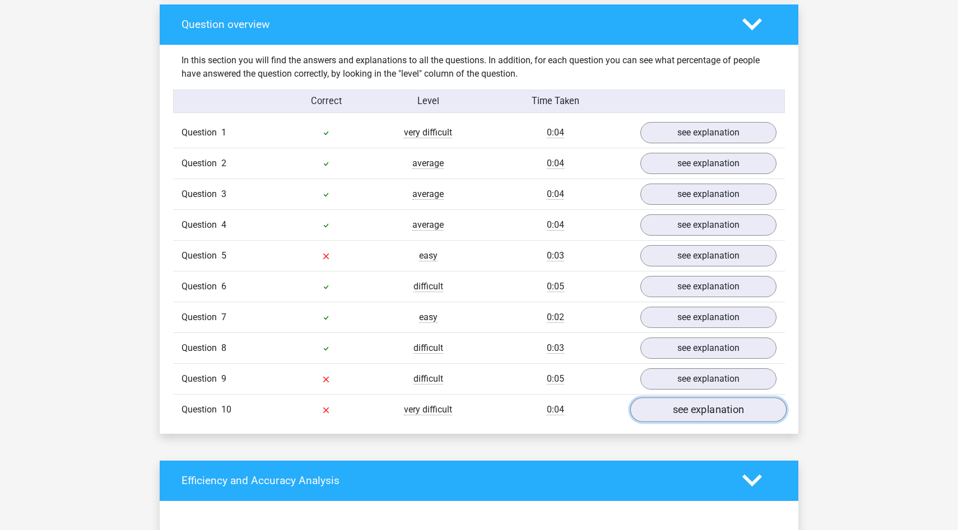
click at [714, 404] on link "see explanation" at bounding box center [708, 410] width 156 height 25
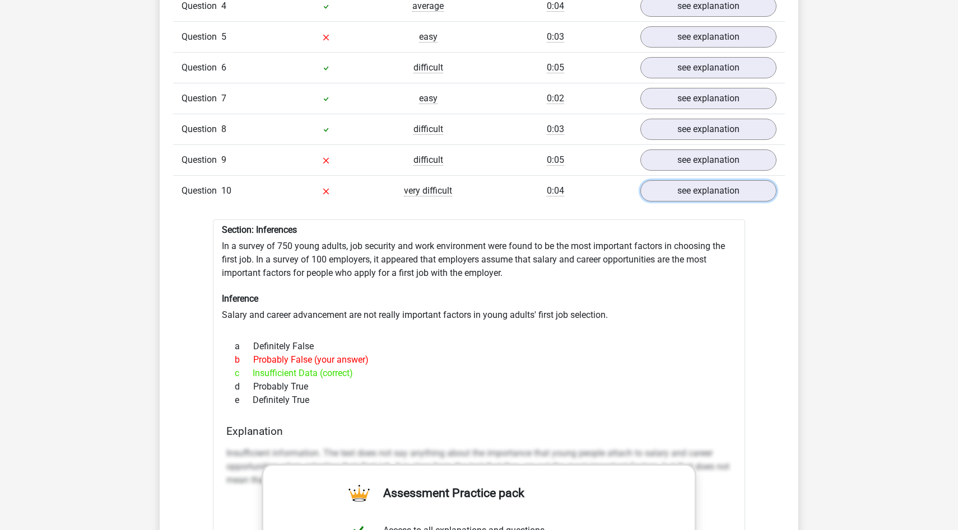
scroll to position [1080, 0]
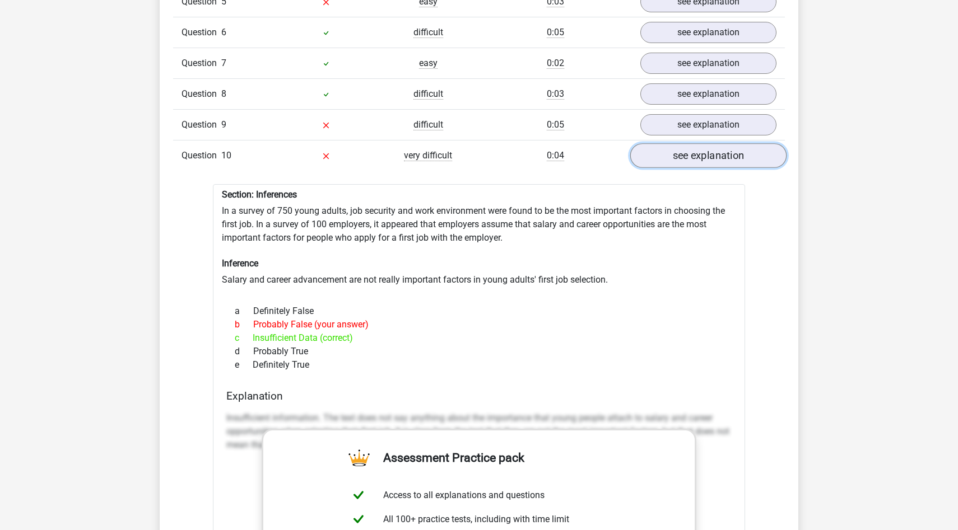
click at [723, 157] on link "see explanation" at bounding box center [708, 155] width 156 height 25
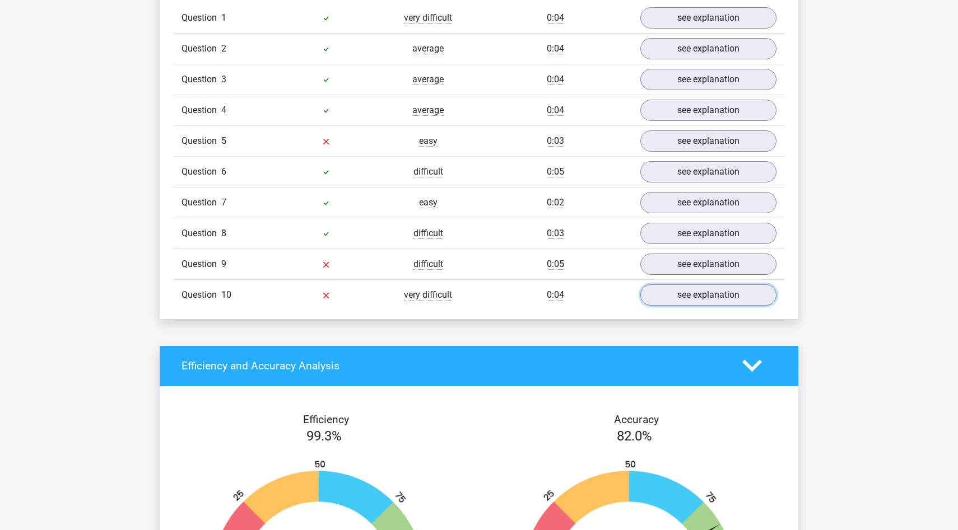
scroll to position [943, 0]
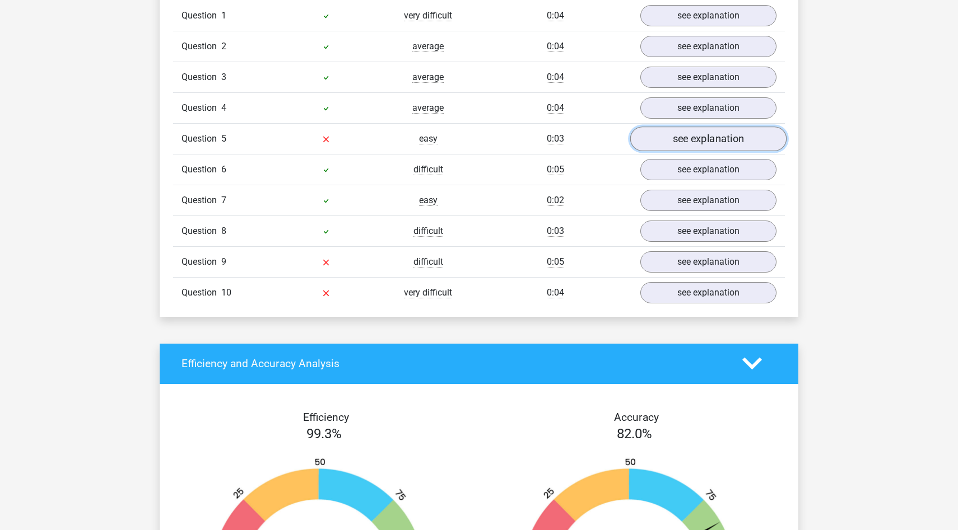
click at [671, 137] on link "see explanation" at bounding box center [708, 139] width 156 height 25
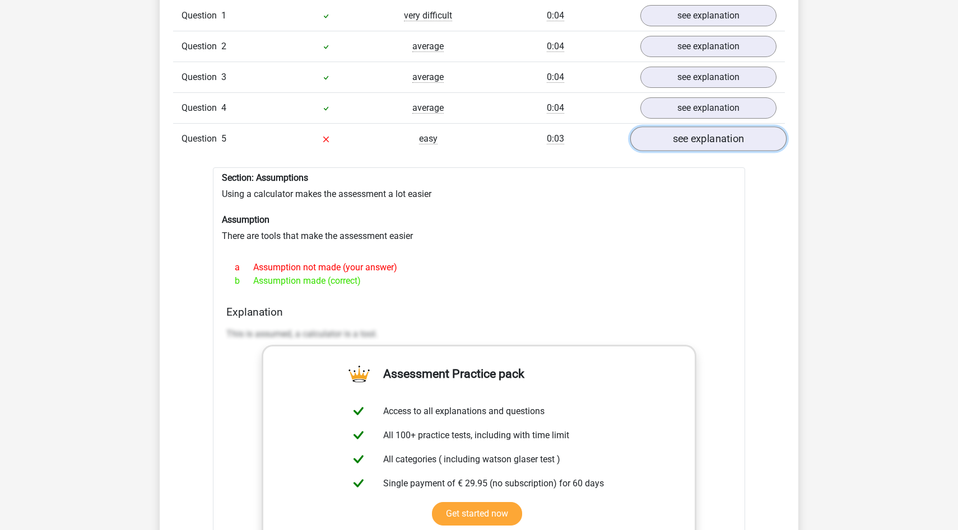
click at [667, 141] on link "see explanation" at bounding box center [708, 139] width 156 height 25
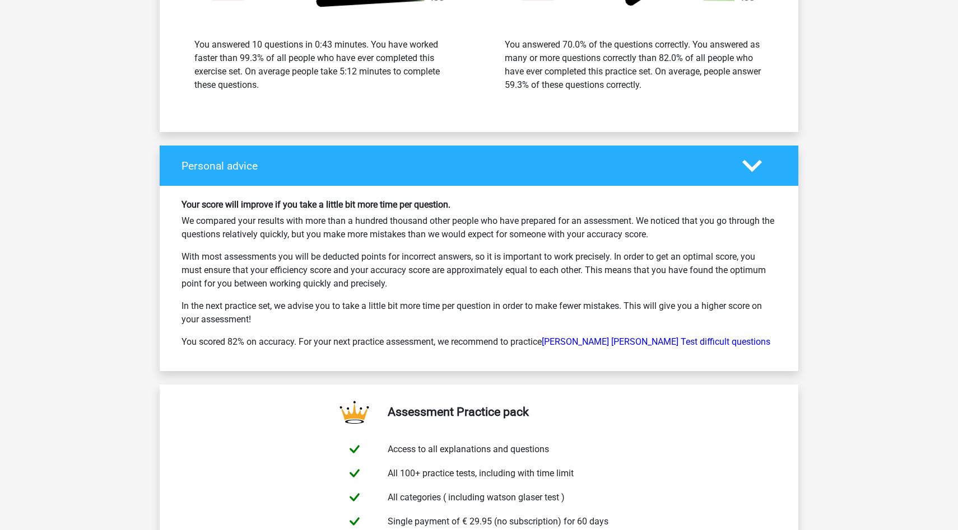
scroll to position [1269, 0]
